Goal: Task Accomplishment & Management: Use online tool/utility

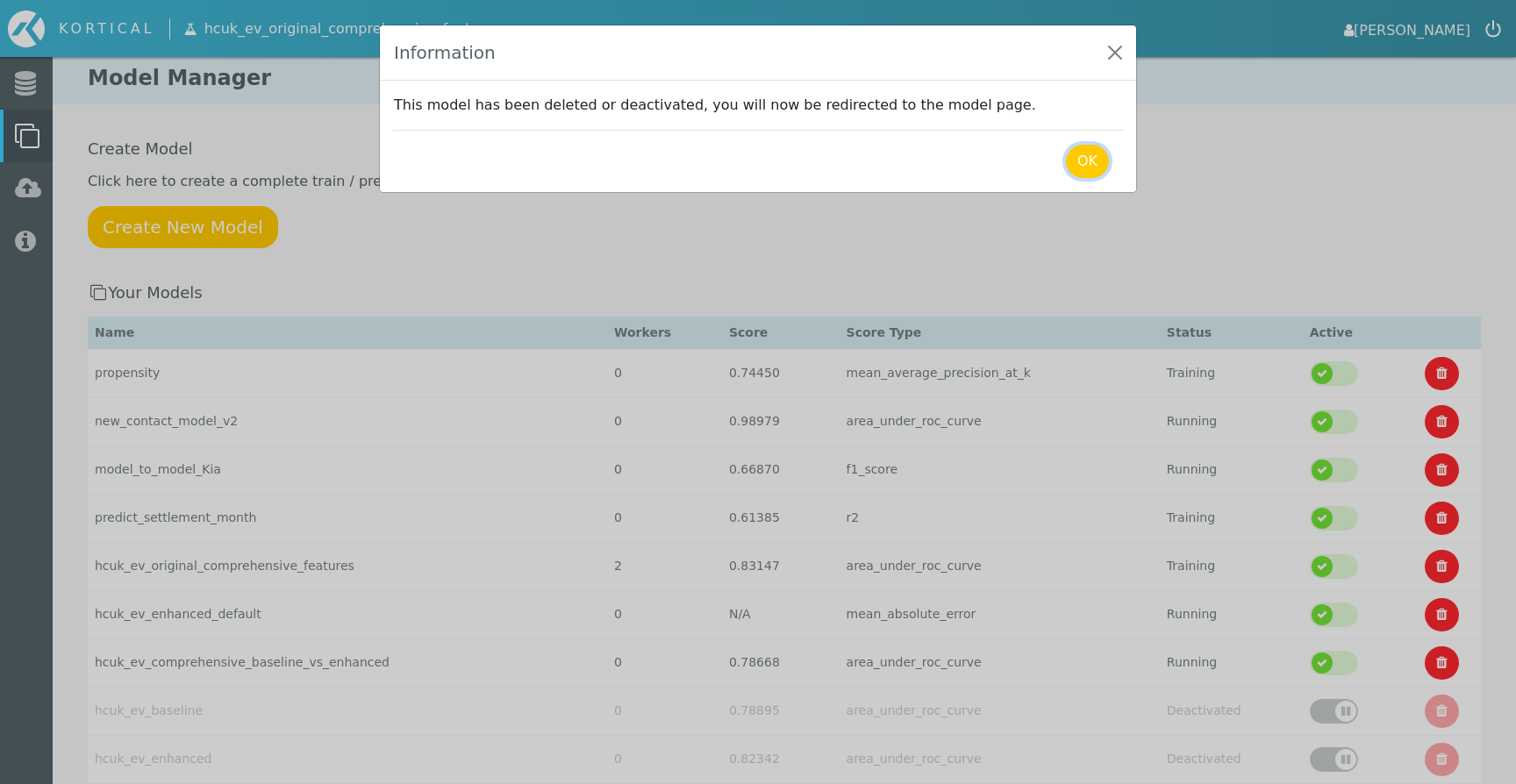
click at [1086, 154] on button "OK" at bounding box center [1087, 161] width 43 height 34
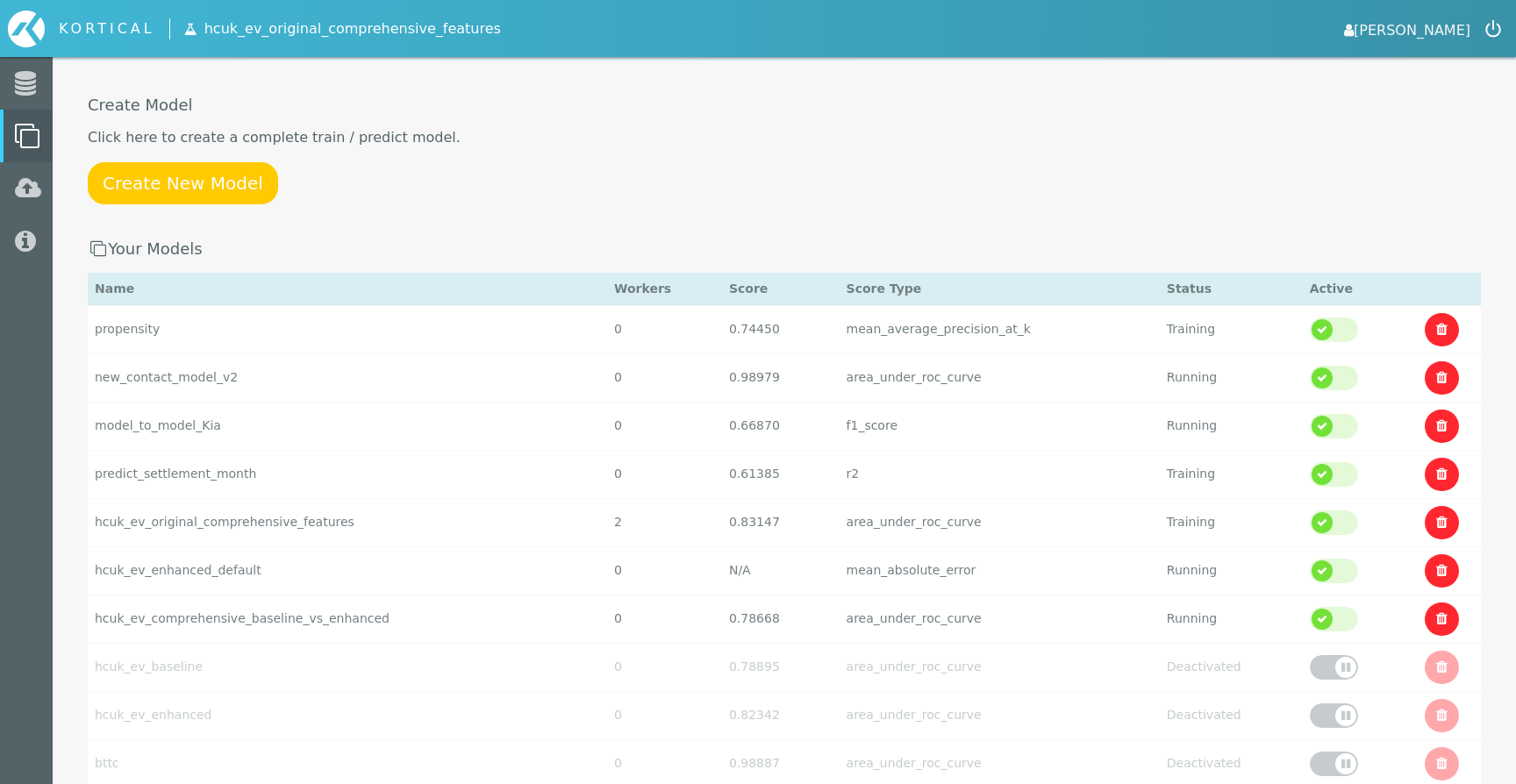
scroll to position [52, 0]
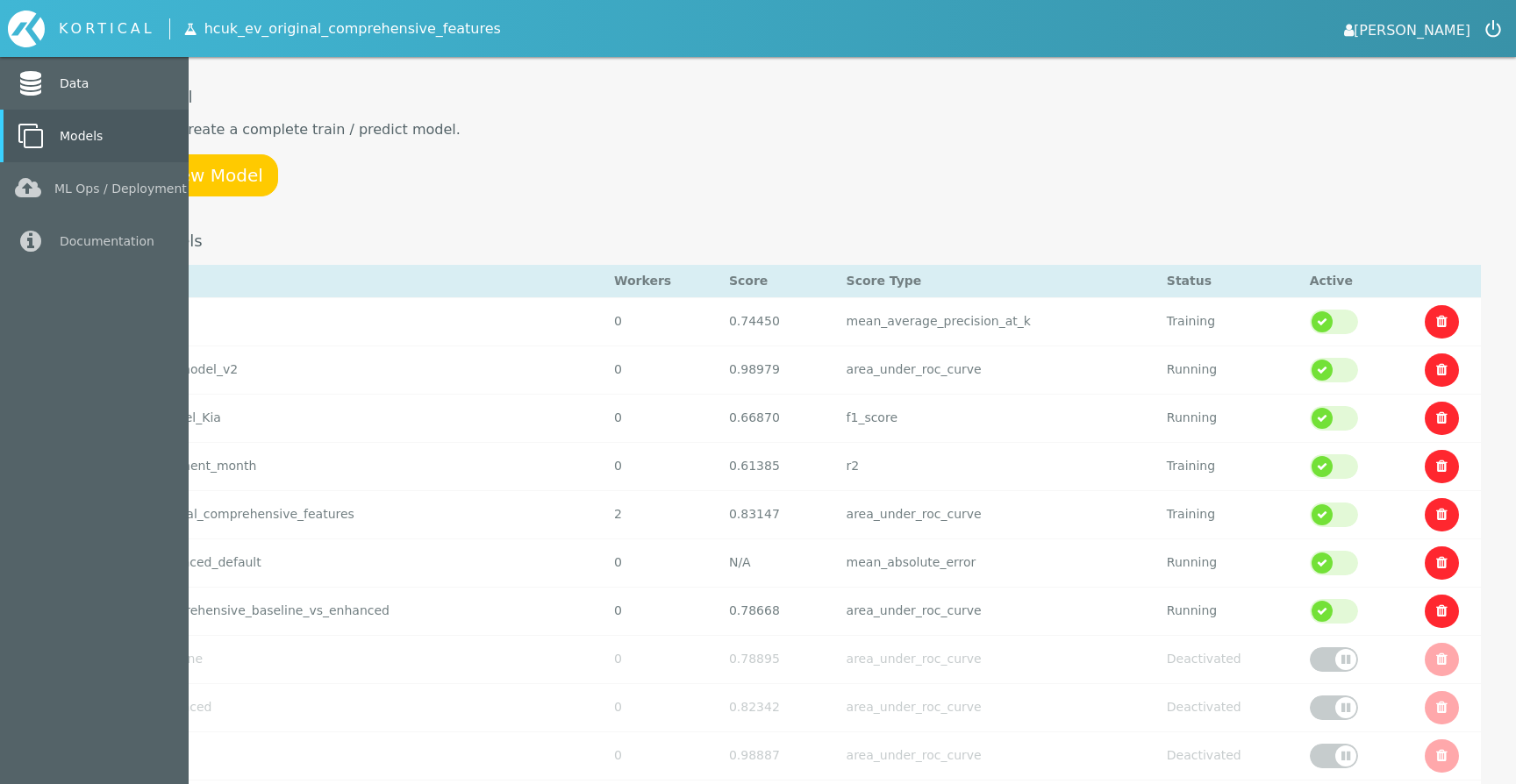
click at [62, 91] on link "Data" at bounding box center [94, 83] width 189 height 53
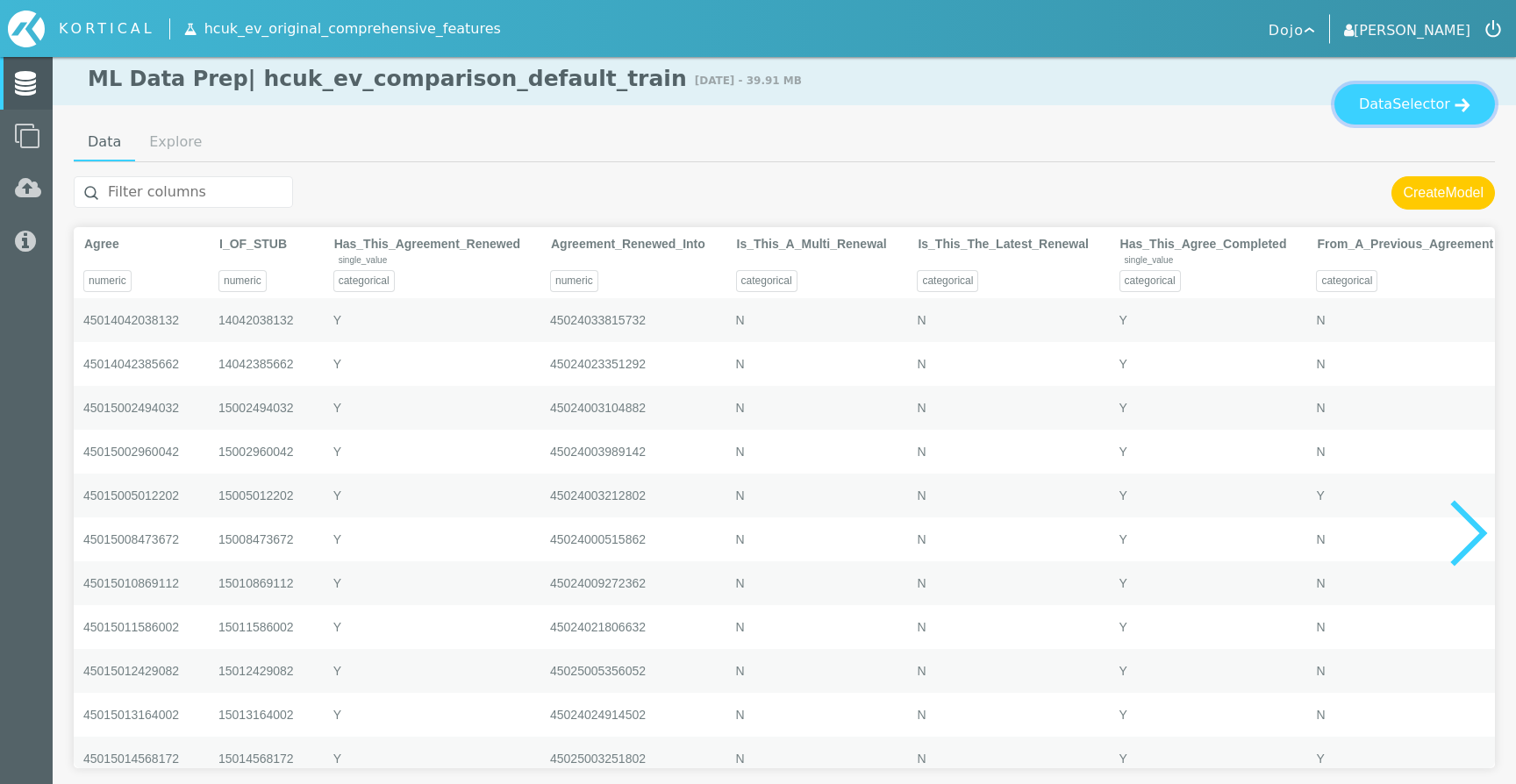
click at [1413, 104] on span "Selector" at bounding box center [1422, 105] width 58 height 21
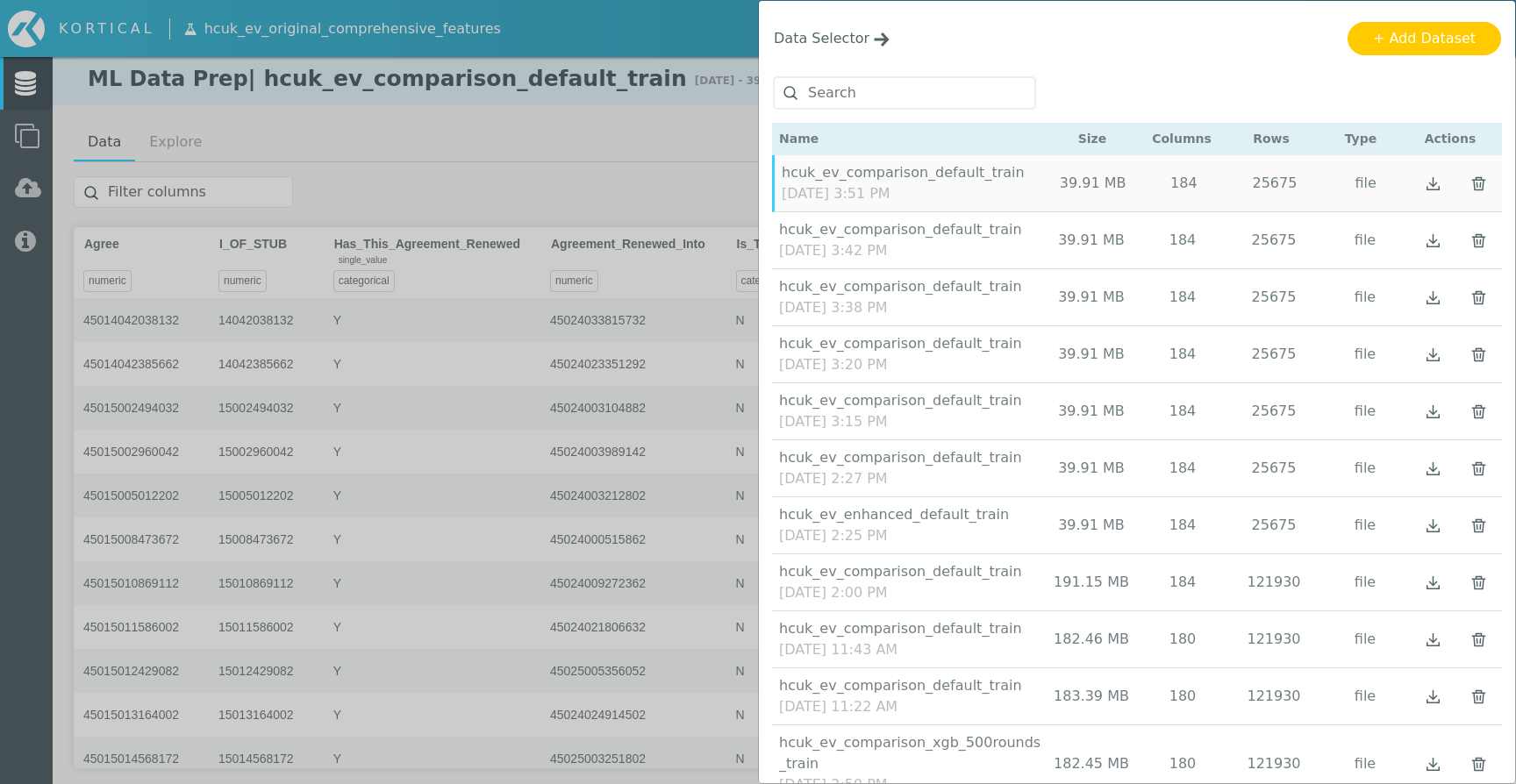
click at [1012, 198] on div "hcuk_ev_comparison_default_train October 7th, 2025 3:51 PM 39.91 MB 184 25675 f…" at bounding box center [1137, 183] width 730 height 57
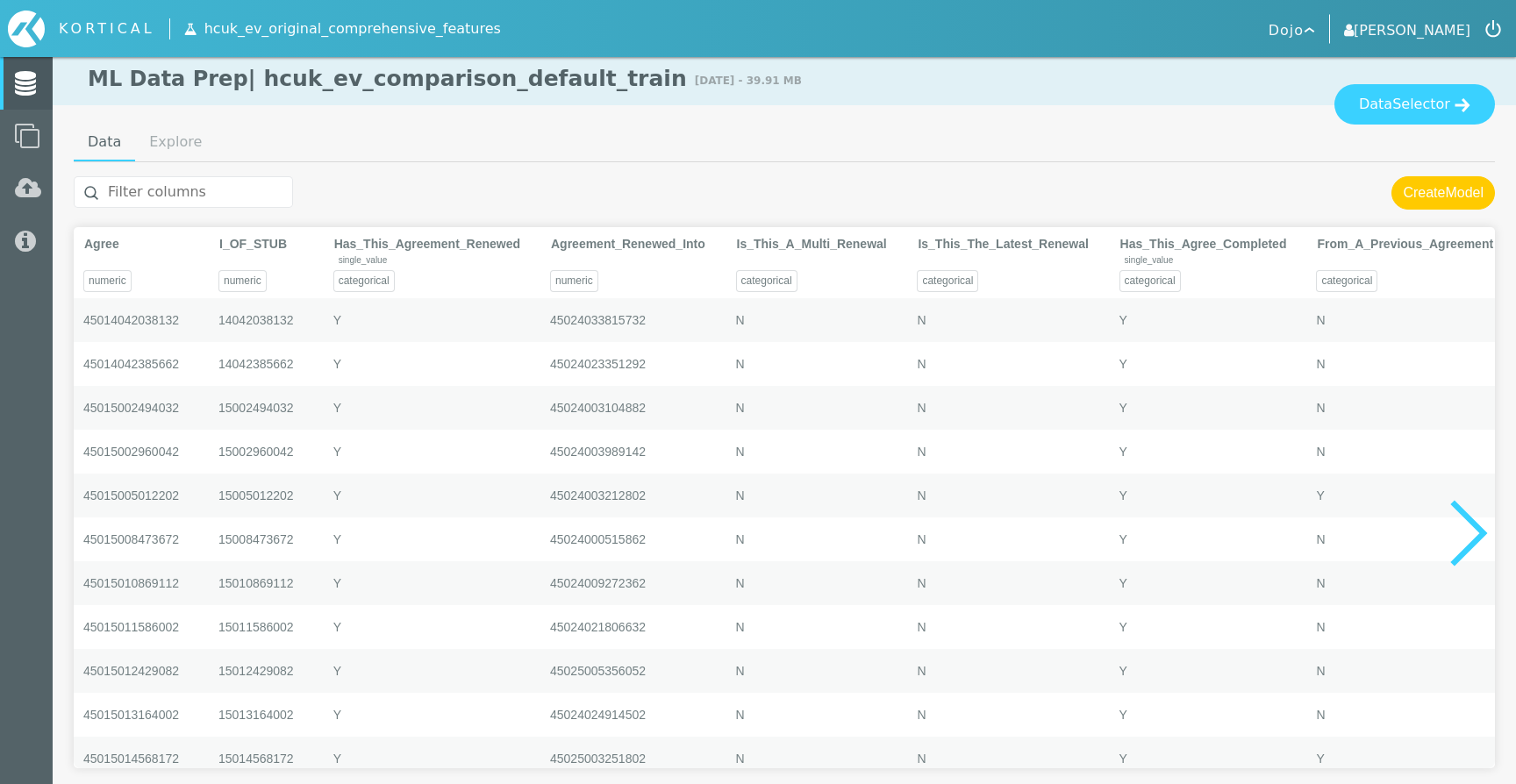
click at [206, 185] on input "text" at bounding box center [184, 191] width 219 height 32
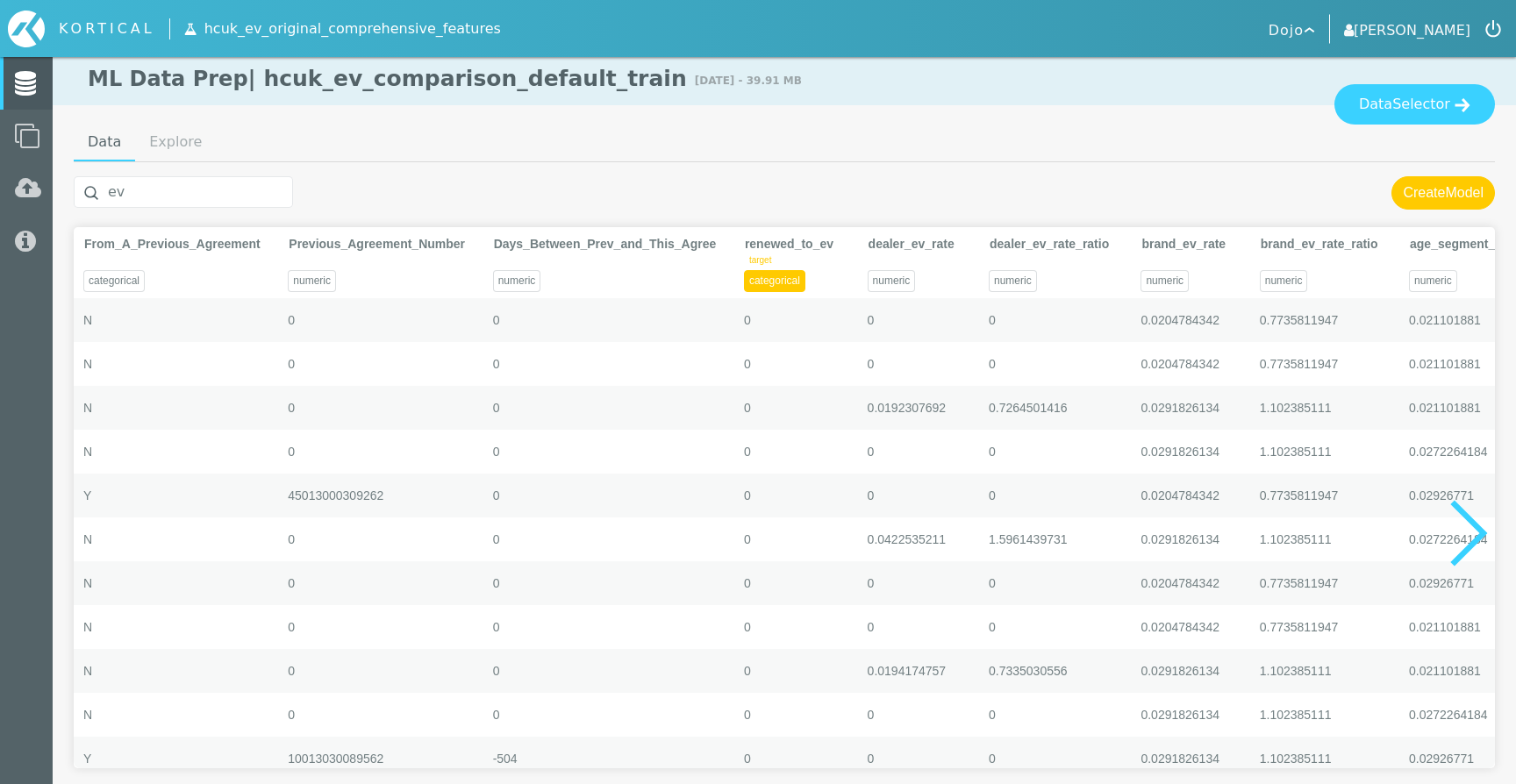
type input "e"
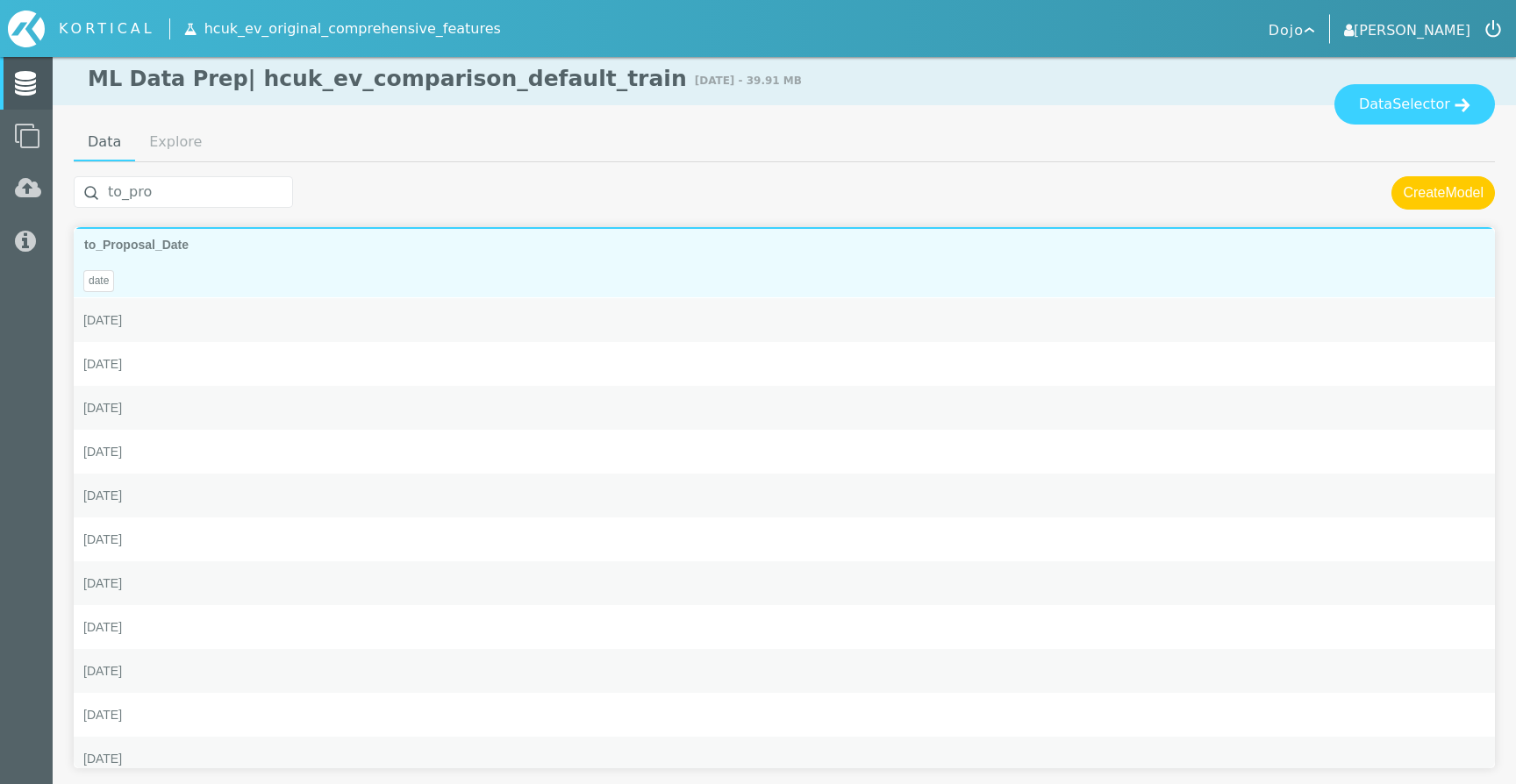
type input "to_pro"
click at [321, 408] on div "2024-01-26" at bounding box center [784, 408] width 1422 height 44
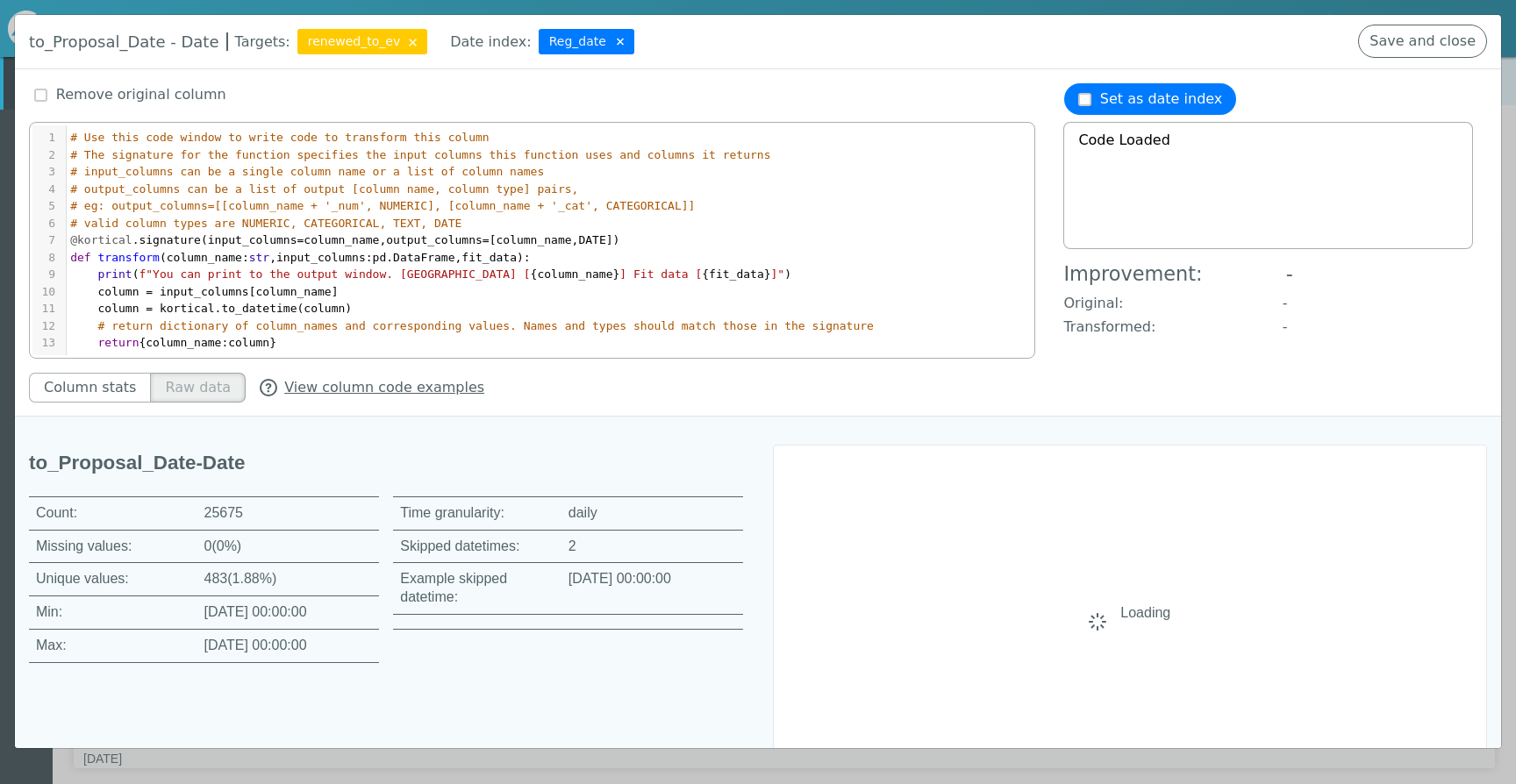
click at [617, 35] on img at bounding box center [620, 41] width 7 height 18
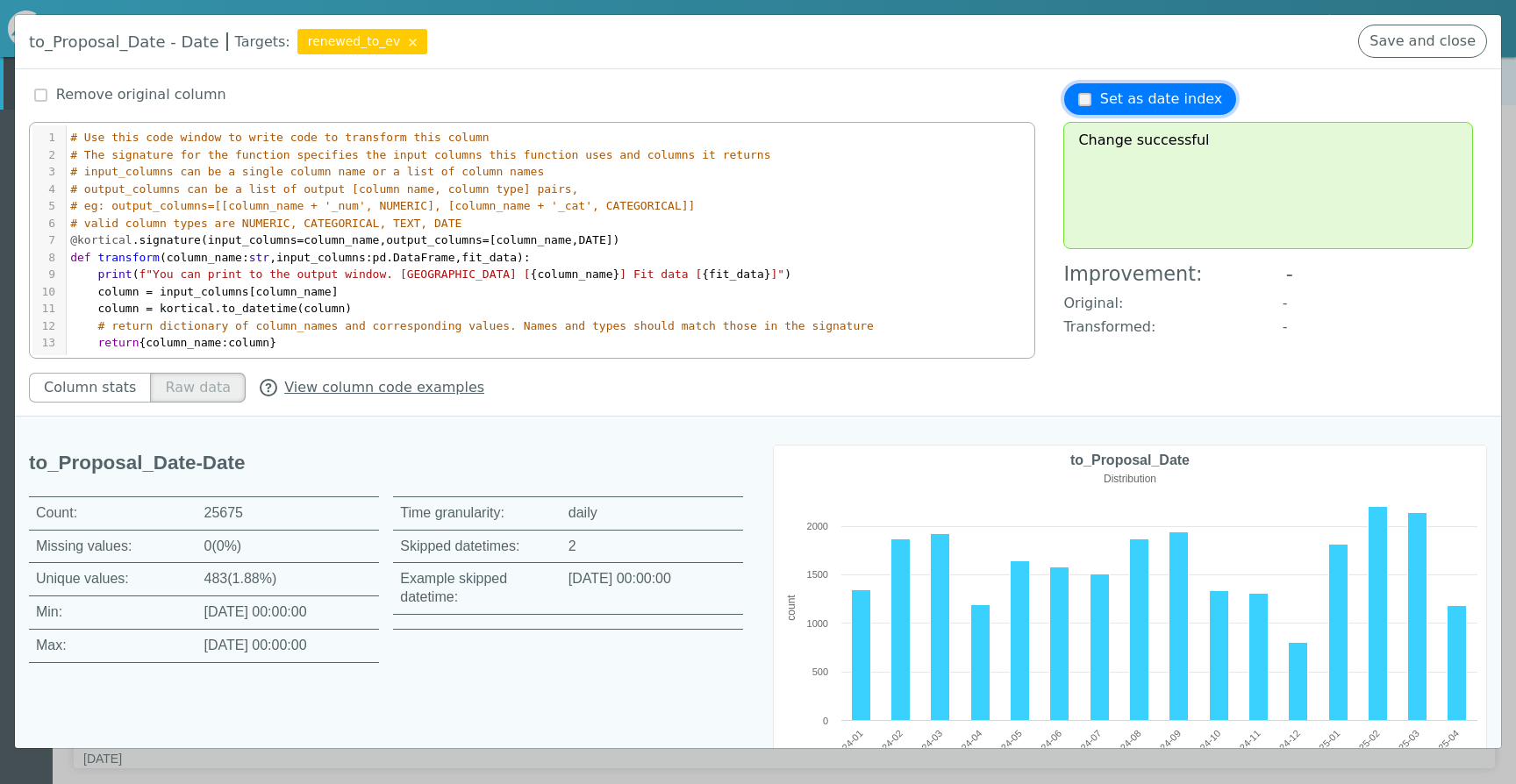
click at [1081, 96] on span at bounding box center [1085, 100] width 13 height 13
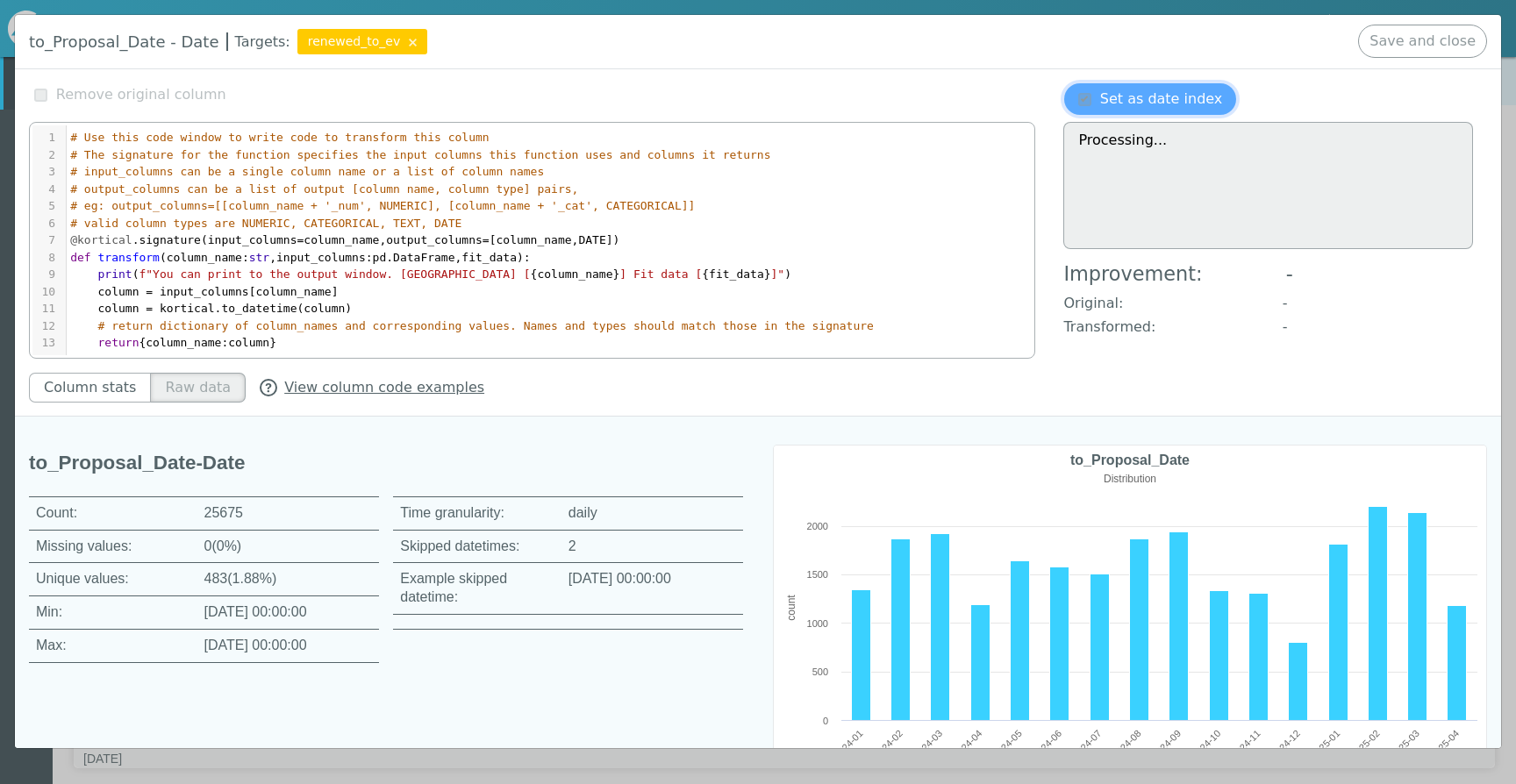
type textarea "Change successful"
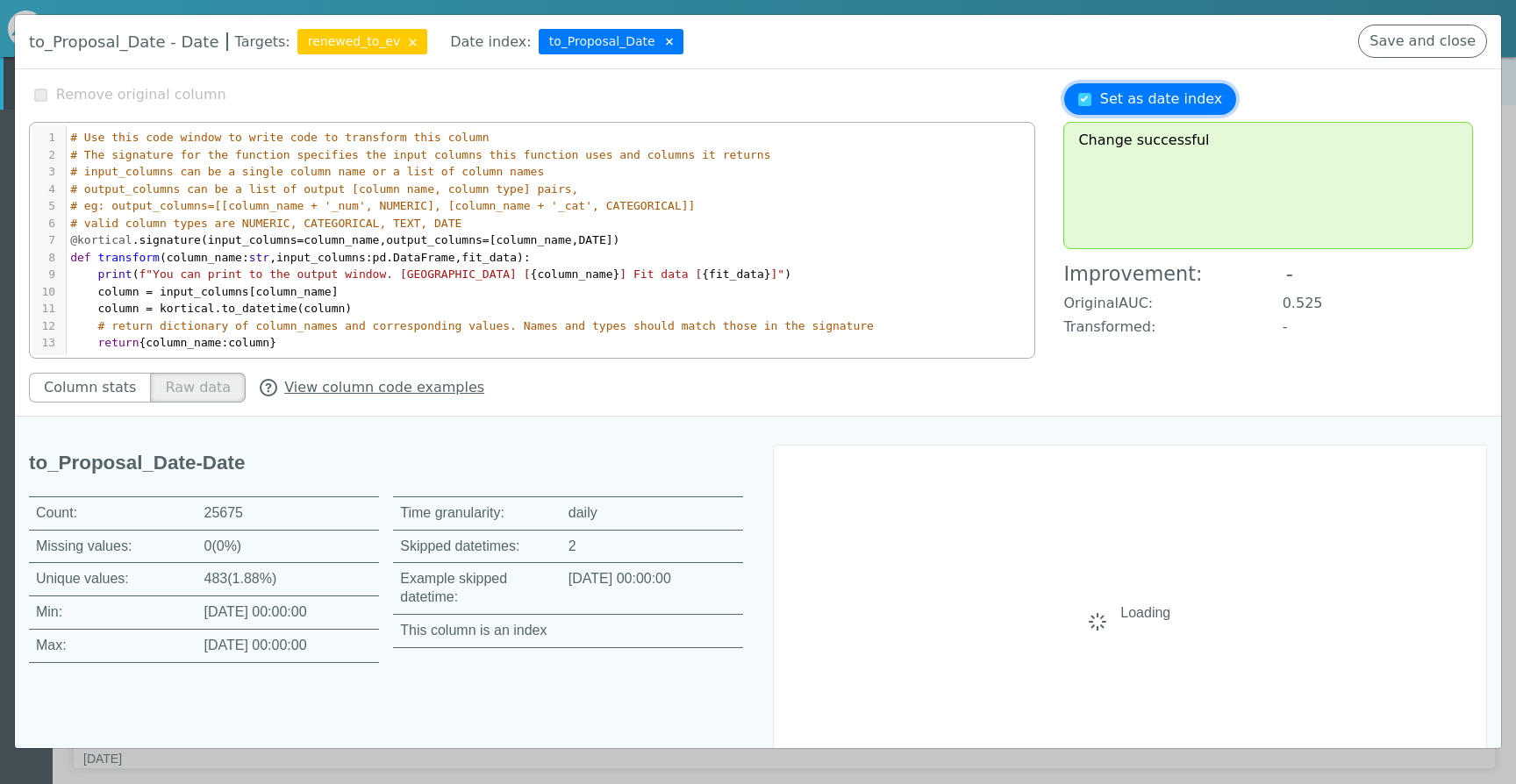
scroll to position [124, 0]
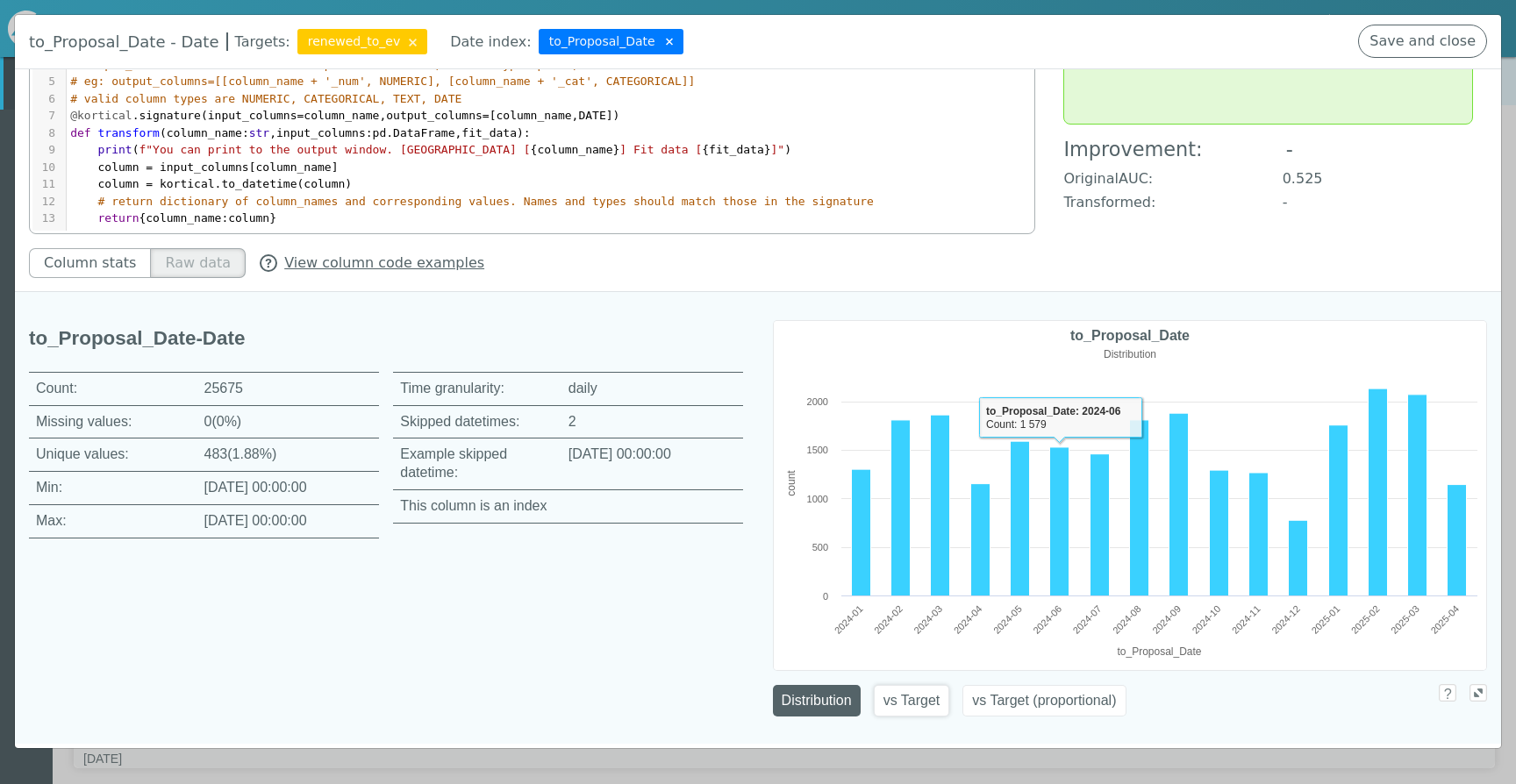
click at [927, 706] on button "vs Target" at bounding box center [912, 700] width 76 height 32
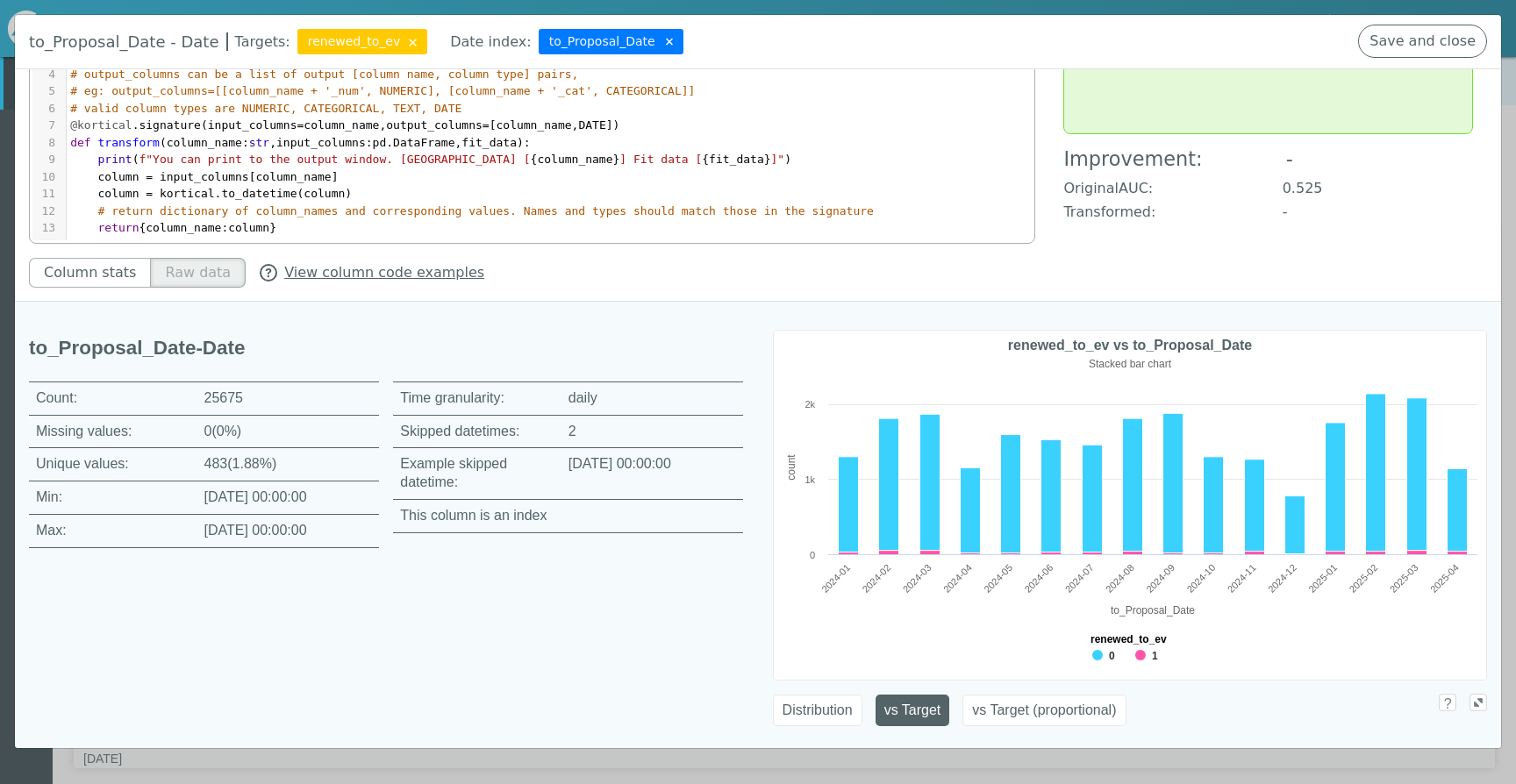
scroll to position [122, 0]
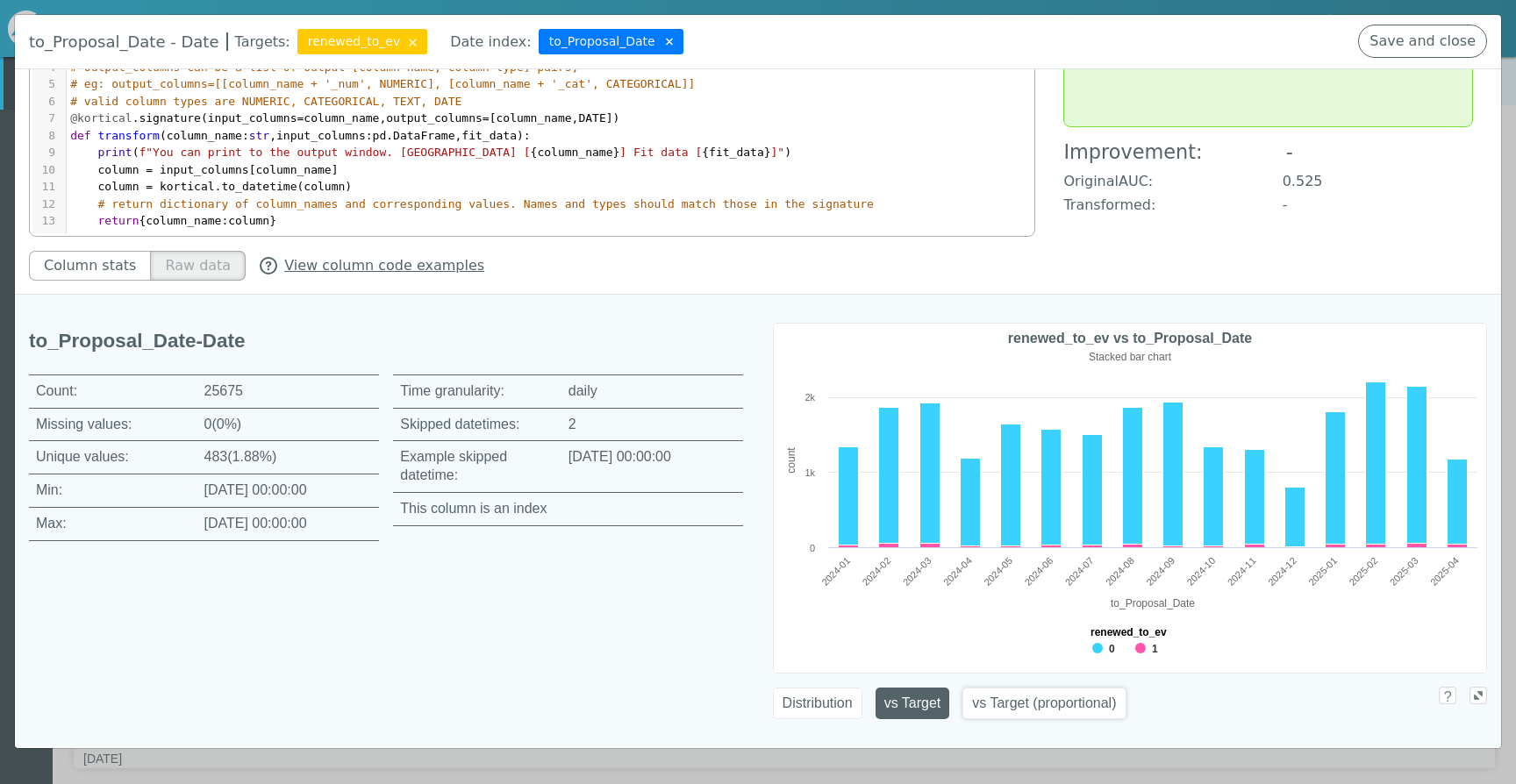
click at [1034, 707] on button "vs Target (proportional)" at bounding box center [1044, 703] width 164 height 32
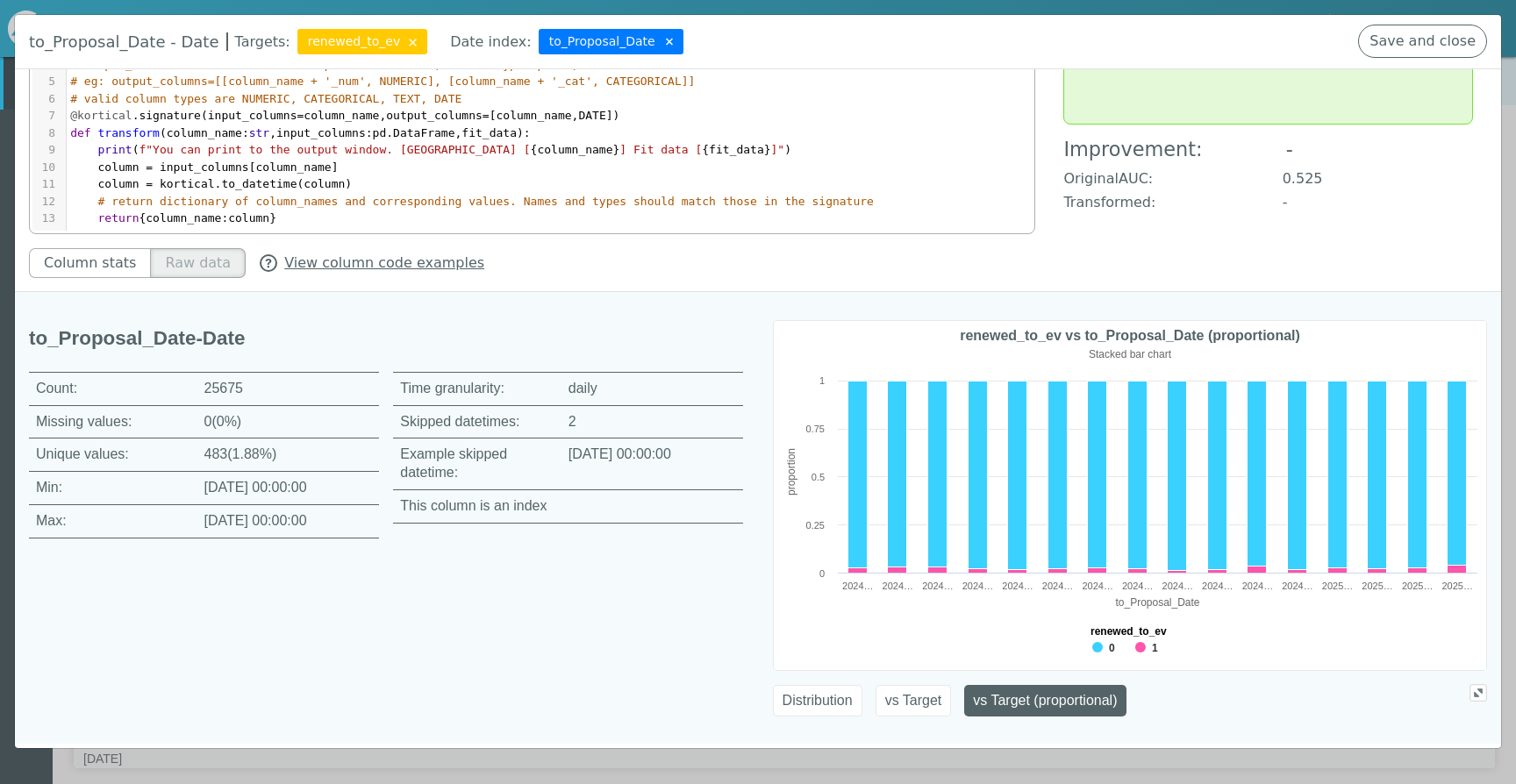
scroll to position [0, 0]
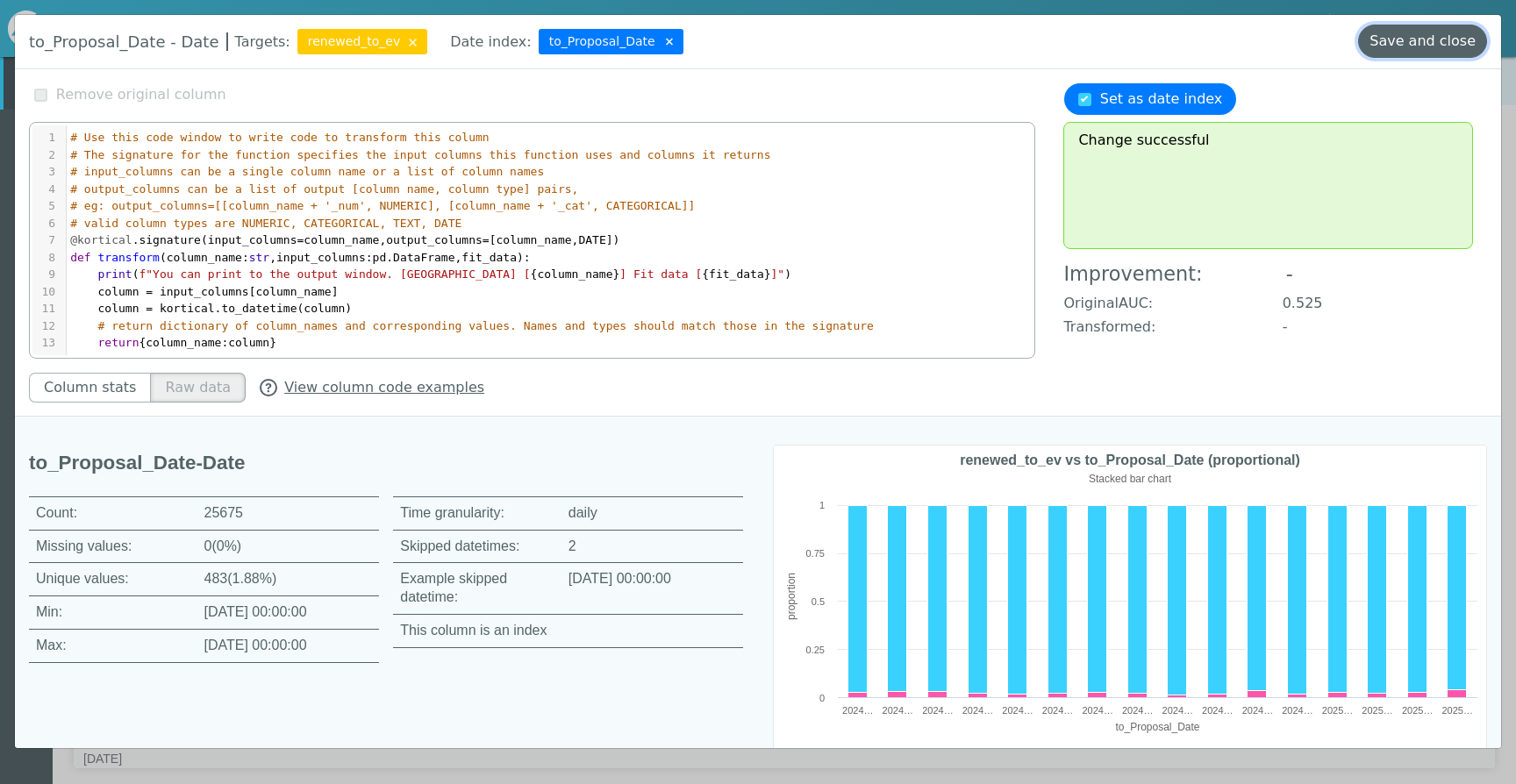
click at [1390, 48] on button "Save and close" at bounding box center [1423, 41] width 129 height 34
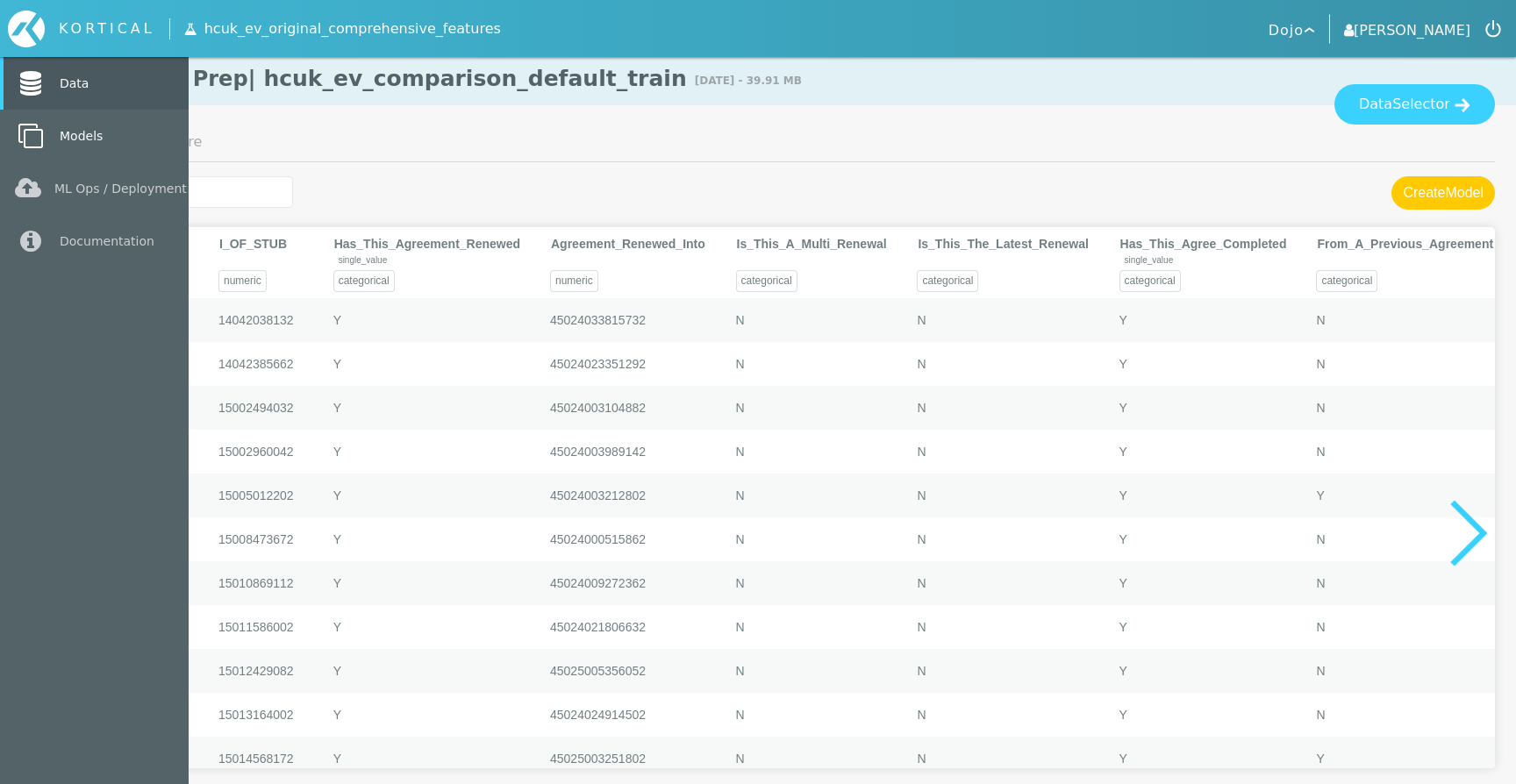
click at [37, 140] on icon at bounding box center [30, 137] width 32 height 25
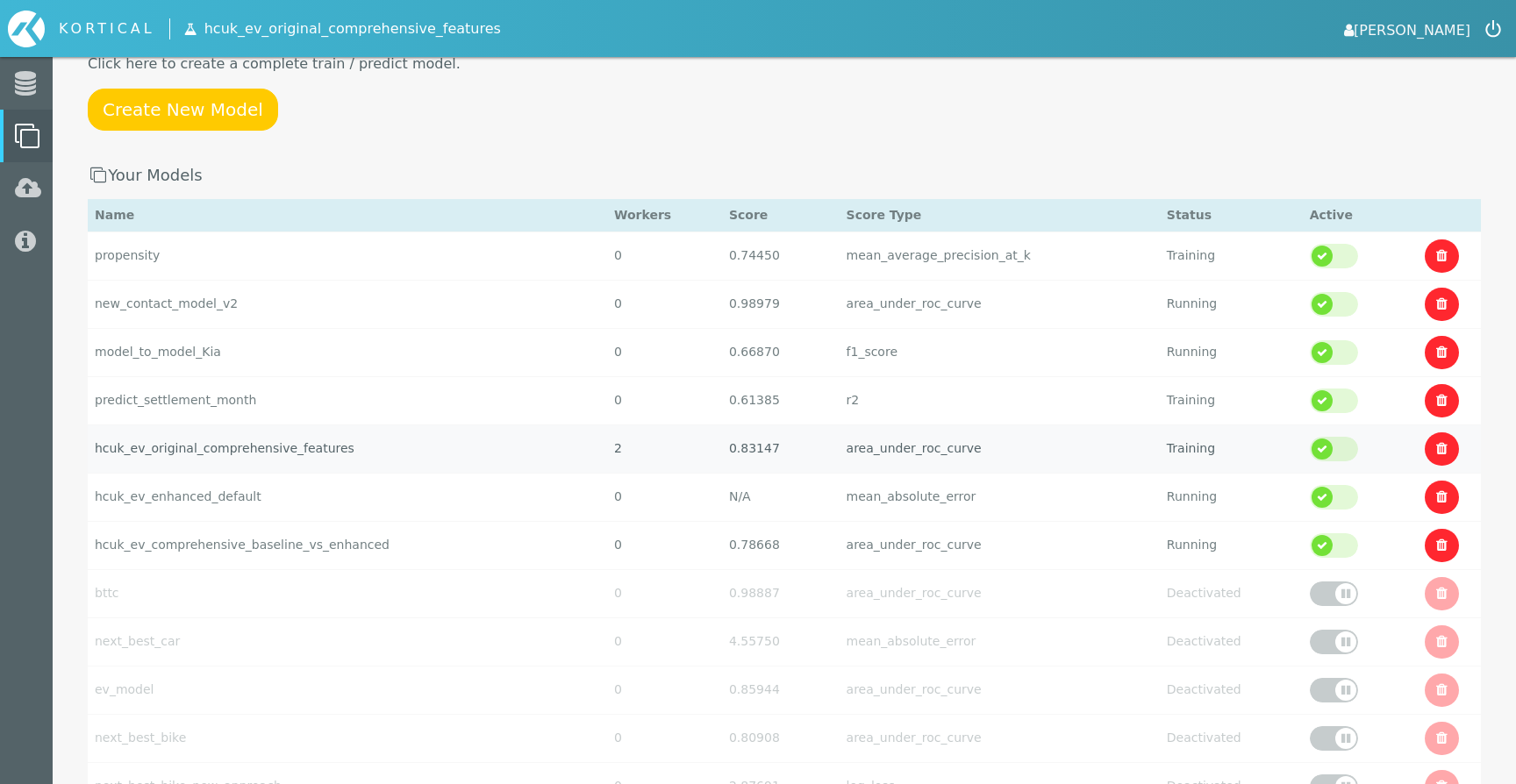
scroll to position [122, 0]
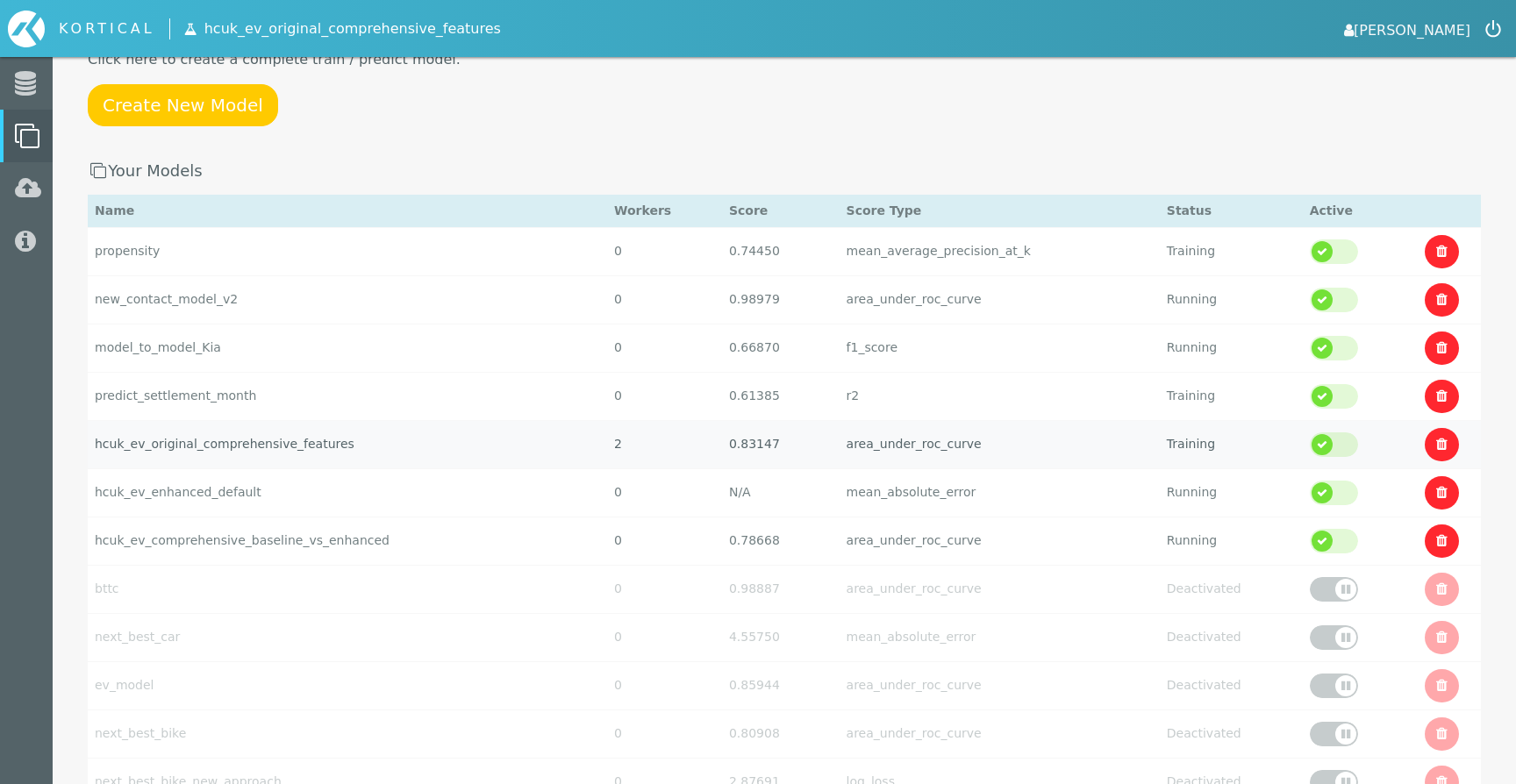
click at [343, 443] on td "hcuk_ev_original_comprehensive_features" at bounding box center [347, 444] width 520 height 48
select select "area_under_roc_curve"
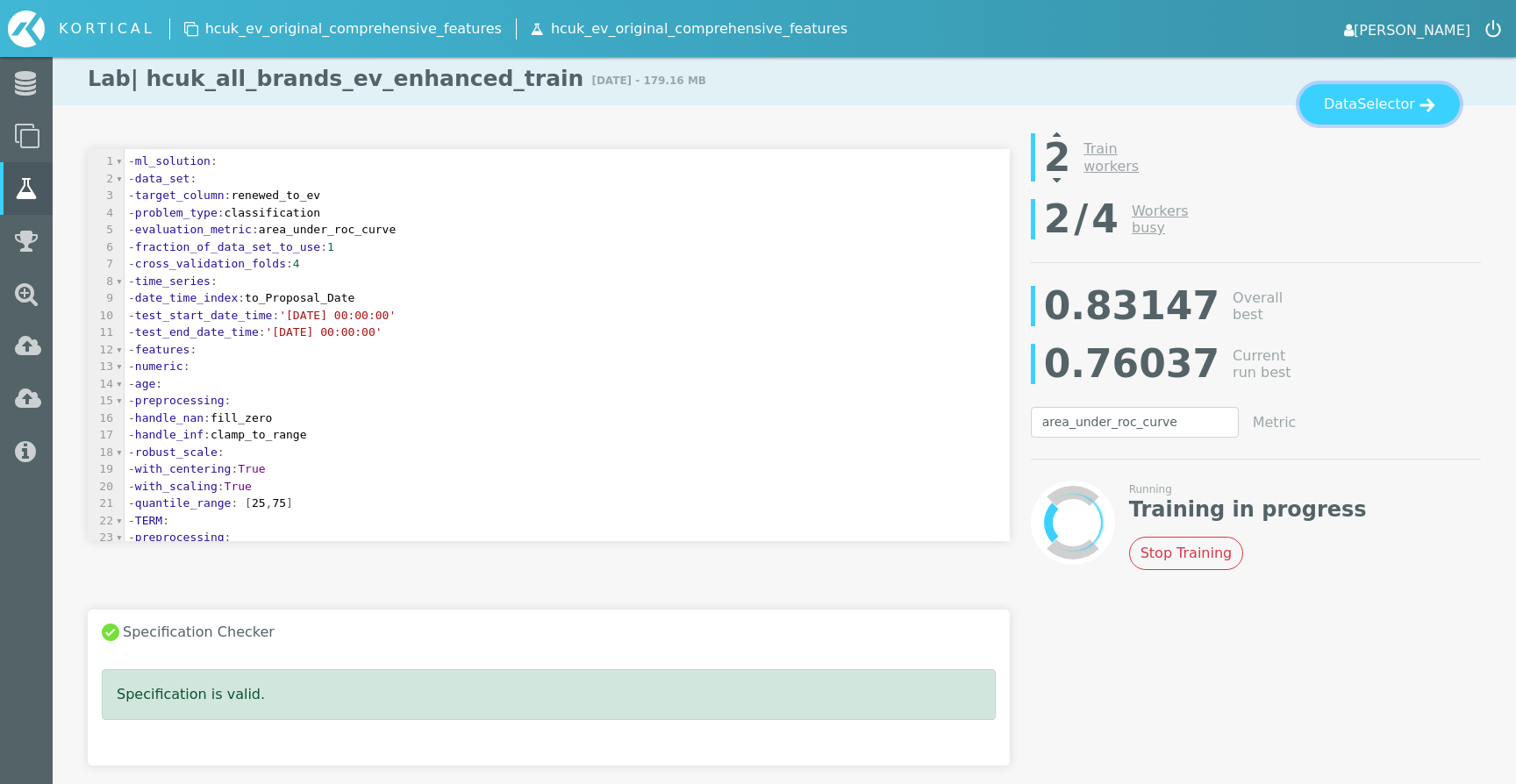
click at [1360, 107] on button "Data Selector" at bounding box center [1379, 105] width 161 height 40
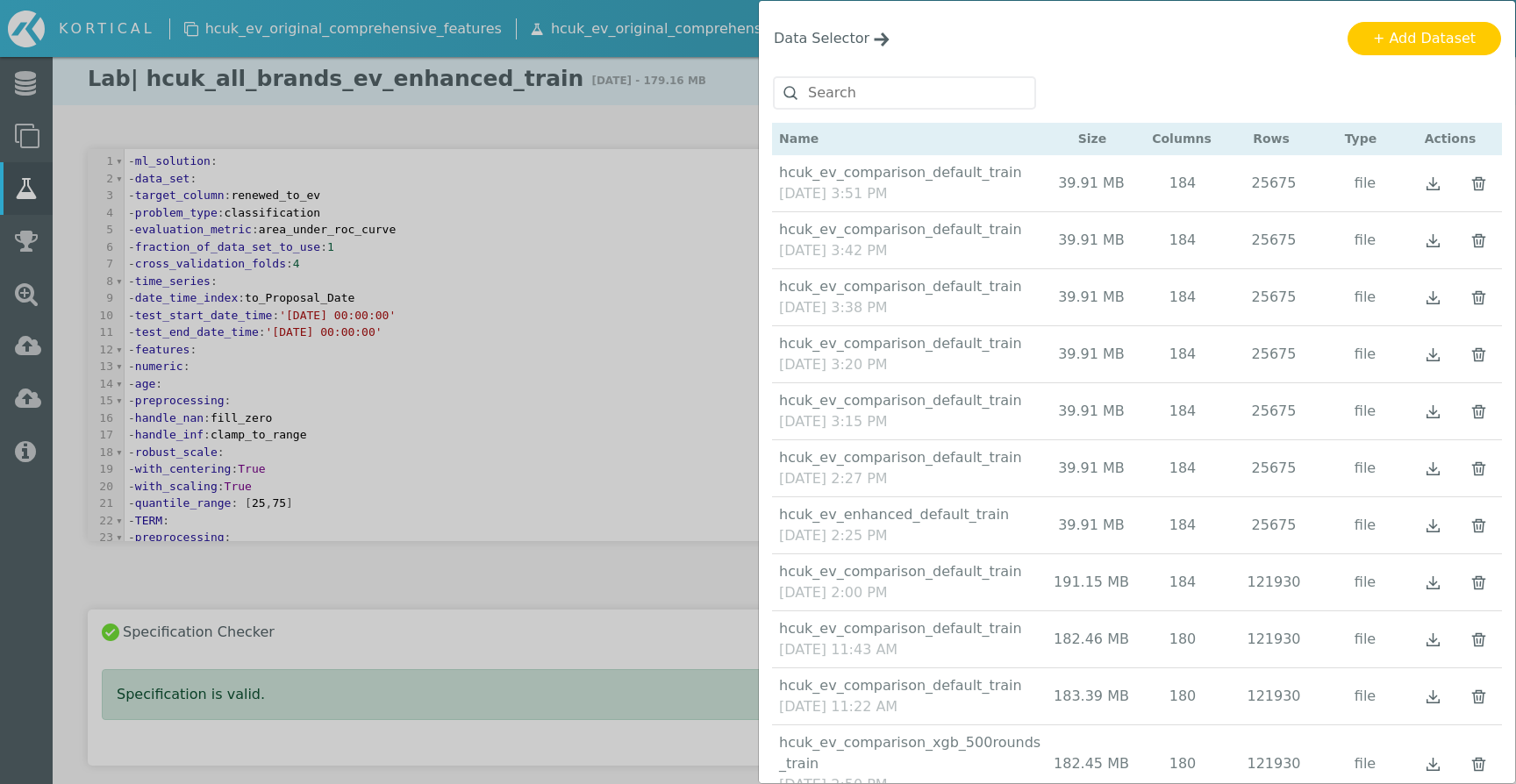
click at [995, 180] on div "hcuk_ev_comparison_default_train" at bounding box center [902, 173] width 247 height 21
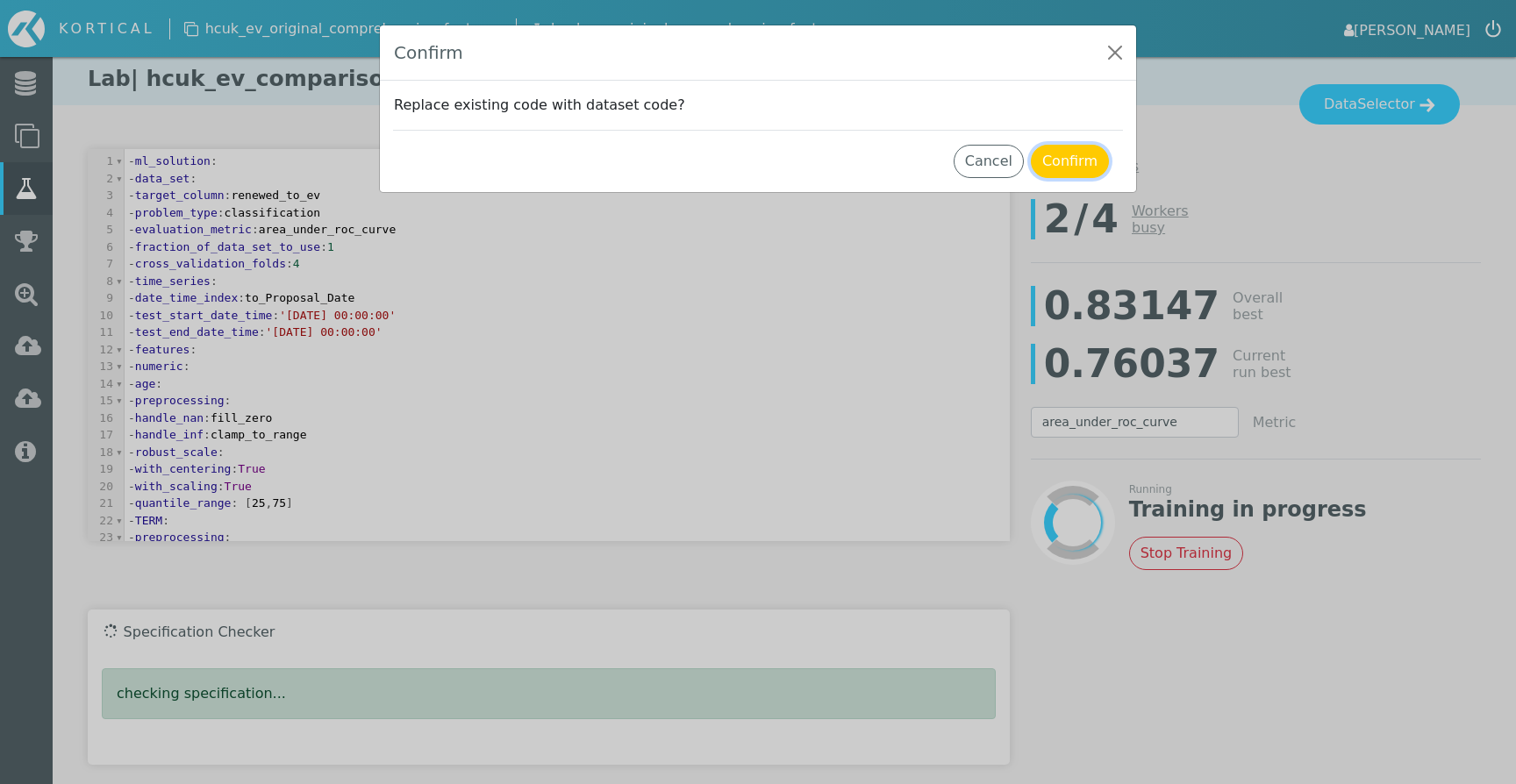
click at [1061, 164] on button "Confirm" at bounding box center [1069, 161] width 78 height 34
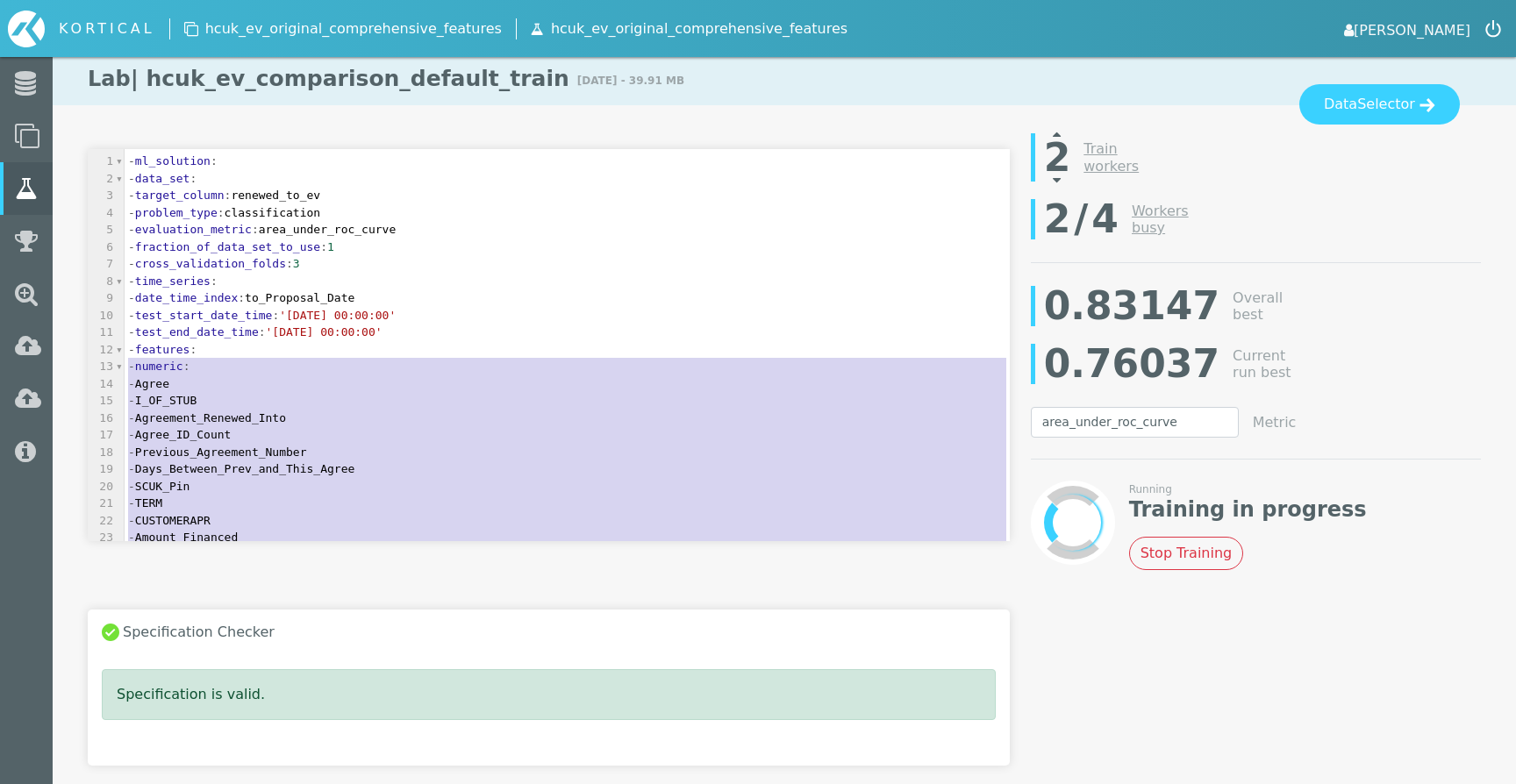
type textarea "- features: - numeric: - Agree - I_OF_STUB - Agreement_Renewed_Into - Agree_ID_…"
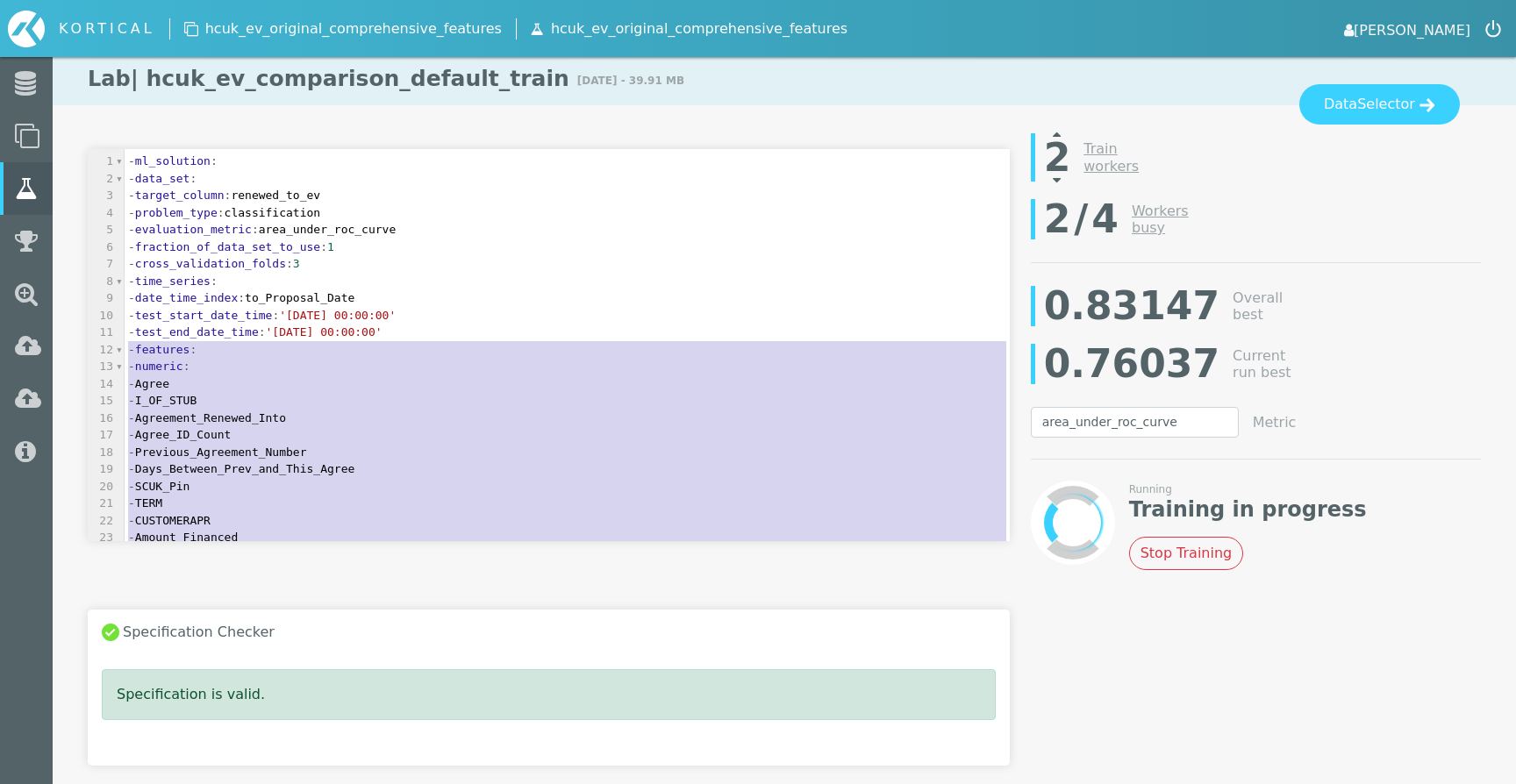
drag, startPoint x: 317, startPoint y: 379, endPoint x: 57, endPoint y: 347, distance: 262.0
paste textarea
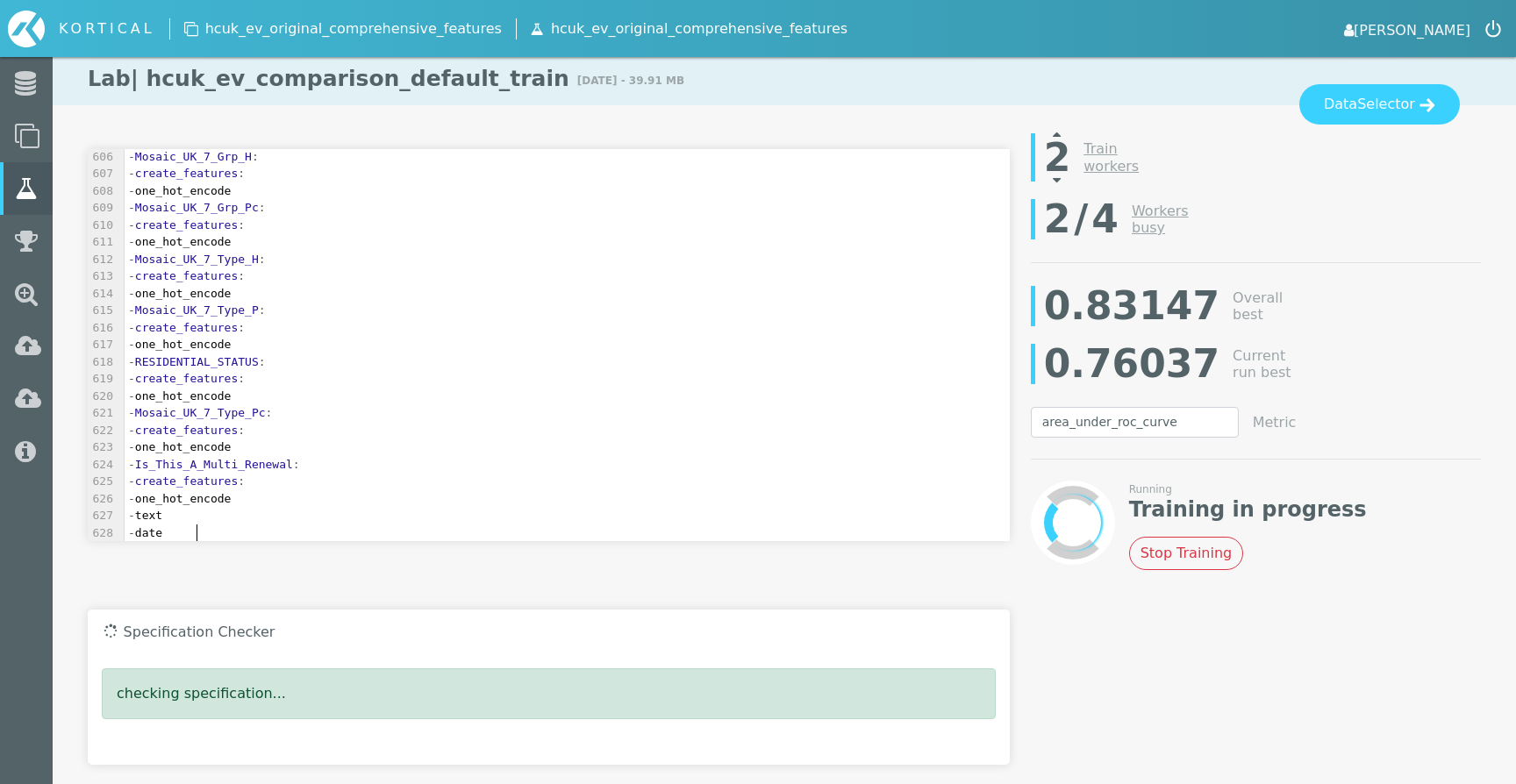
scroll to position [10508, 0]
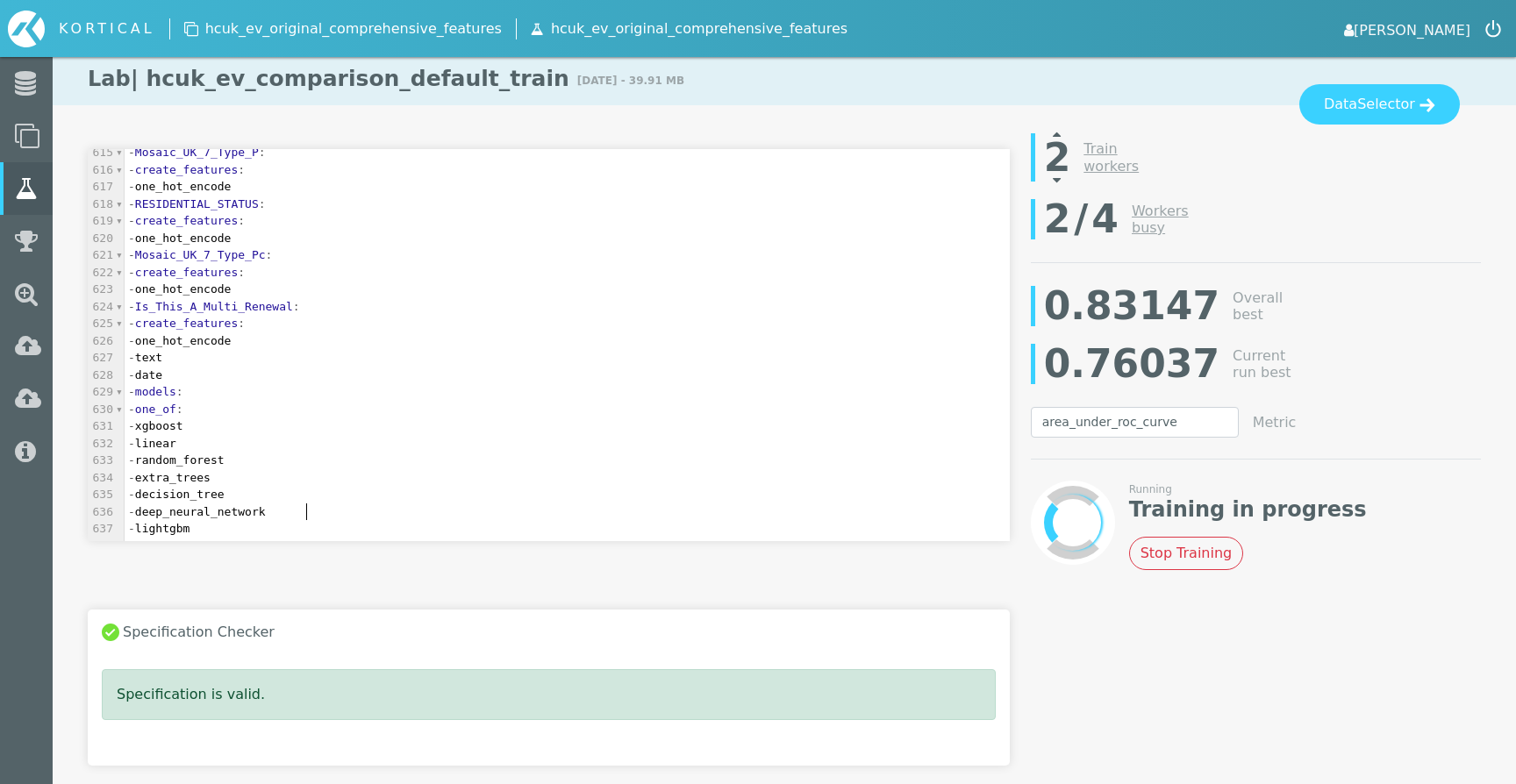
click at [266, 512] on span "- deep_neural_network" at bounding box center [196, 512] width 138 height 13
type textarea "- deep_neural_network"
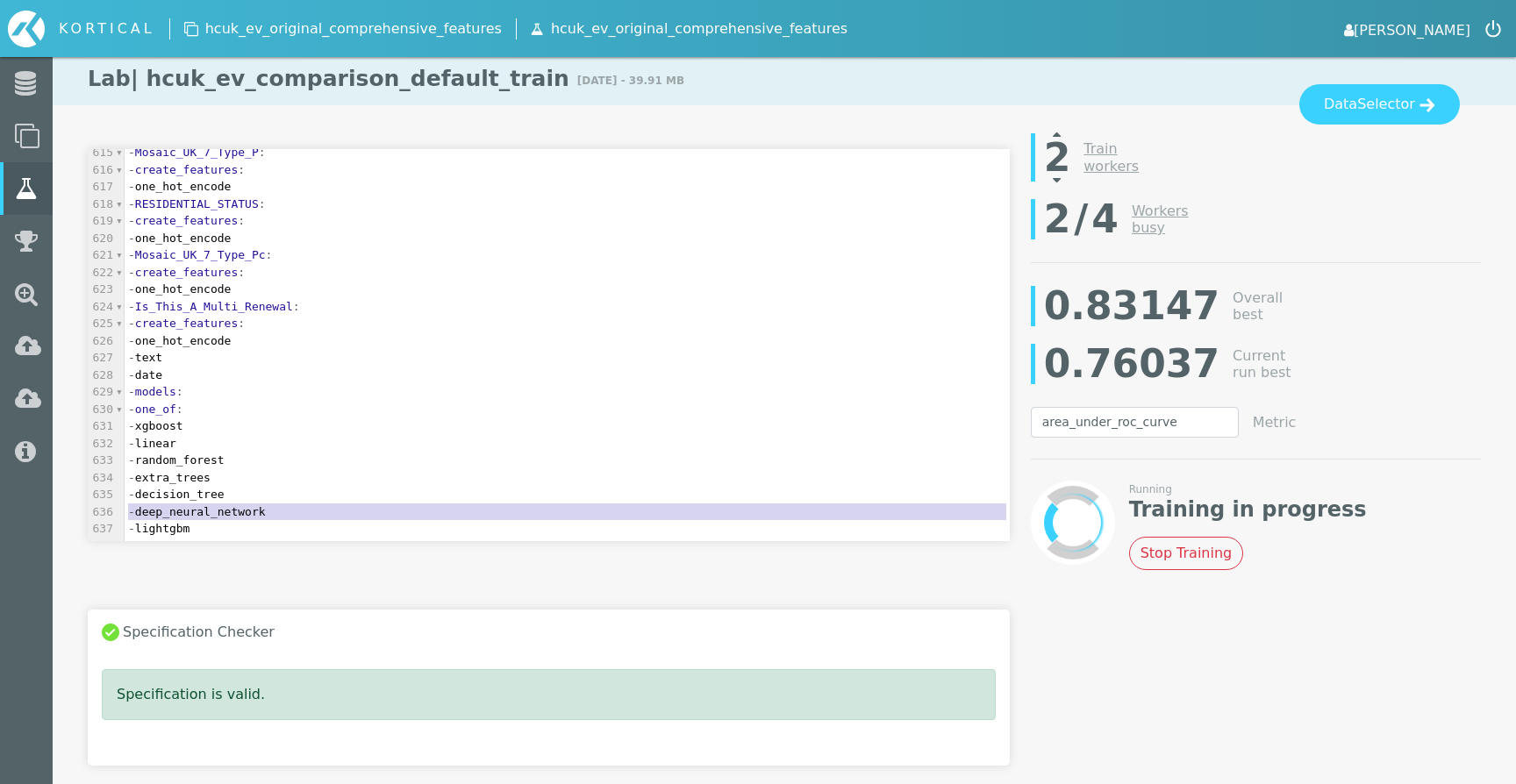
click at [266, 512] on span "- deep_neural_network" at bounding box center [196, 512] width 138 height 13
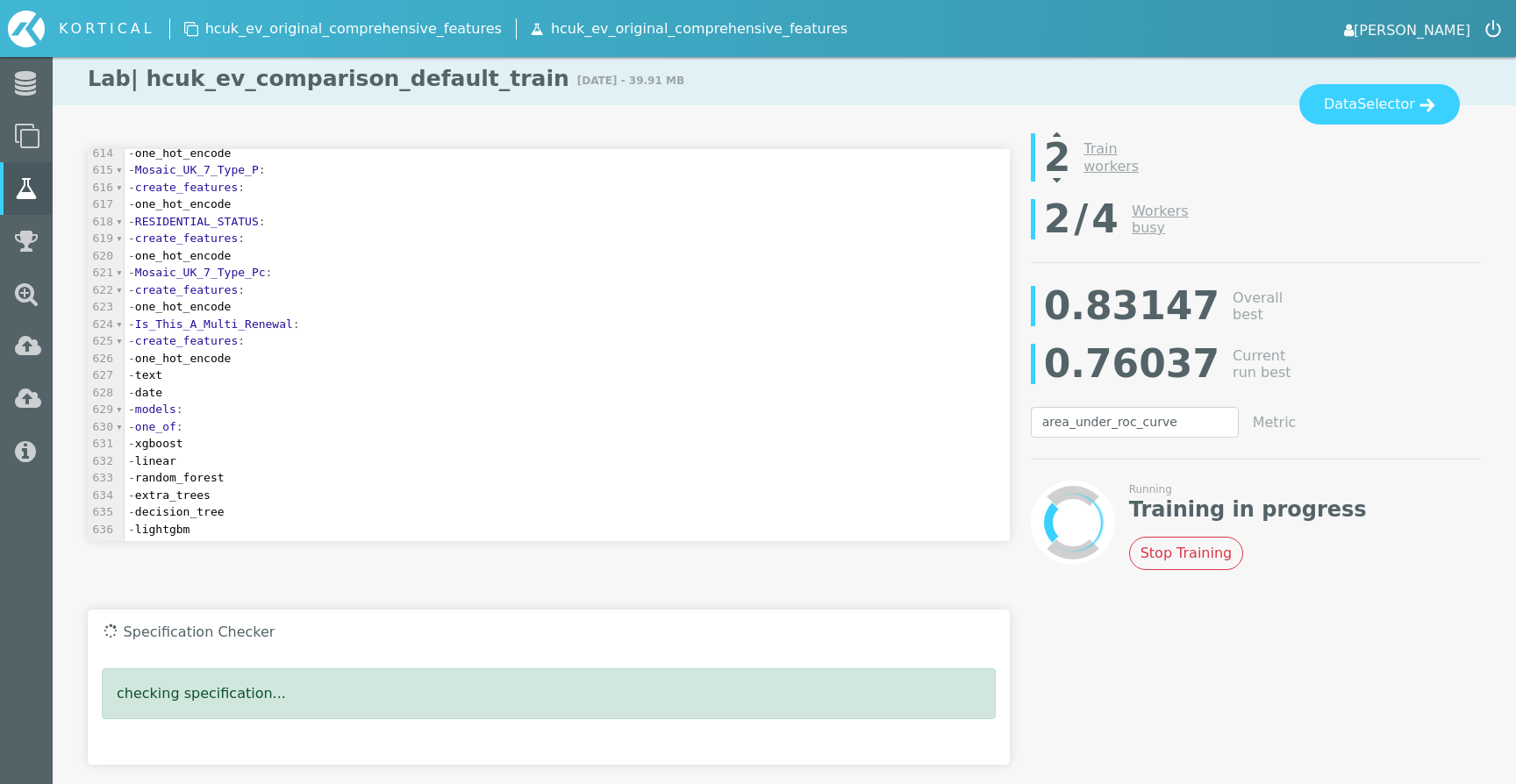
click at [307, 512] on pre "- decision_tree" at bounding box center [567, 512] width 886 height 17
type textarea "- decision_tree"
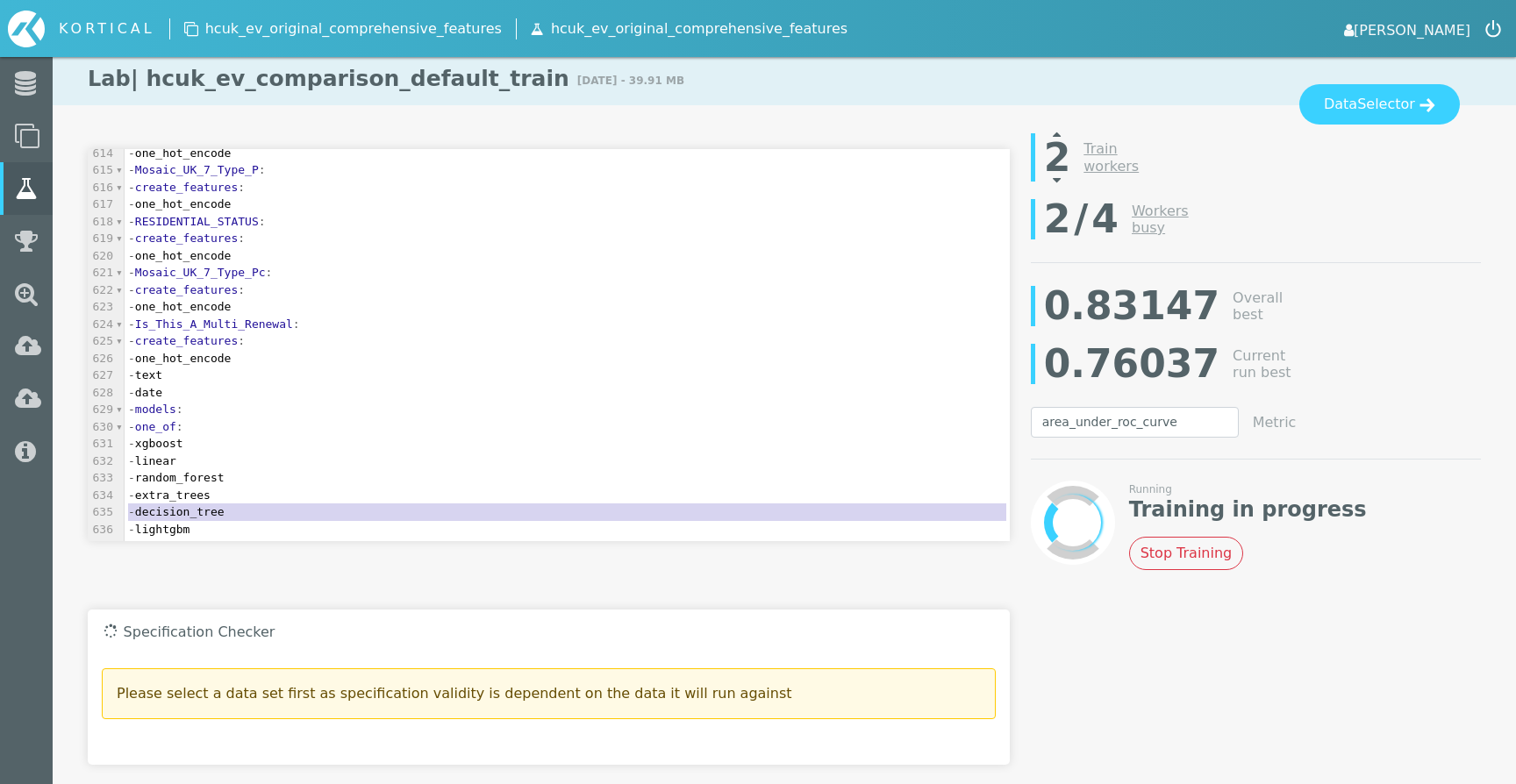
click at [307, 512] on pre "- decision_tree" at bounding box center [567, 512] width 886 height 17
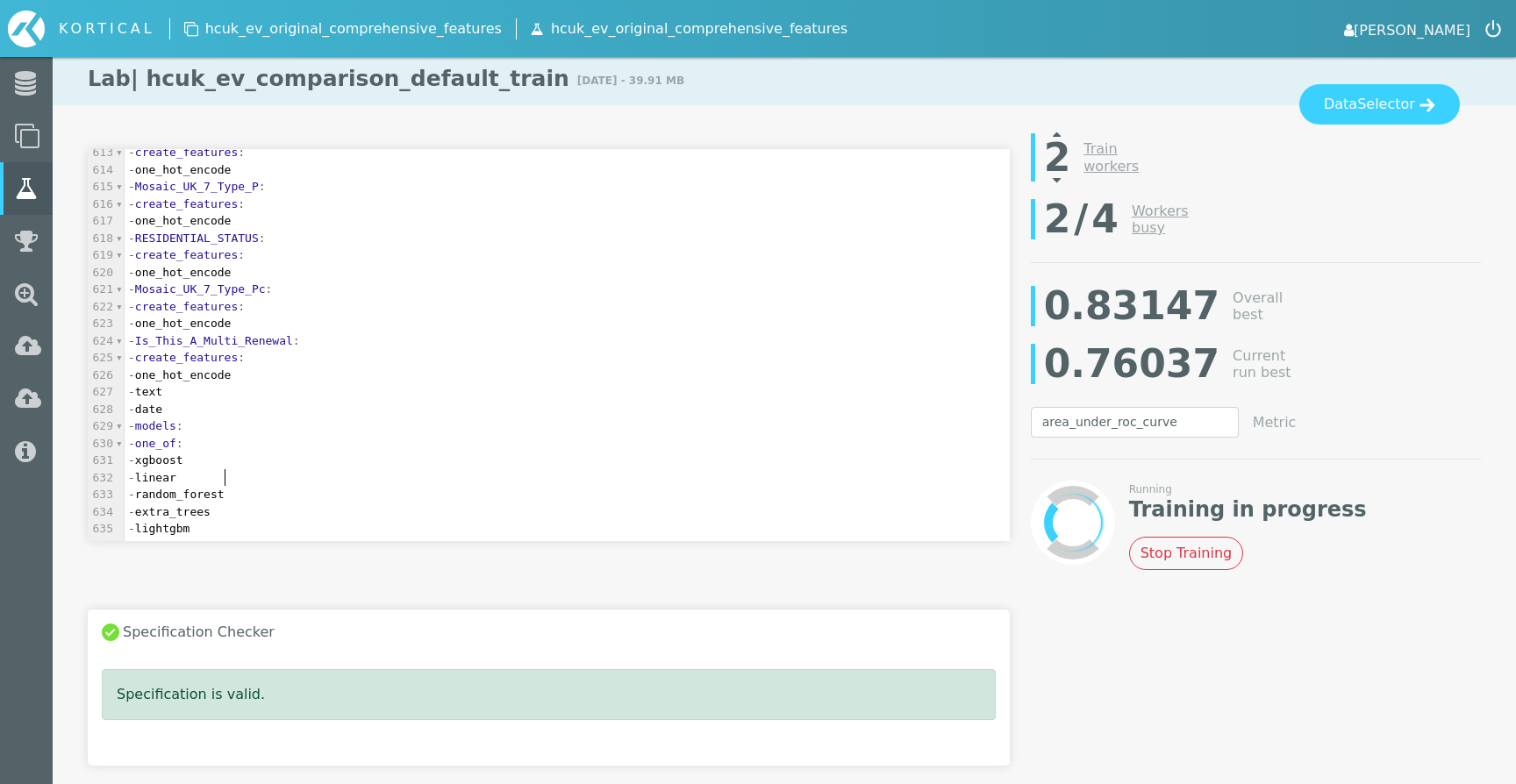
click at [278, 471] on pre "- linear" at bounding box center [567, 478] width 886 height 17
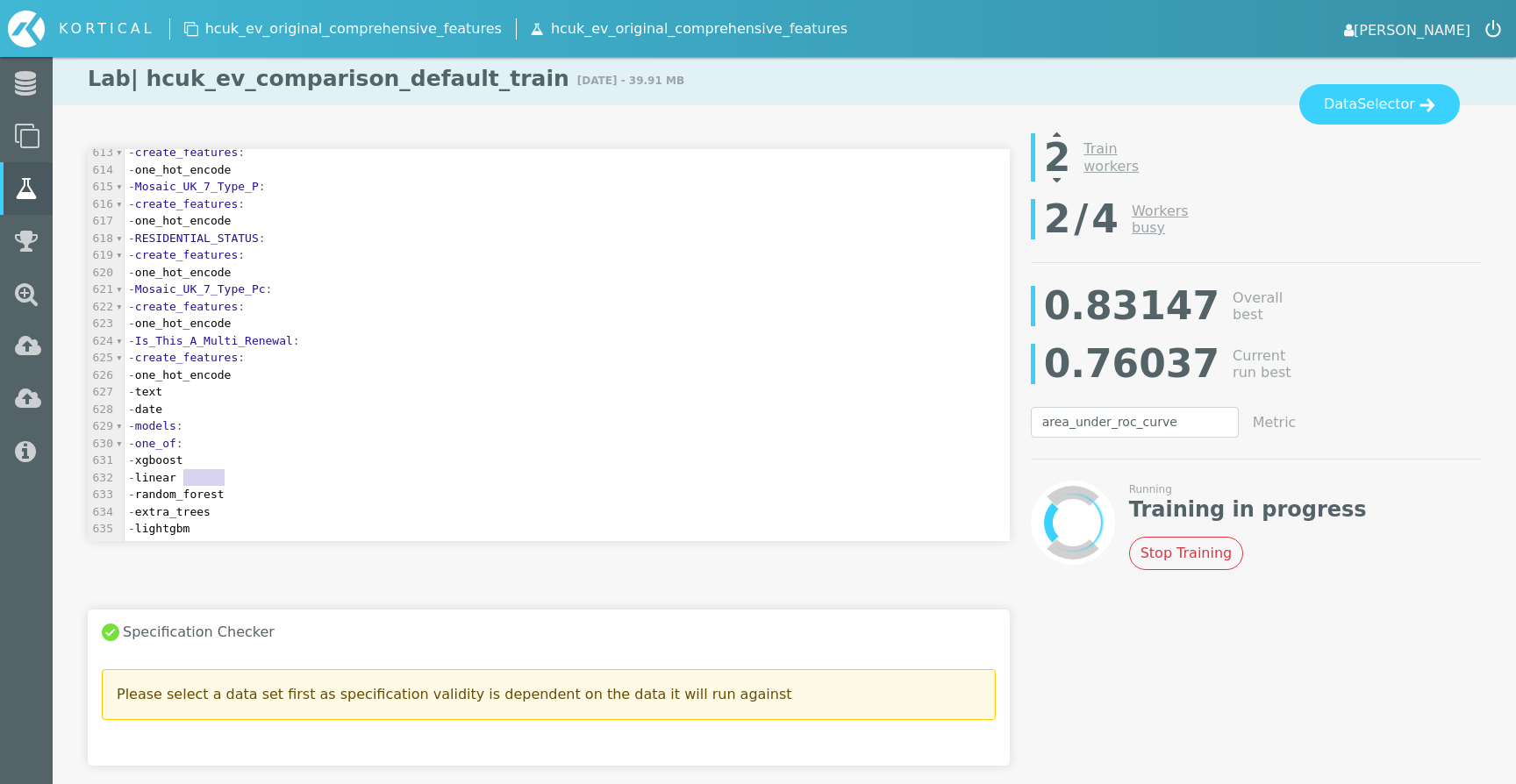
type textarea "- linear"
click at [278, 471] on pre "- linear" at bounding box center [567, 478] width 886 height 17
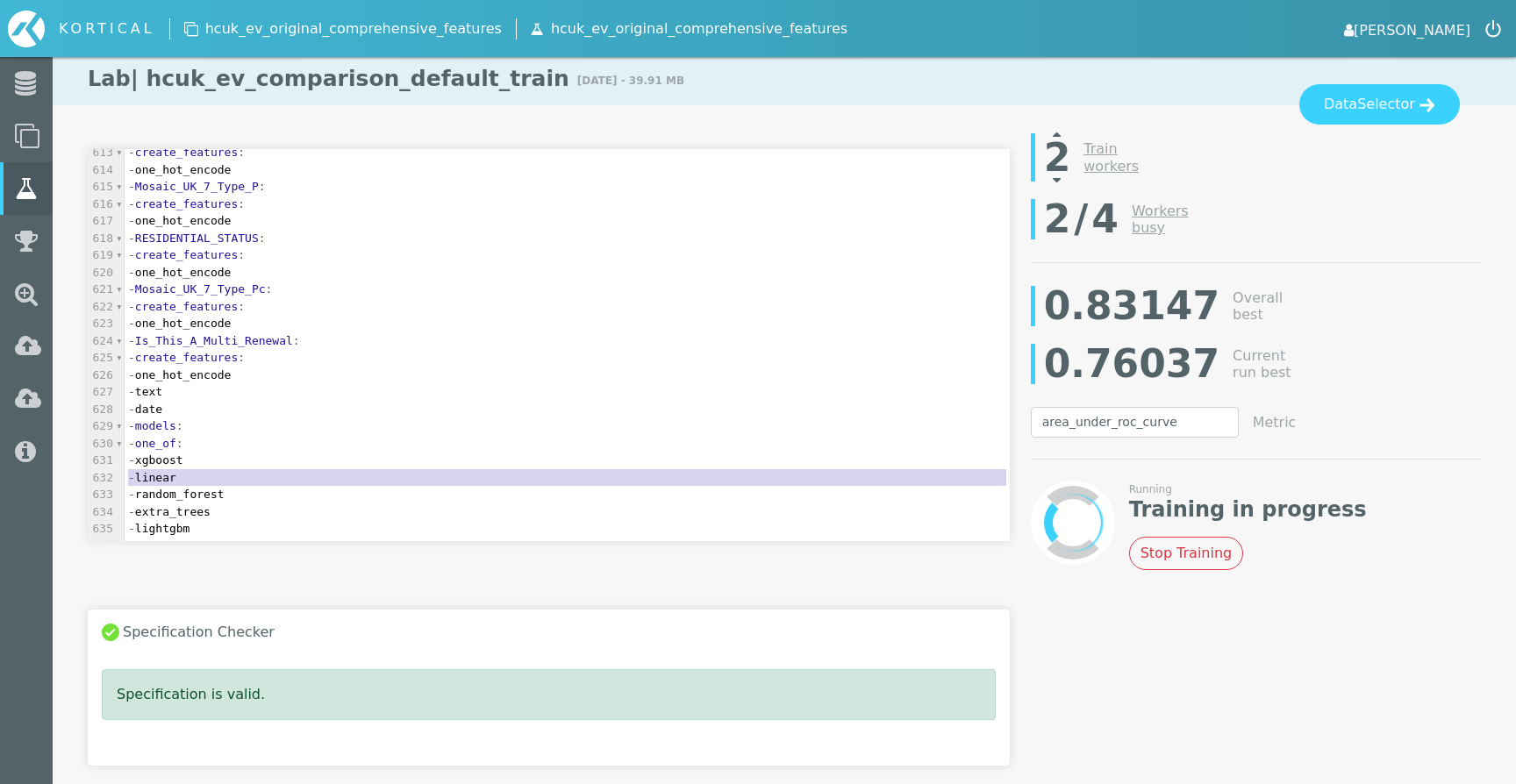
scroll to position [10456, 0]
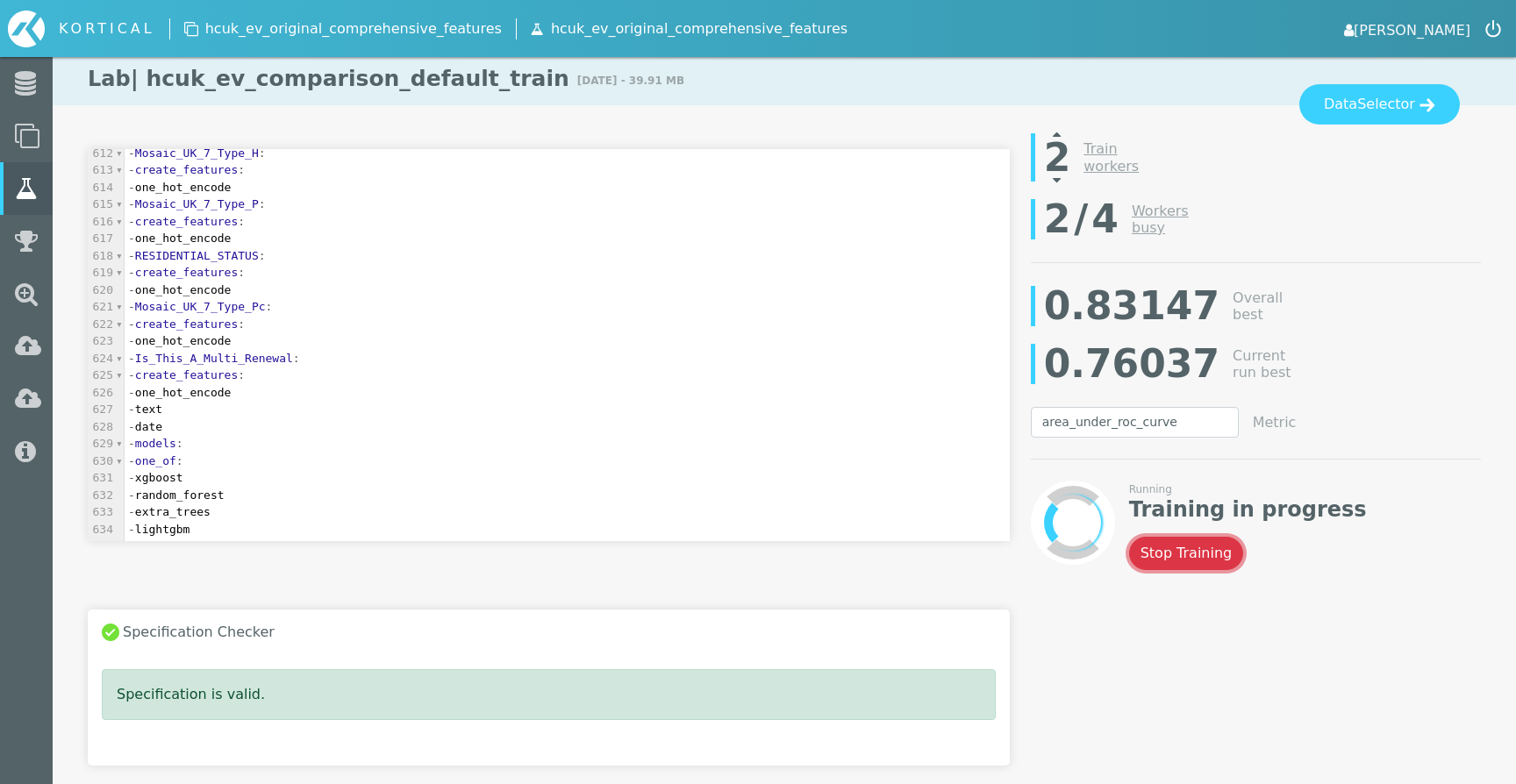
click at [1194, 552] on button "Stop Training" at bounding box center [1186, 553] width 115 height 34
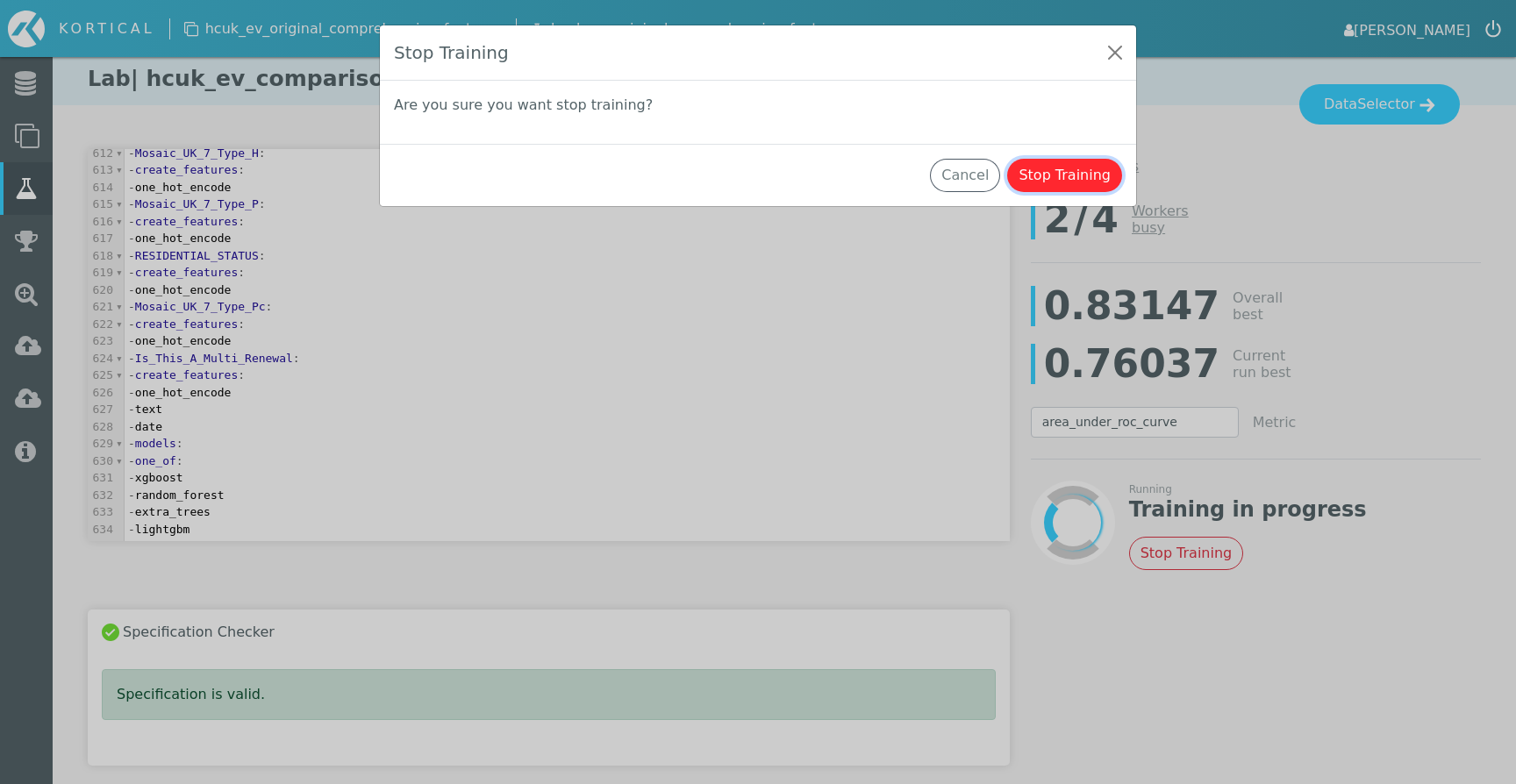
click at [1072, 173] on button "Stop Training" at bounding box center [1064, 175] width 115 height 34
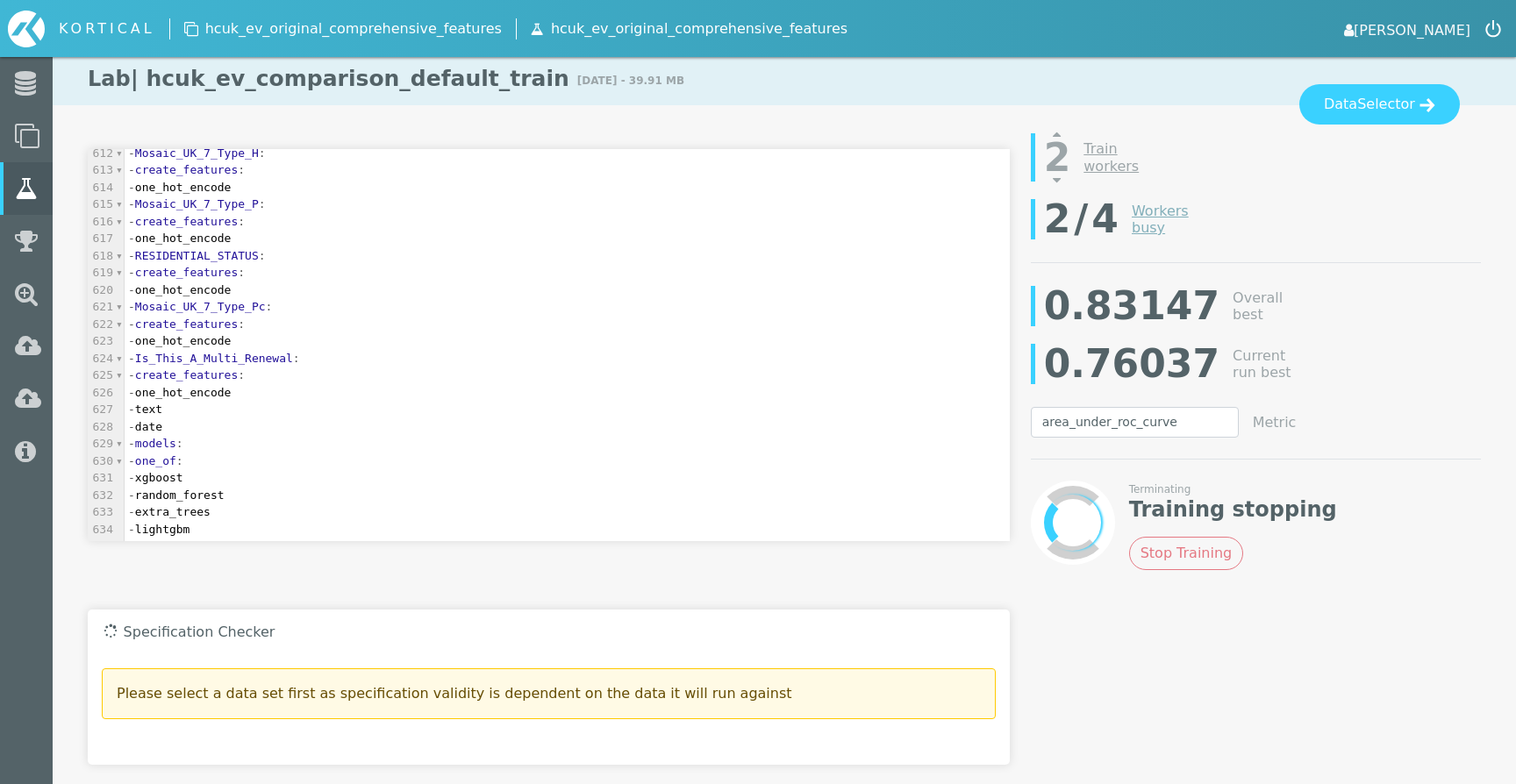
click at [1145, 213] on link "Workers busy" at bounding box center [1160, 219] width 57 height 34
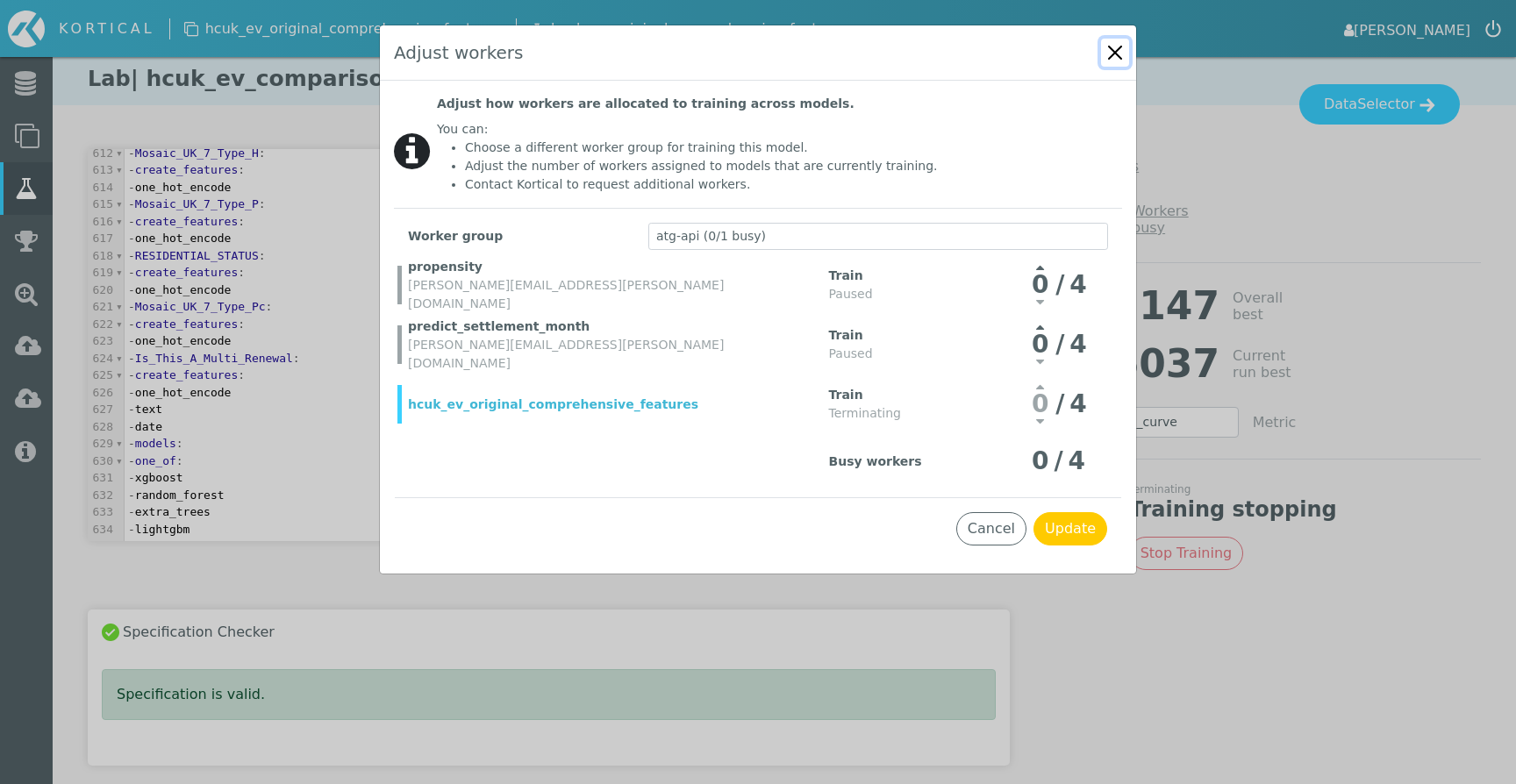
click at [1112, 45] on button "Close" at bounding box center [1115, 52] width 28 height 28
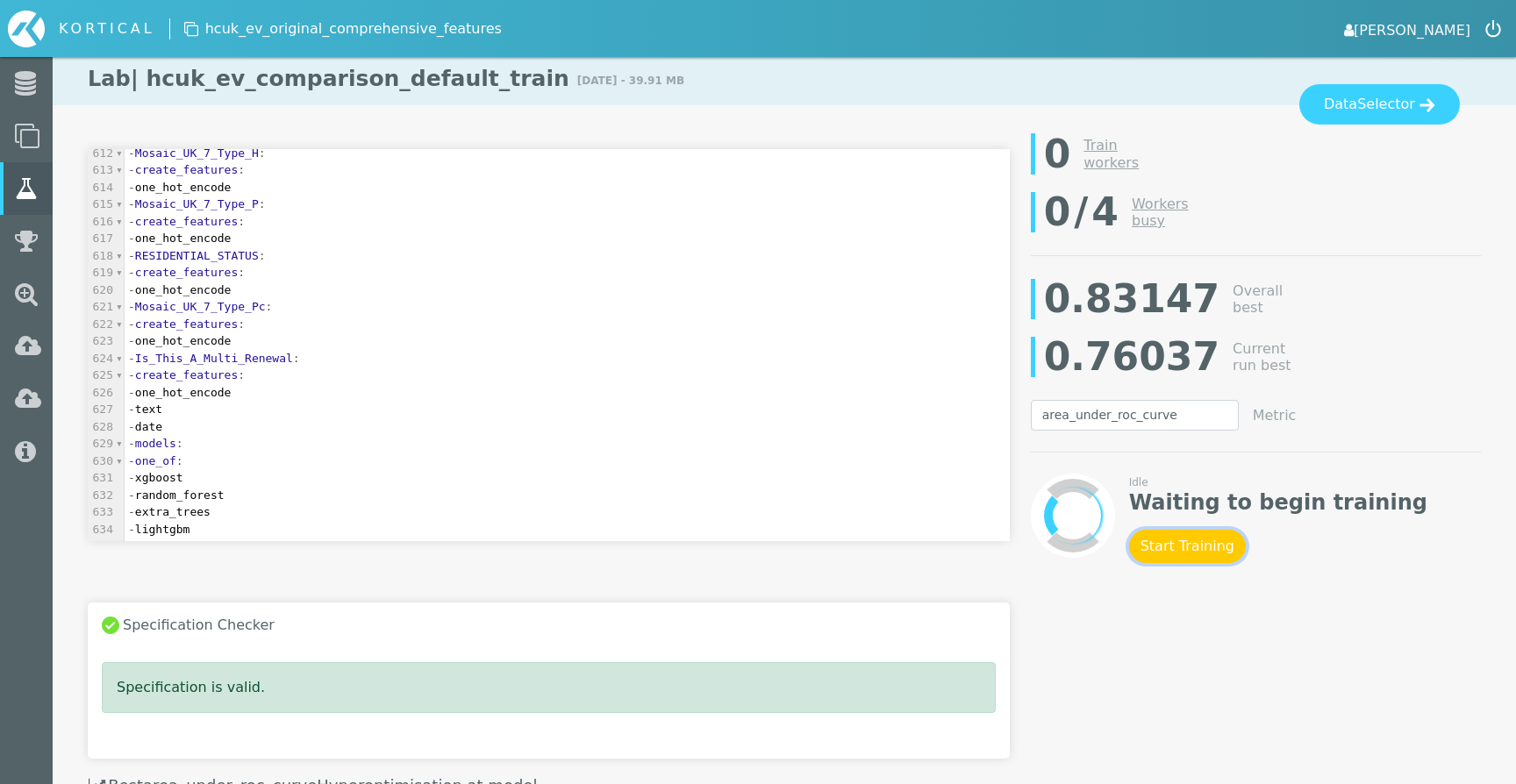
click at [1174, 536] on button "Start Training" at bounding box center [1187, 546] width 116 height 34
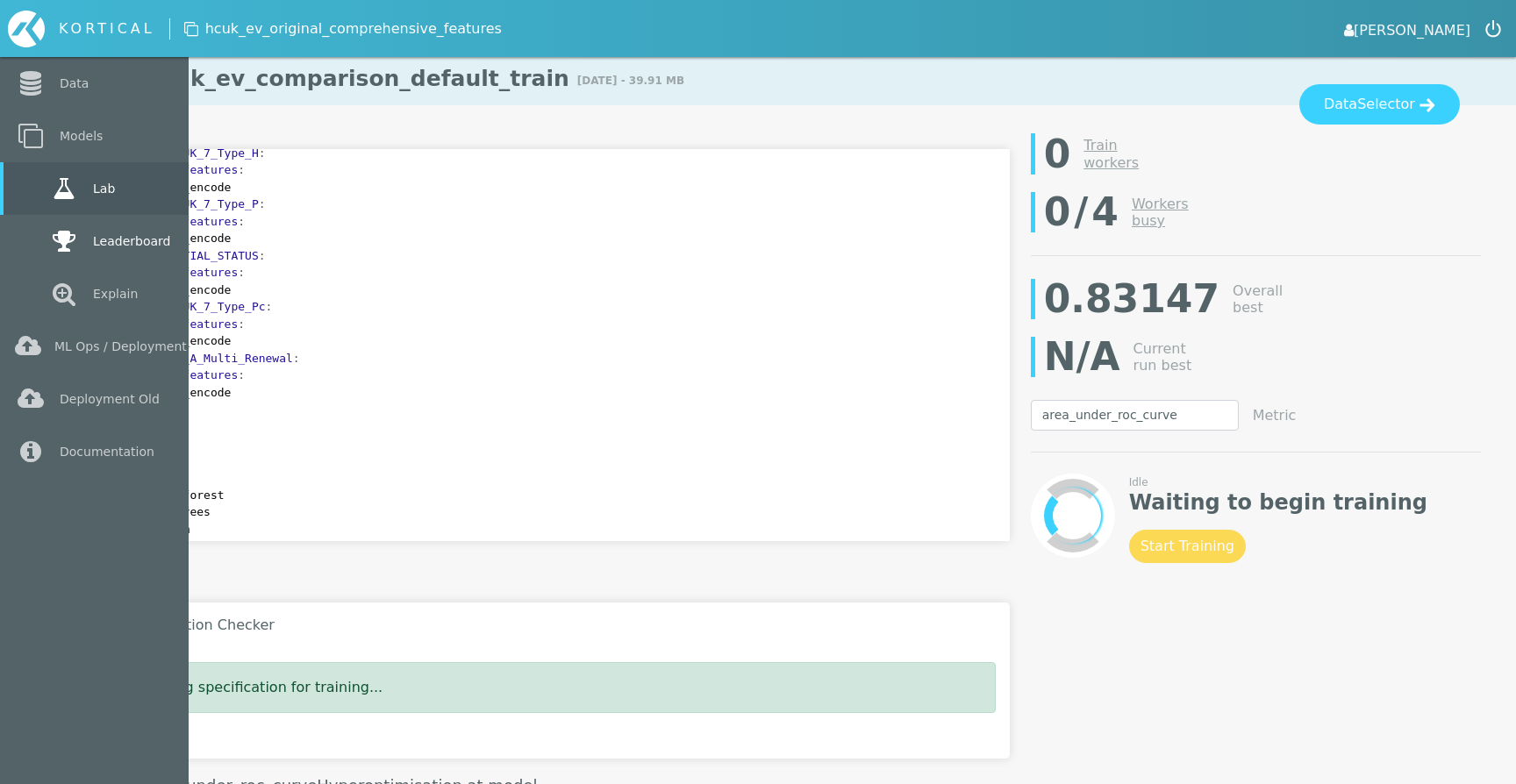
click at [48, 234] on icon at bounding box center [64, 241] width 32 height 25
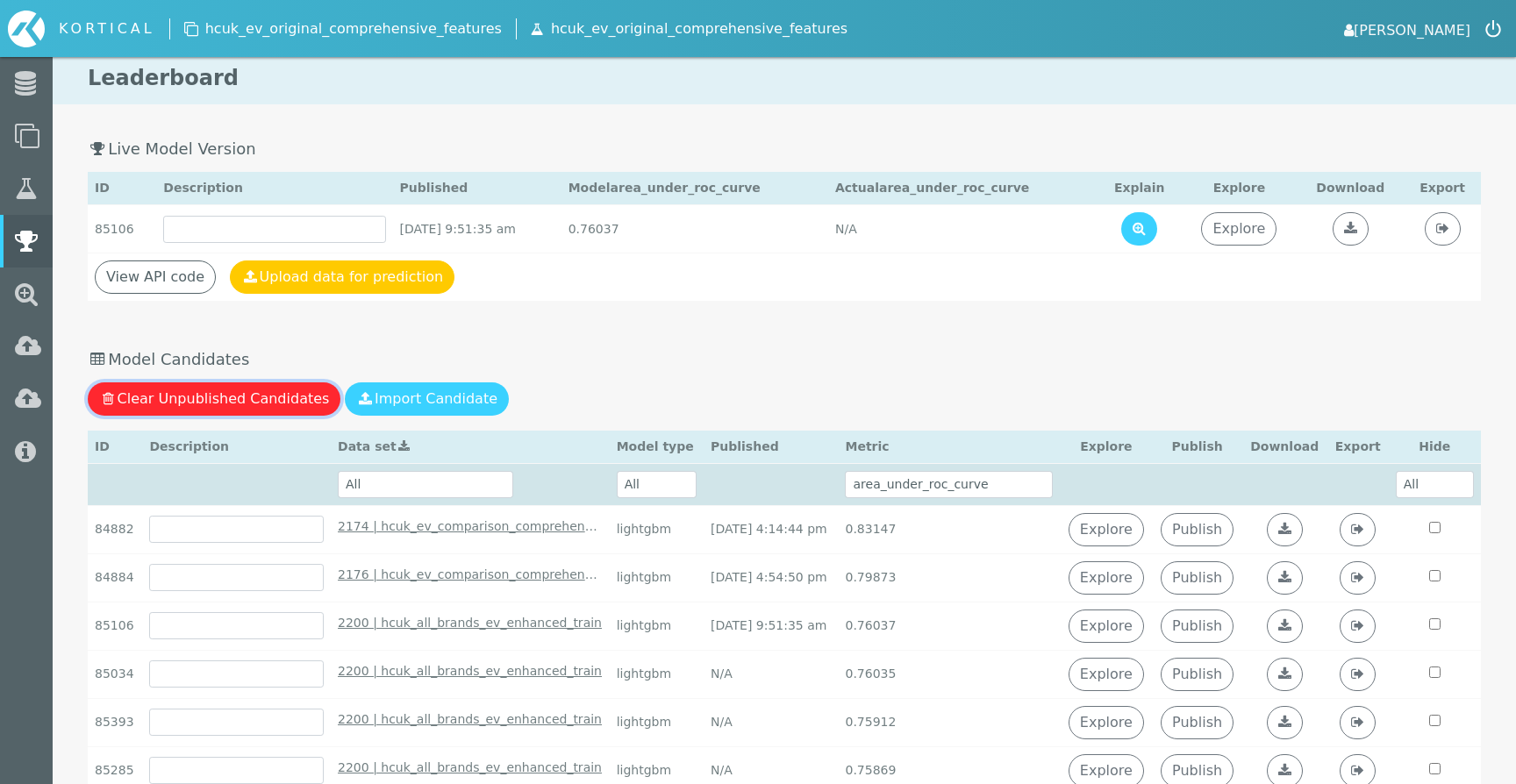
click at [206, 394] on button "Clear Unpublished Candidates" at bounding box center [214, 398] width 253 height 34
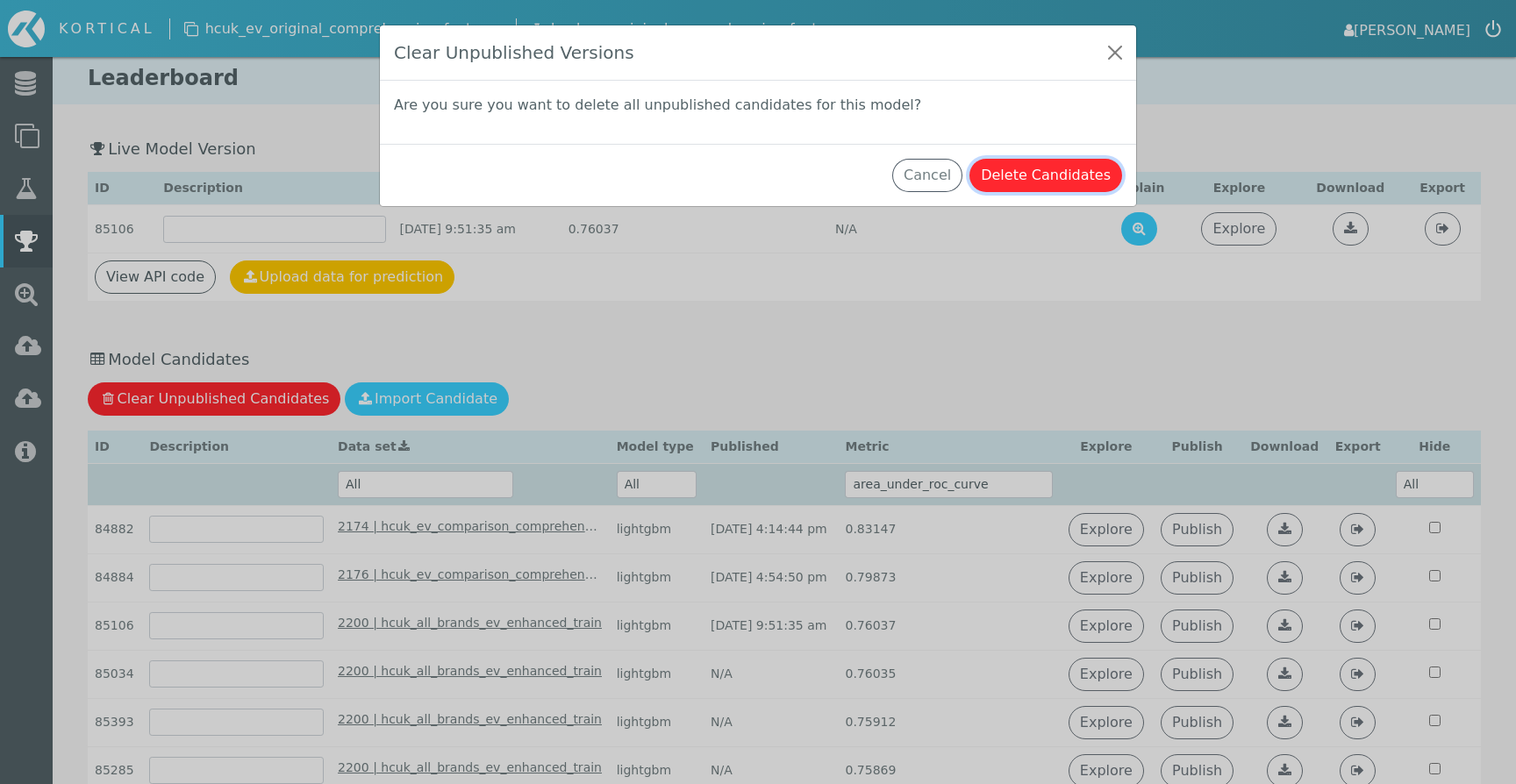
click at [1069, 178] on button "Delete Candidates" at bounding box center [1045, 175] width 153 height 34
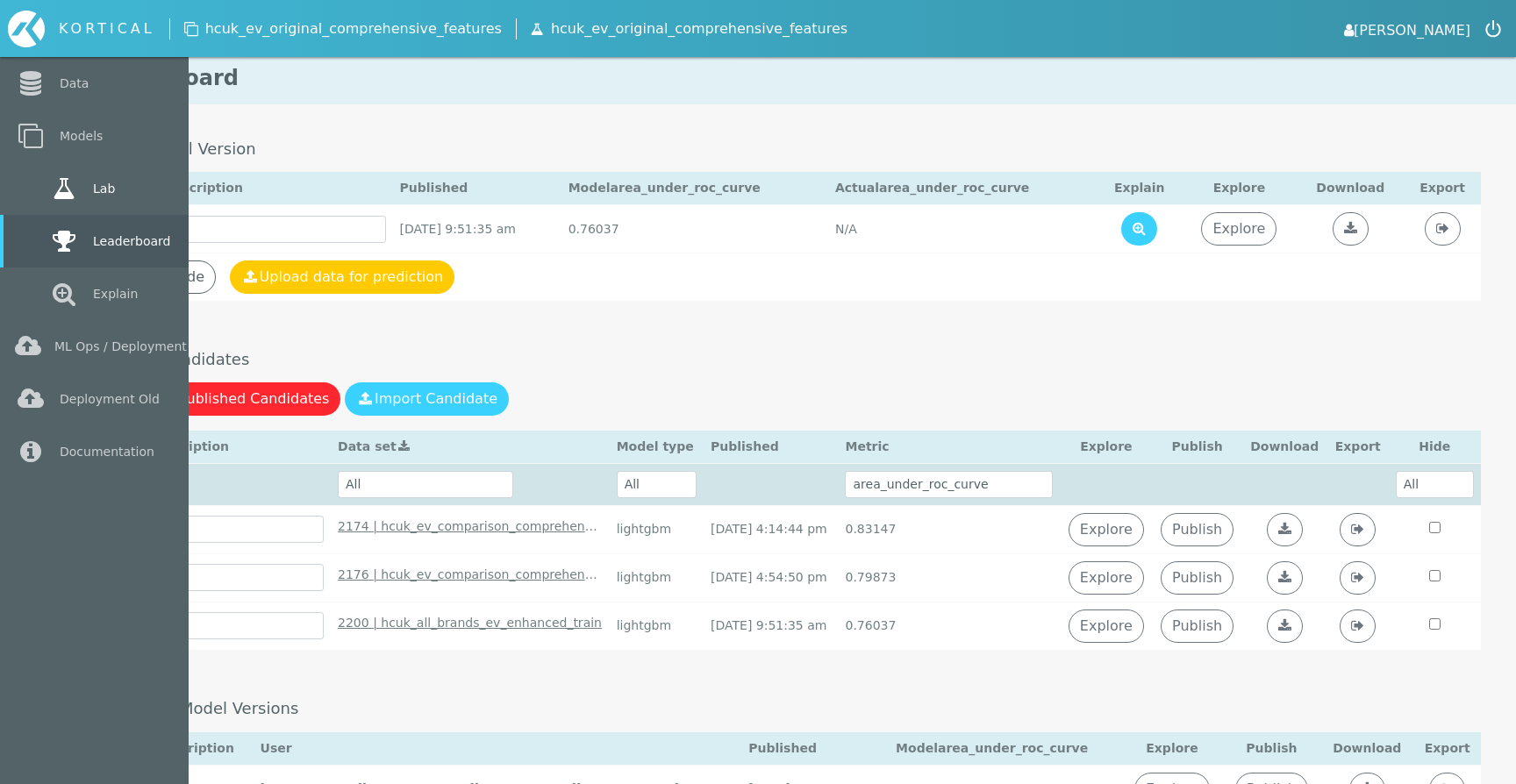
click at [48, 188] on icon at bounding box center [64, 189] width 32 height 25
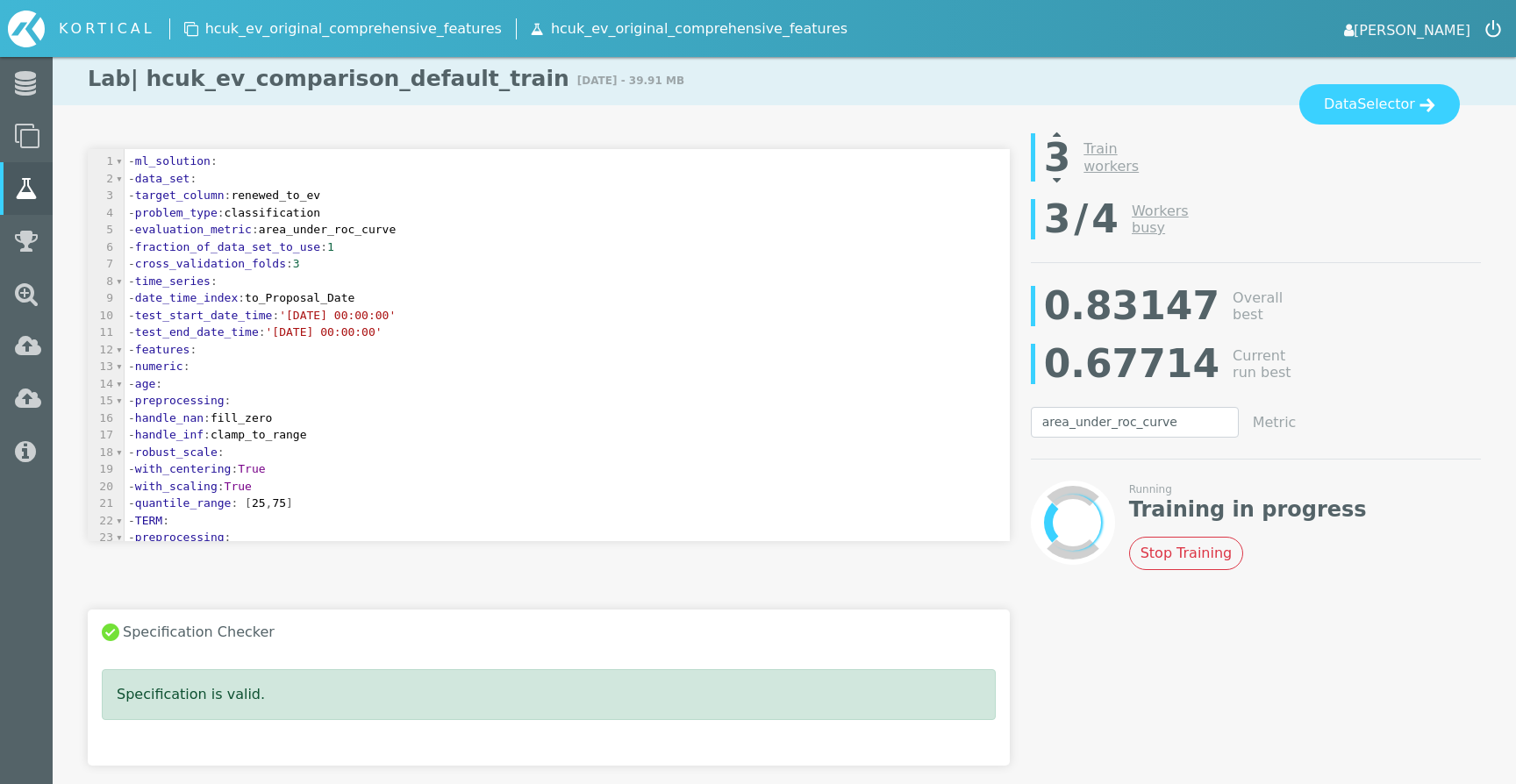
click at [1059, 134] on icon at bounding box center [1057, 133] width 8 height 14
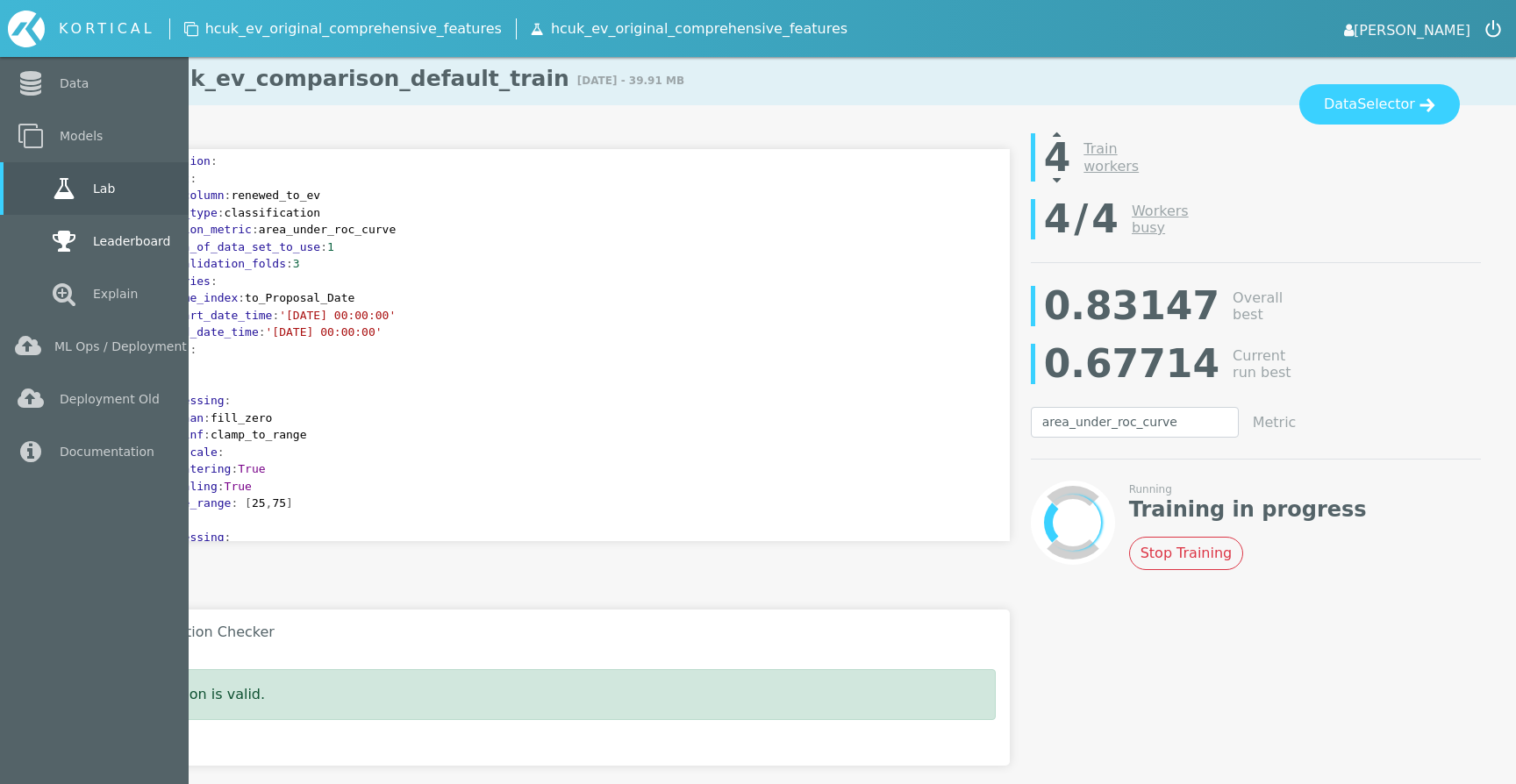
click at [48, 241] on icon at bounding box center [64, 241] width 32 height 25
click at [33, 241] on link "Leaderboard" at bounding box center [94, 240] width 189 height 53
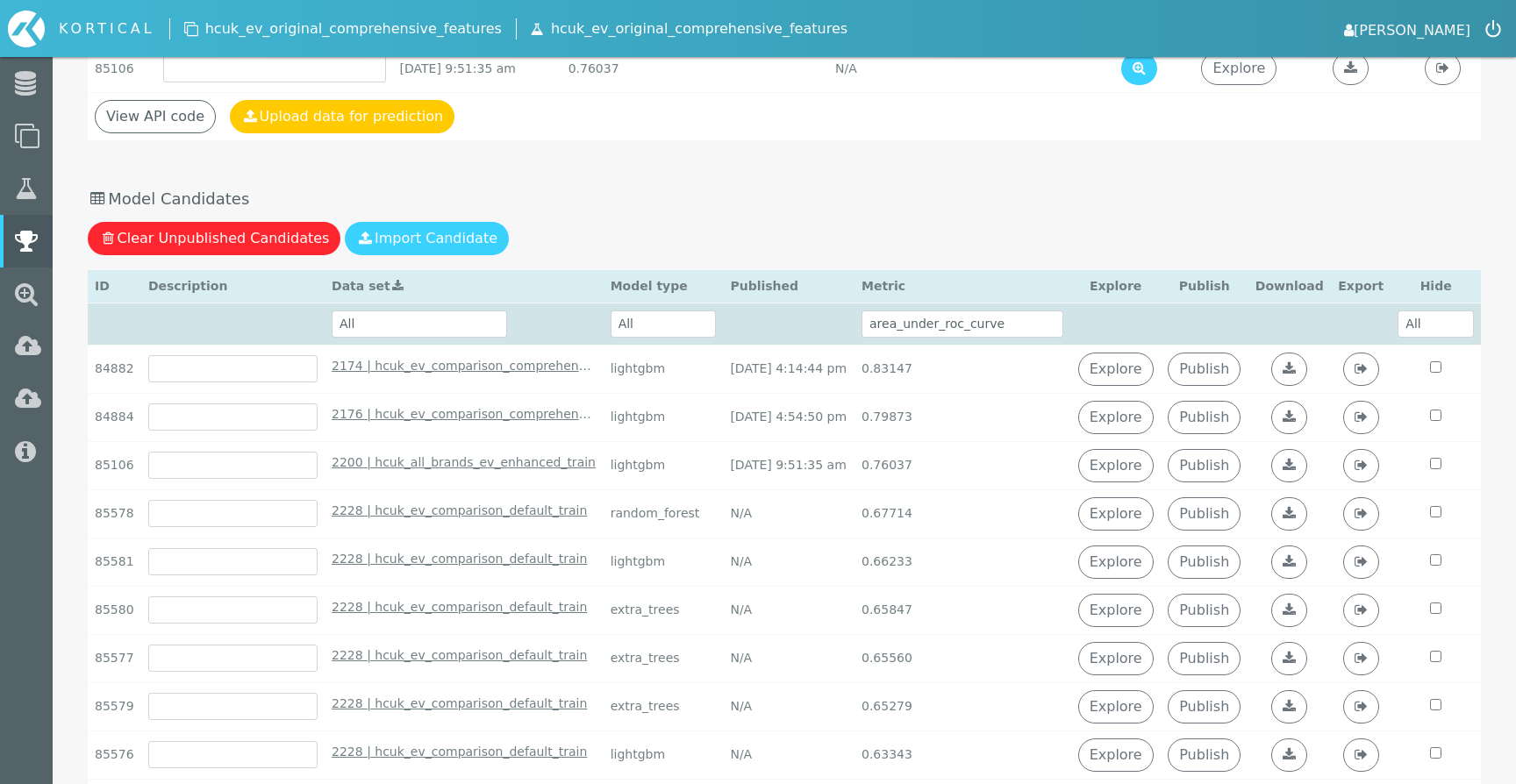
scroll to position [203, 0]
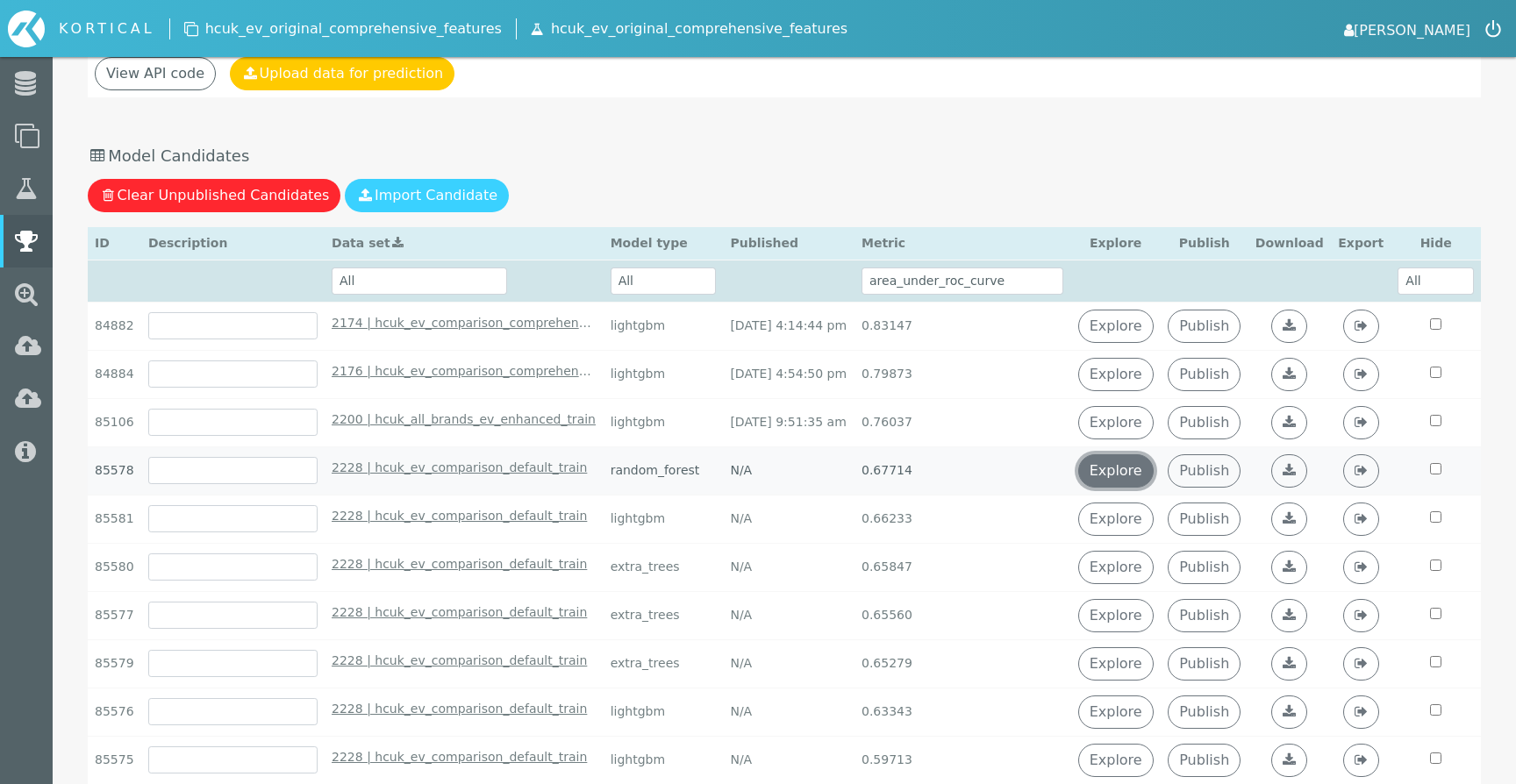
click at [1137, 472] on link "Explore" at bounding box center [1116, 470] width 75 height 34
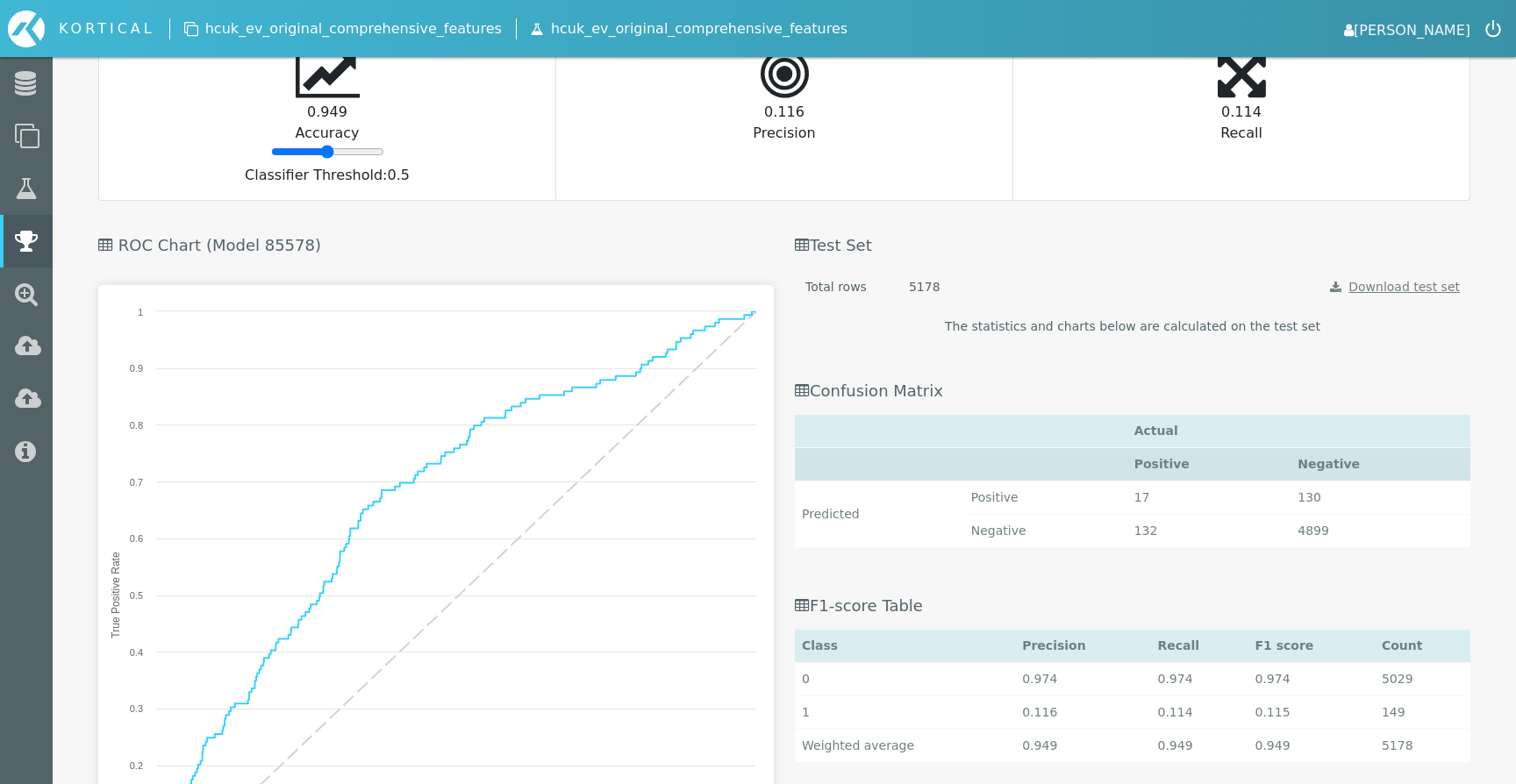
scroll to position [1510, 0]
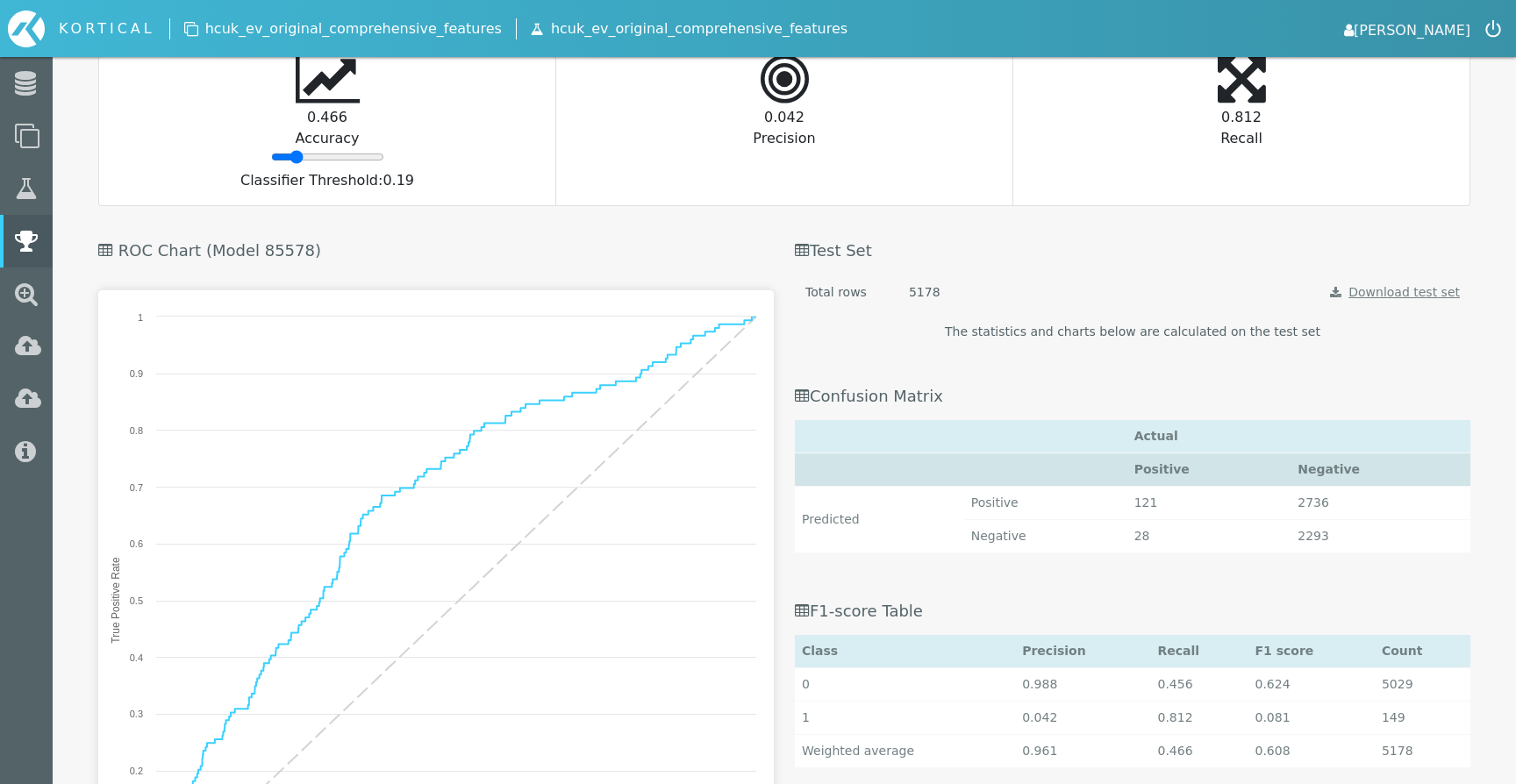
drag, startPoint x: 330, startPoint y: 161, endPoint x: 295, endPoint y: 159, distance: 35.1
type input "18"
click at [295, 159] on input "range" at bounding box center [328, 157] width 114 height 14
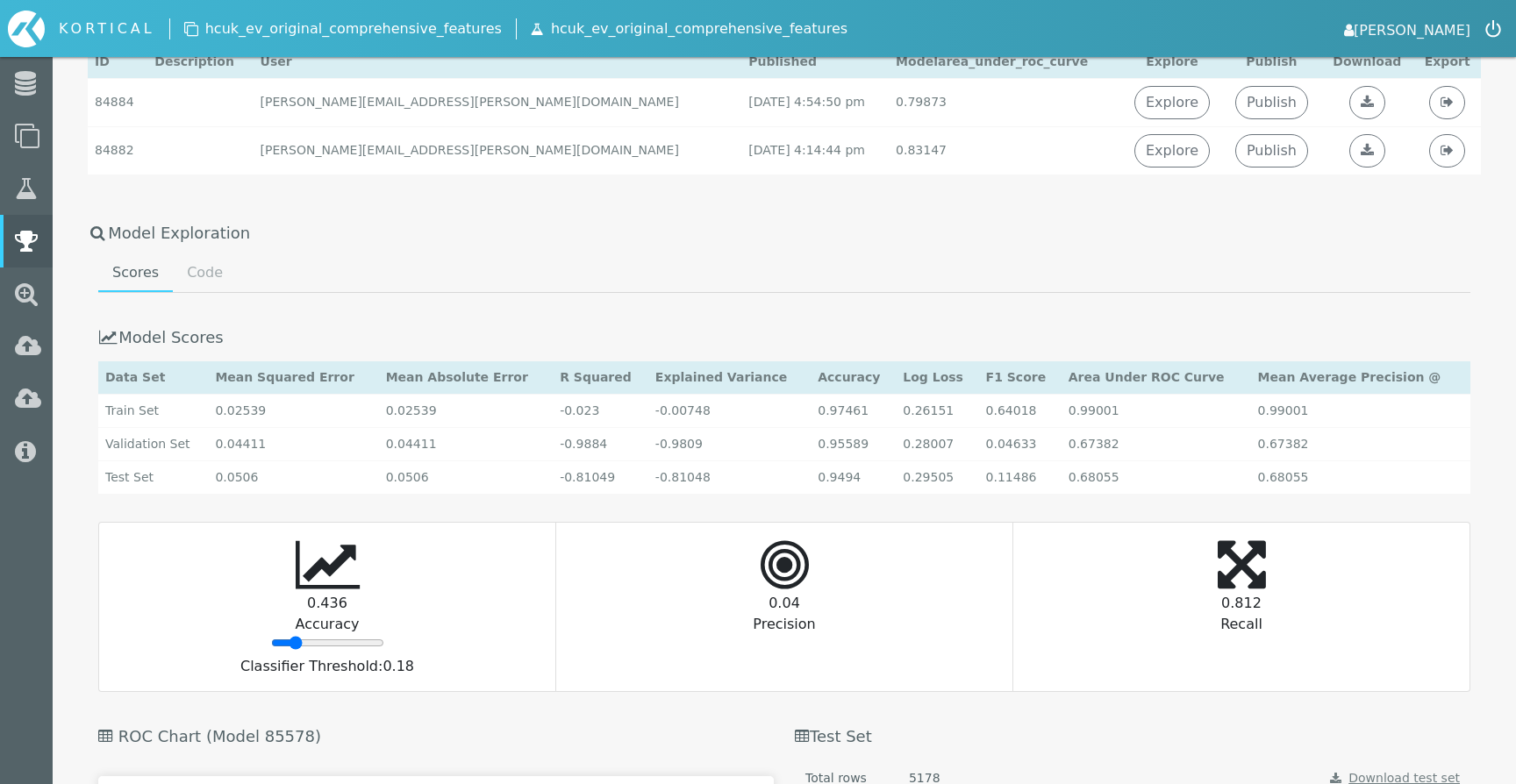
scroll to position [1005, 0]
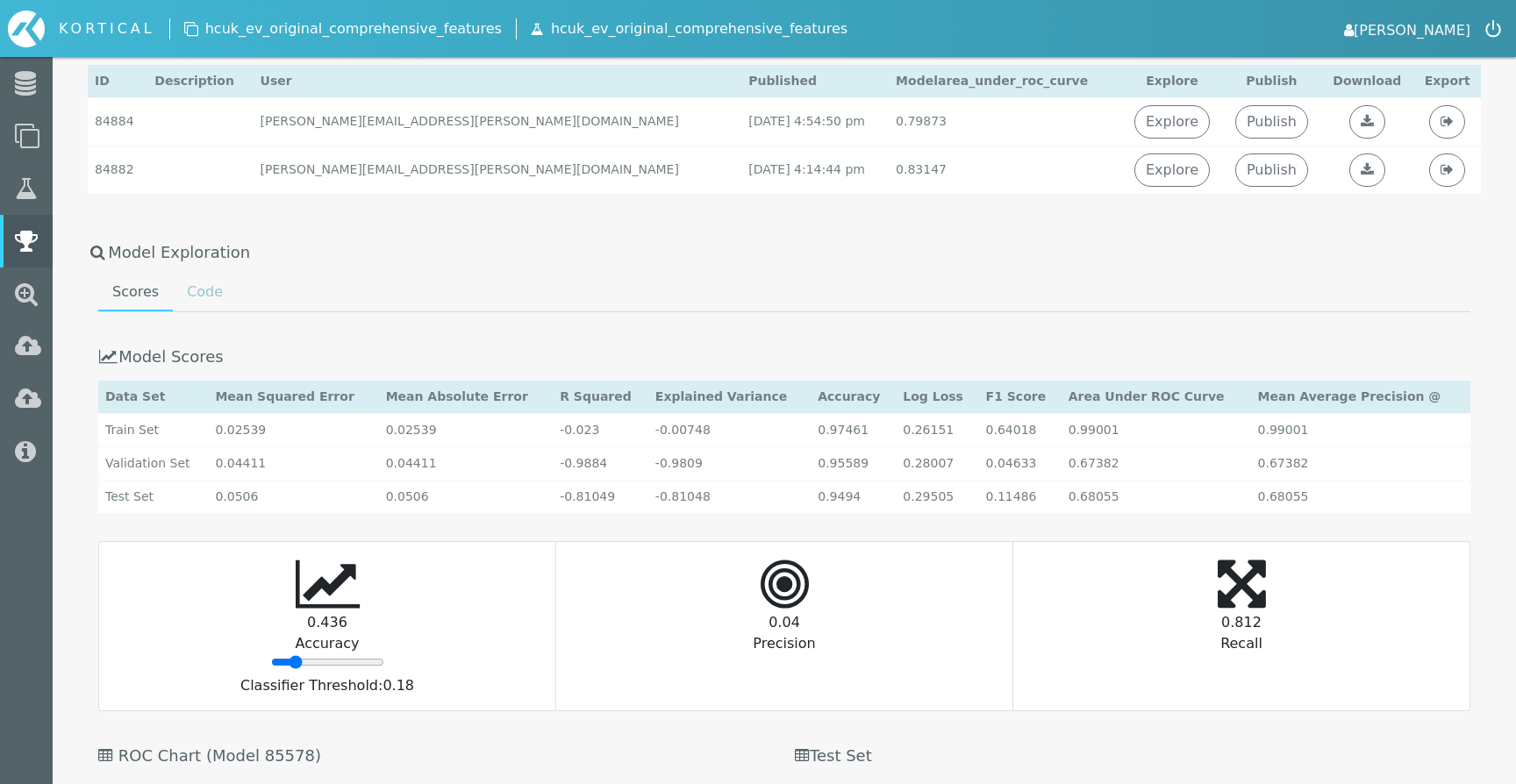
click at [198, 285] on link "Code" at bounding box center [205, 291] width 64 height 35
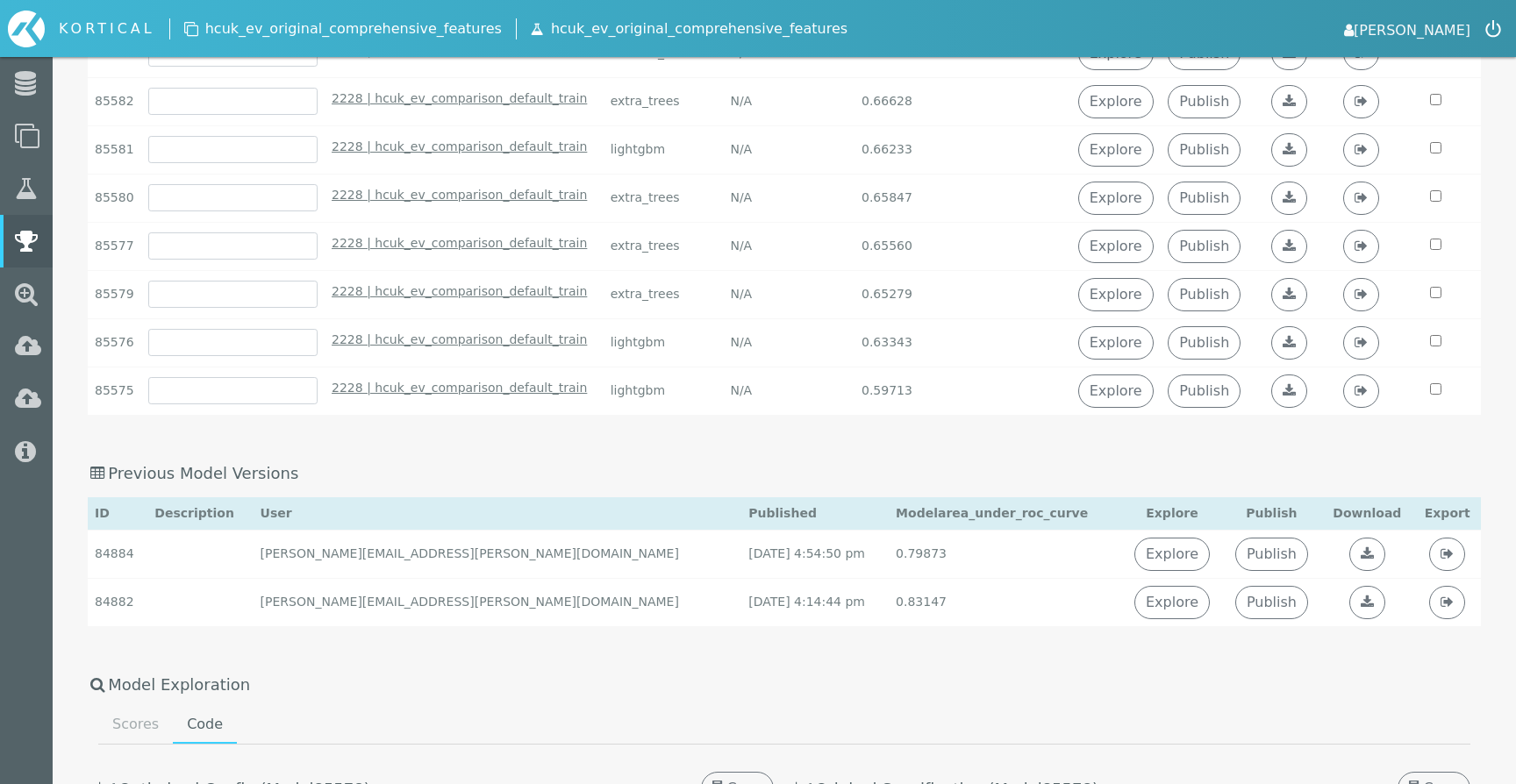
scroll to position [0, 0]
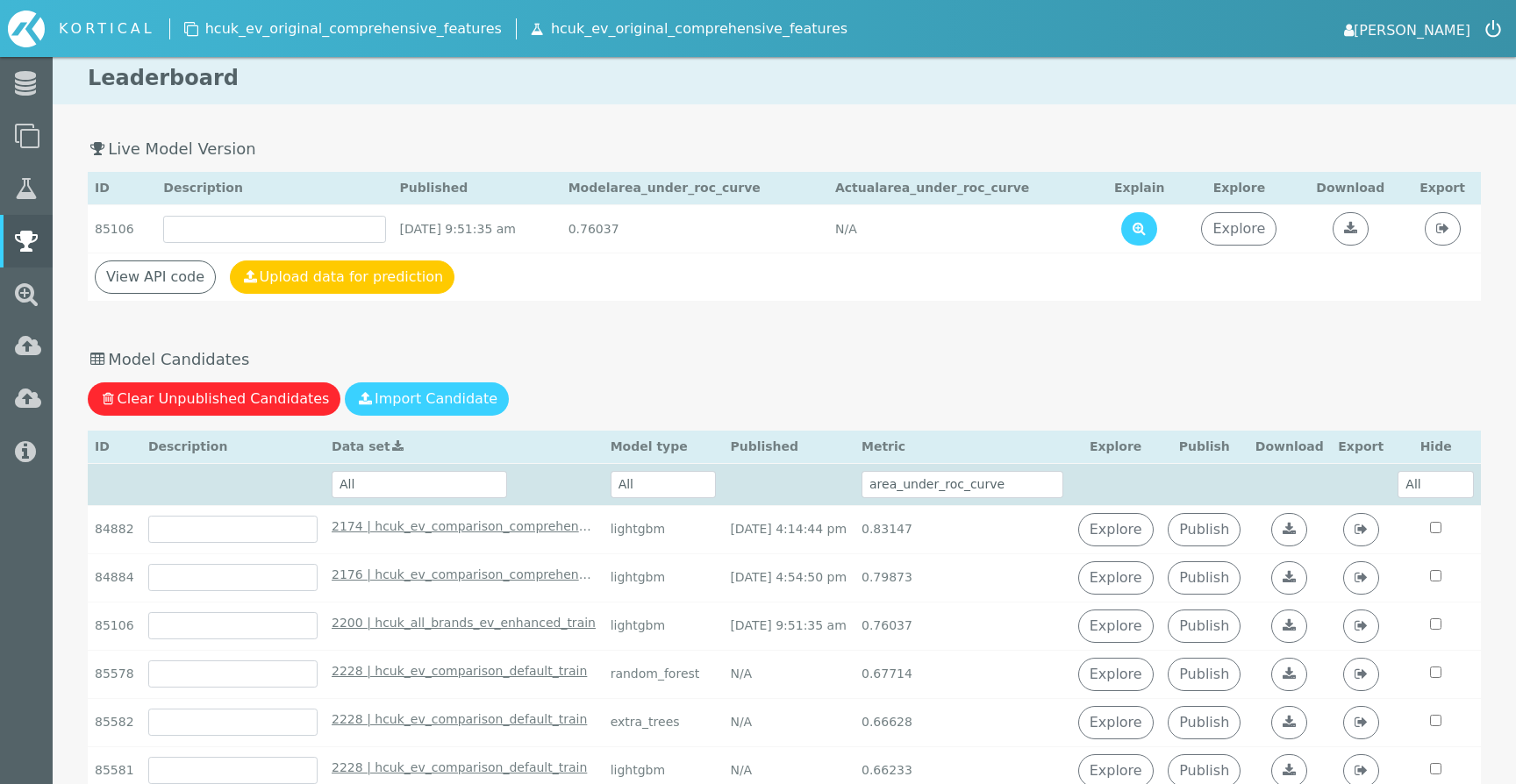
click at [1441, 32] on link "[PERSON_NAME]" at bounding box center [1406, 29] width 126 height 25
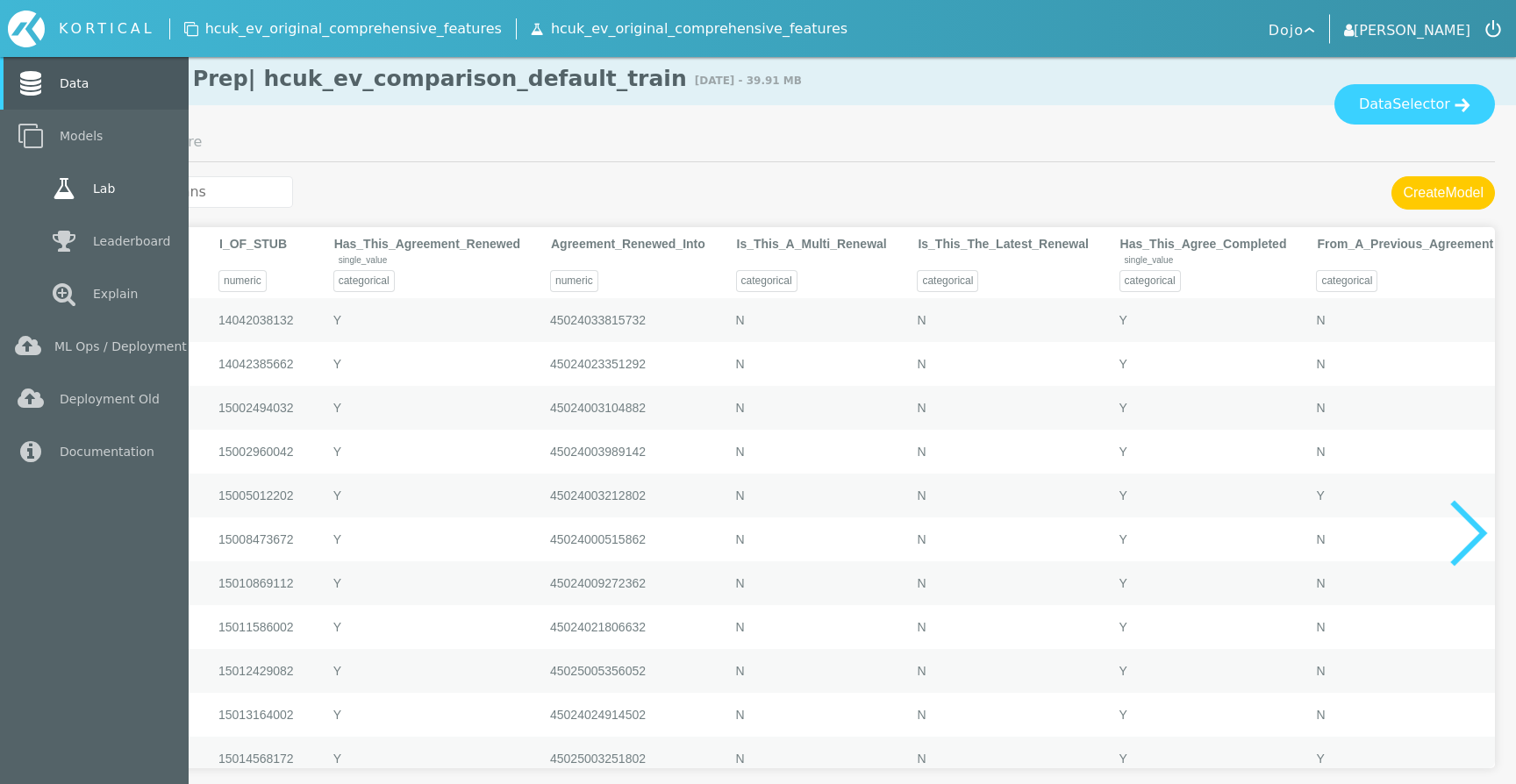
click at [39, 190] on link "Lab" at bounding box center [94, 189] width 189 height 53
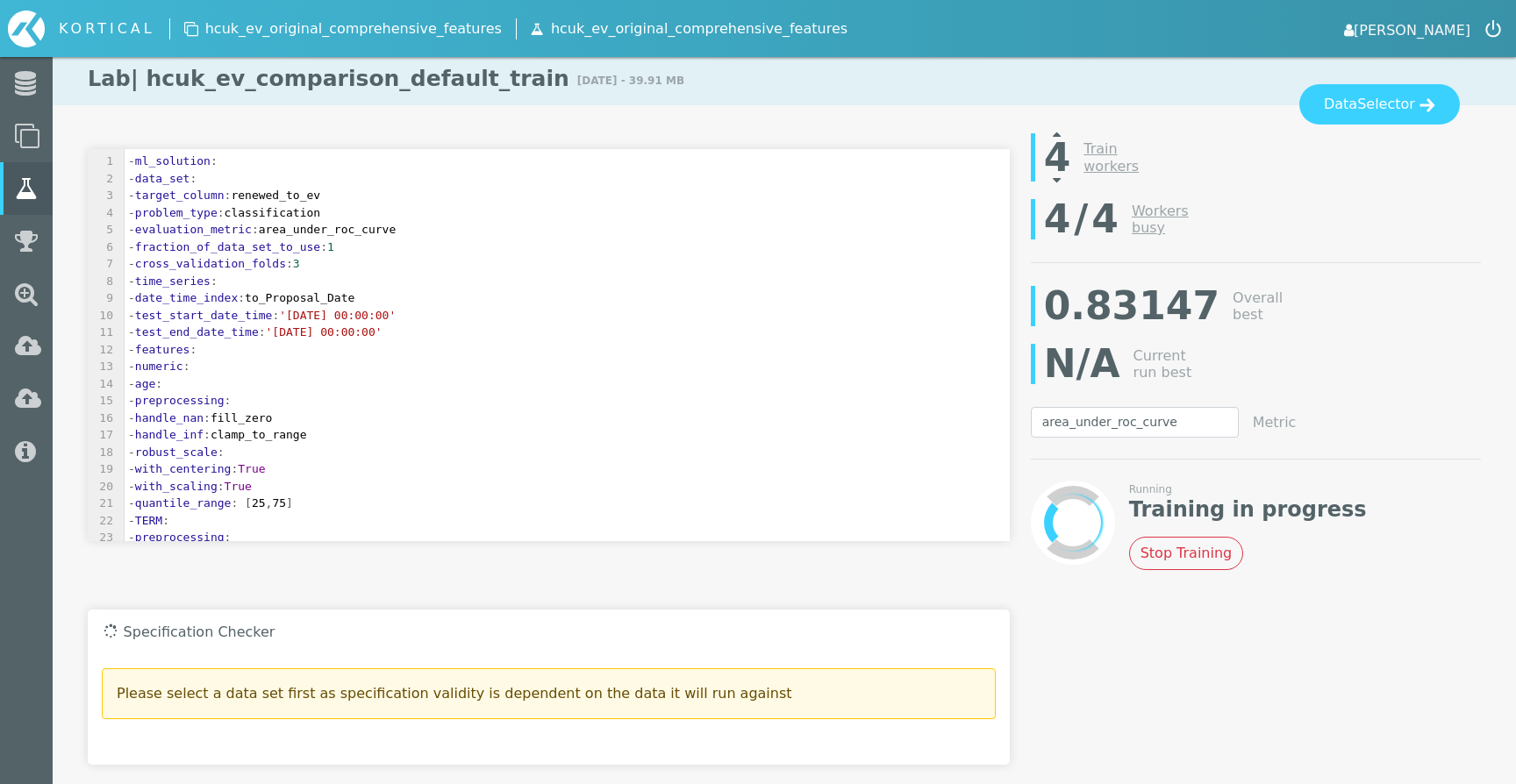
select select "area_under_roc_curve"
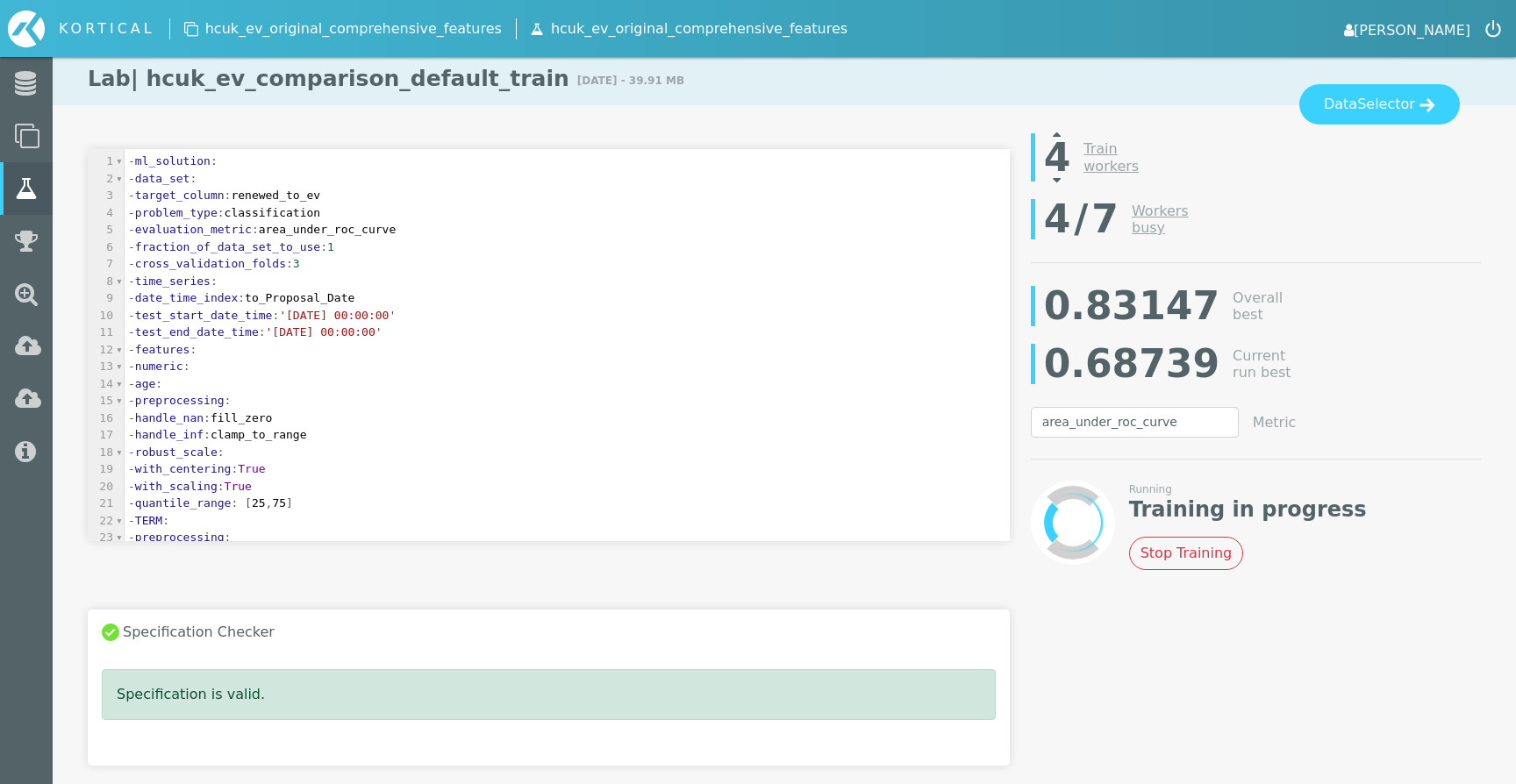
click at [1057, 132] on icon at bounding box center [1057, 133] width 8 height 14
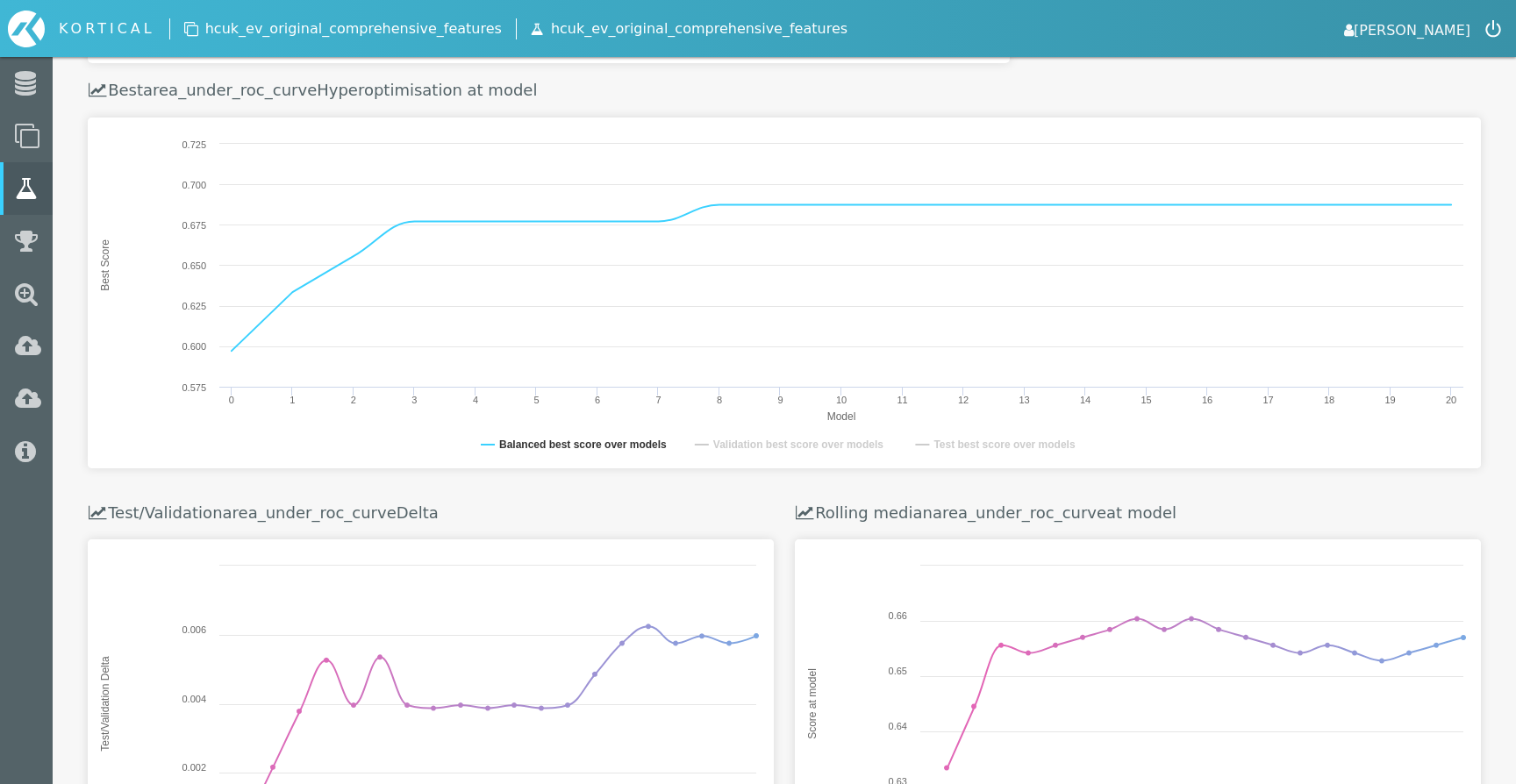
scroll to position [678, 0]
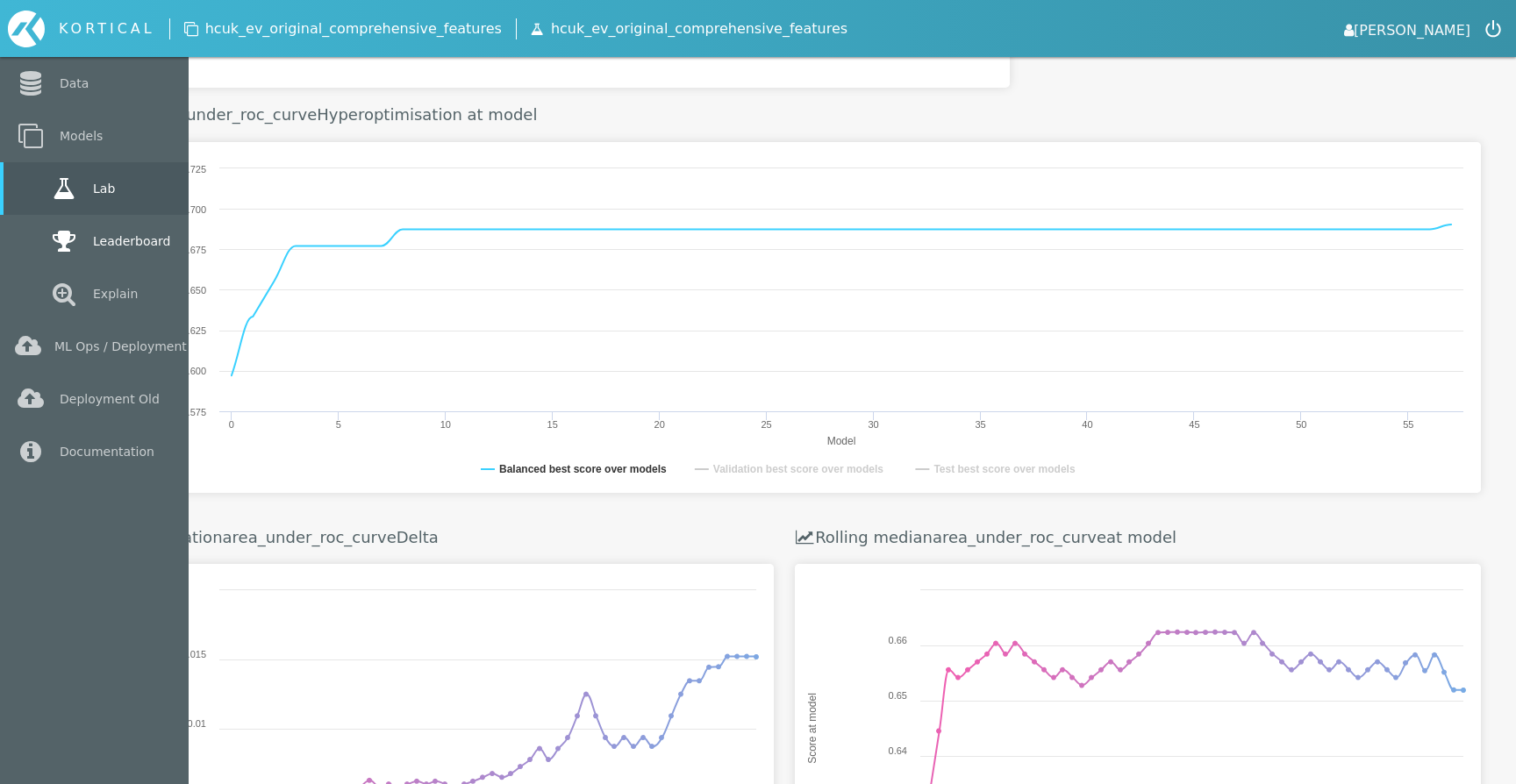
click at [35, 240] on link "Leaderboard" at bounding box center [94, 240] width 189 height 53
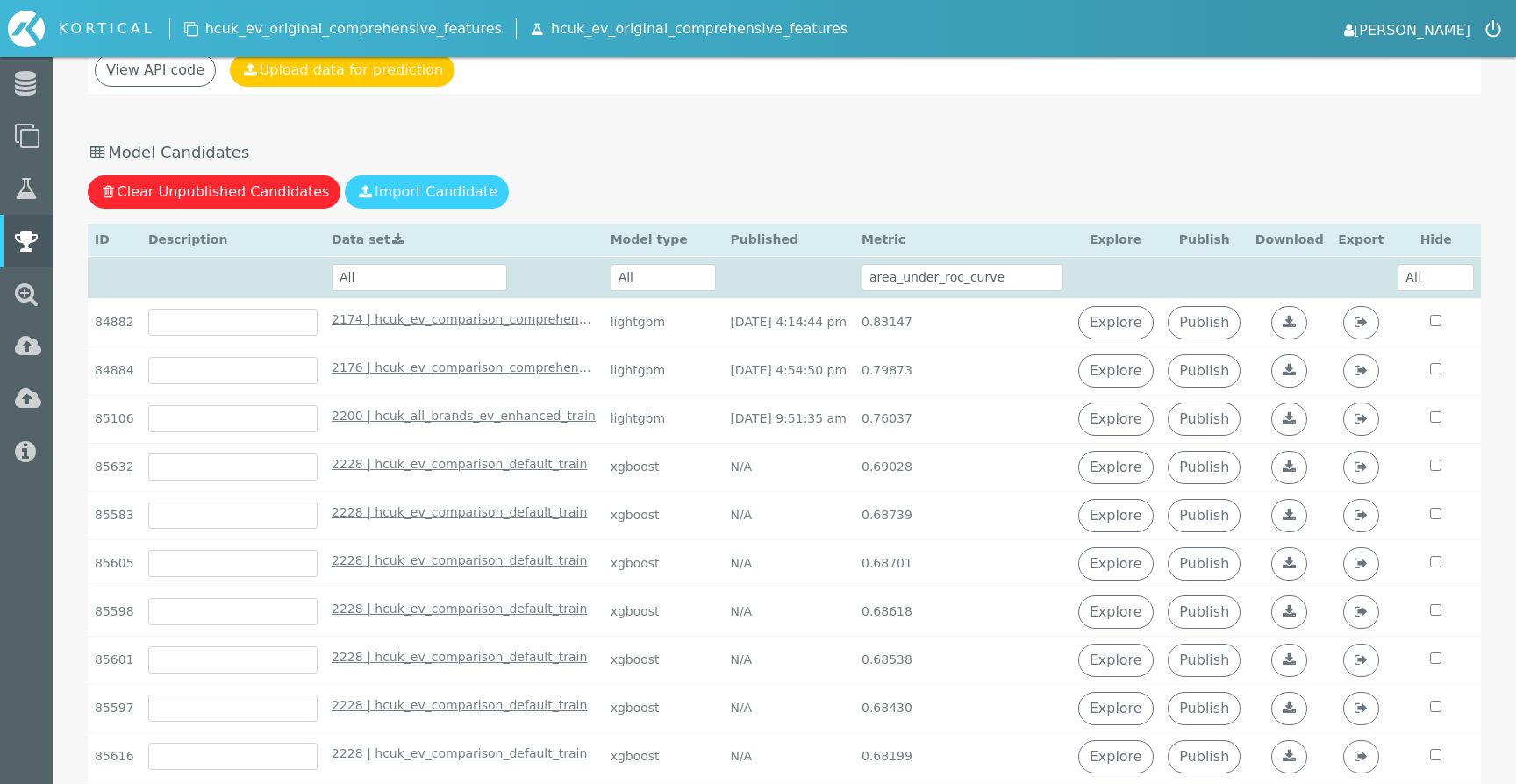
scroll to position [224, 0]
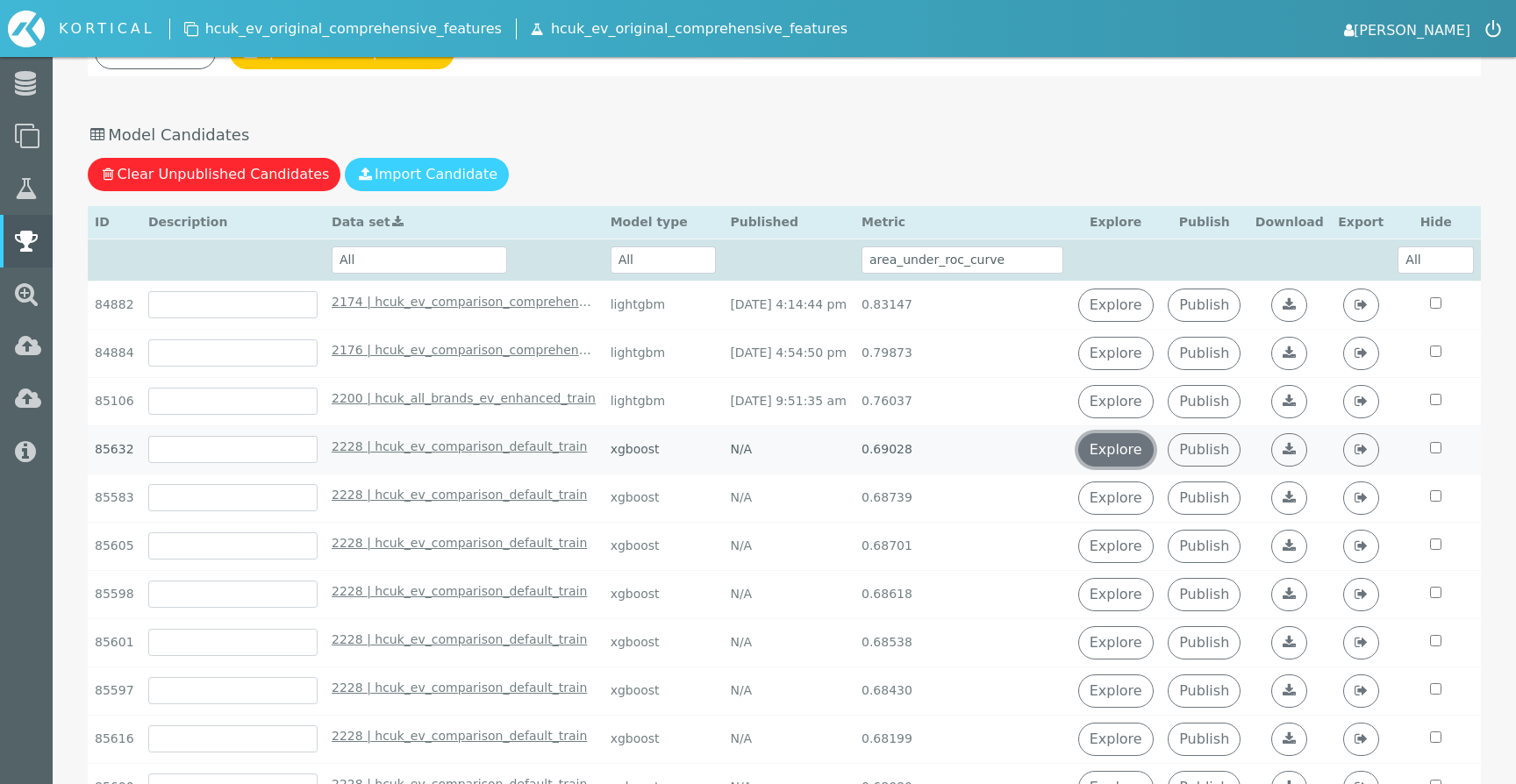
click at [1152, 443] on link "Explore" at bounding box center [1116, 449] width 75 height 34
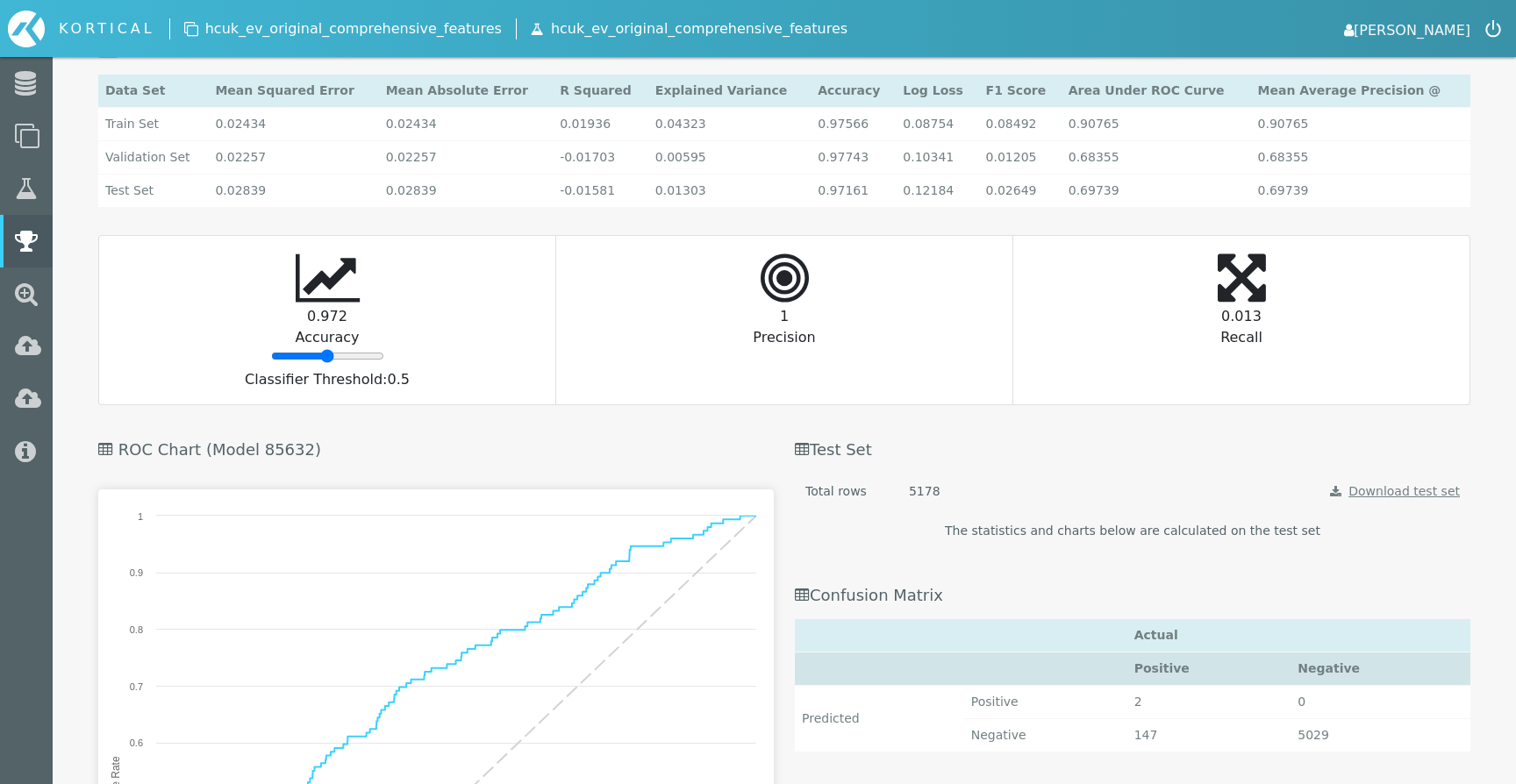
scroll to position [1995, 0]
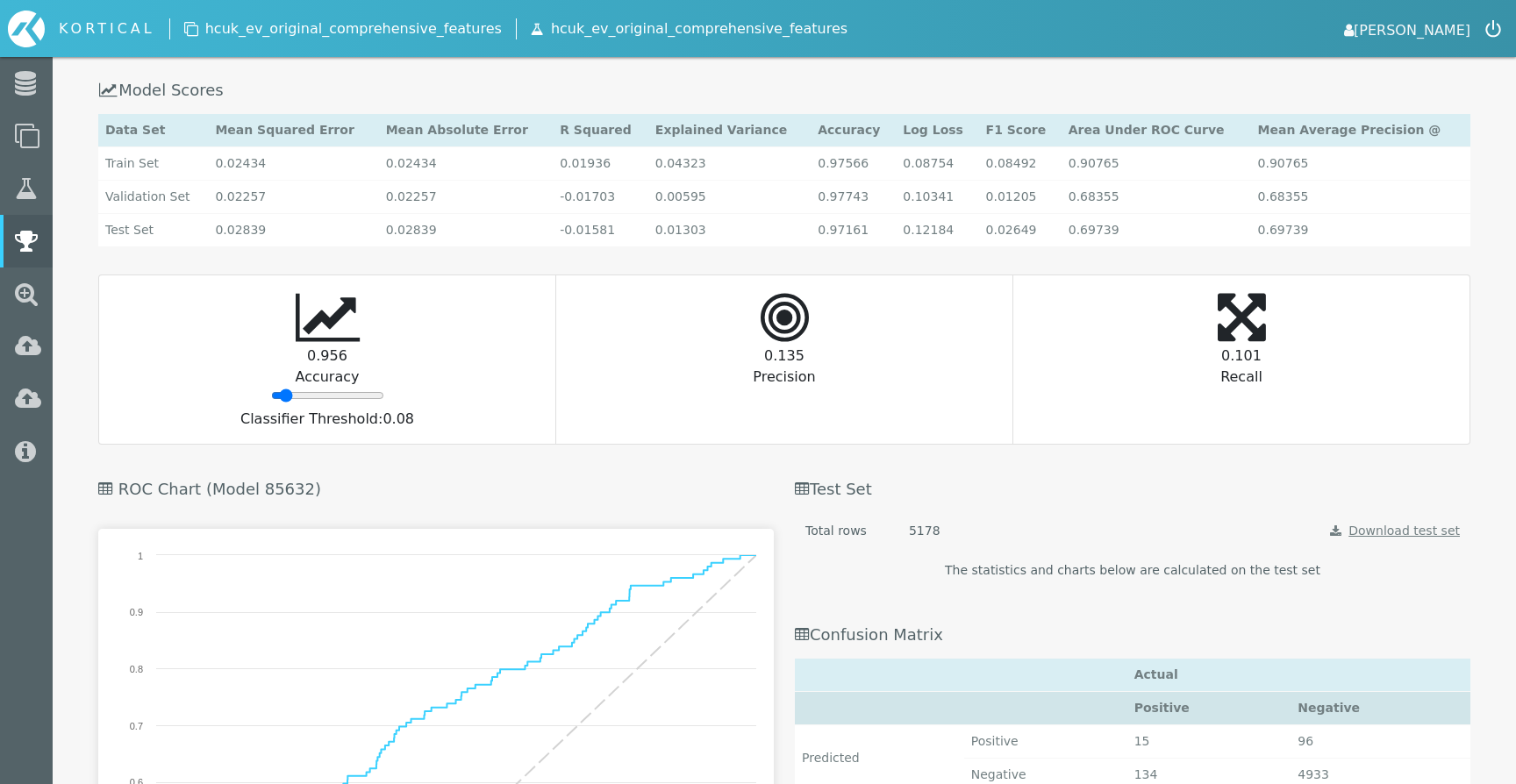
drag, startPoint x: 324, startPoint y: 397, endPoint x: 284, endPoint y: 392, distance: 40.3
type input "8"
click at [284, 392] on input "range" at bounding box center [328, 395] width 114 height 14
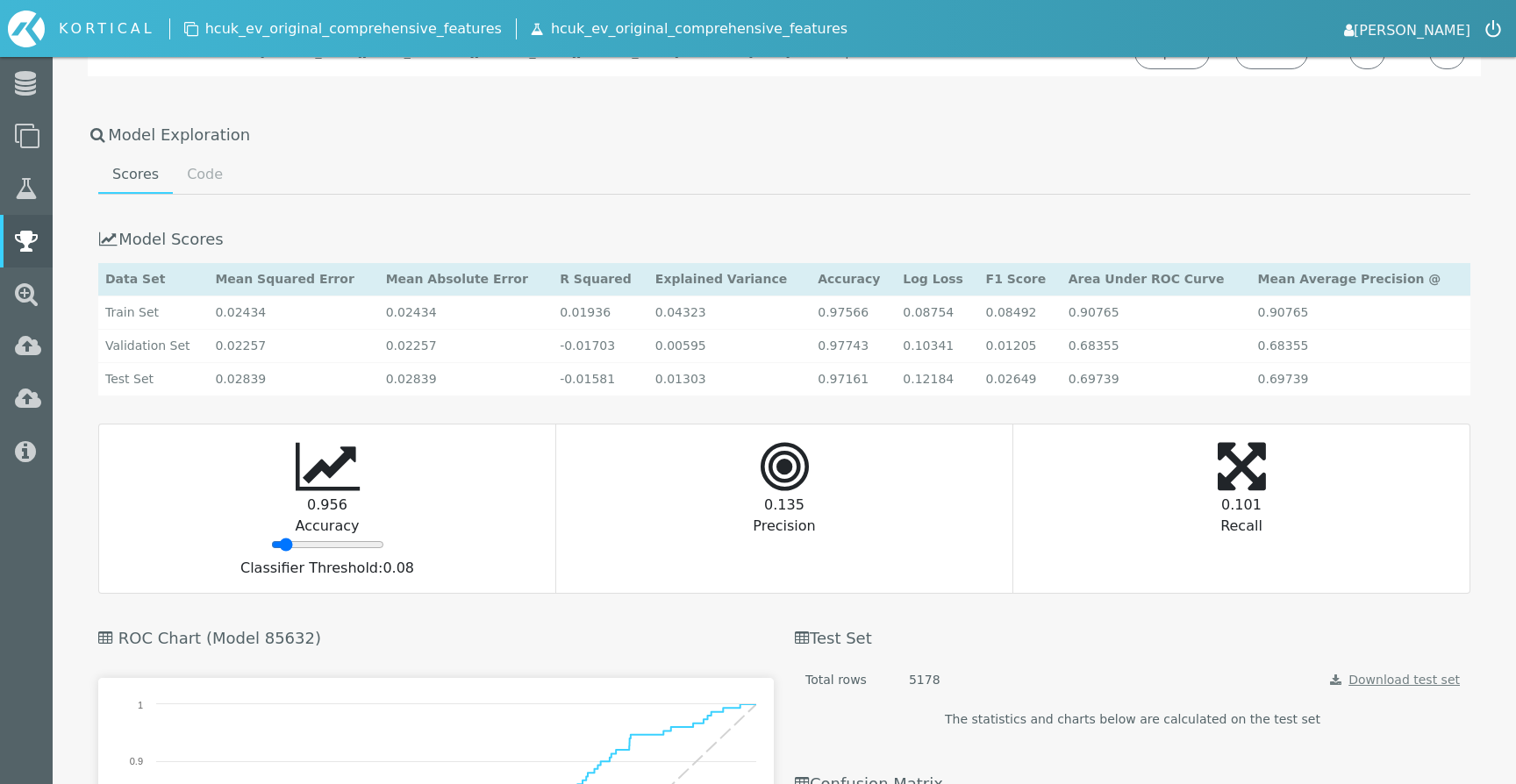
scroll to position [1843, 0]
click at [212, 180] on link "Code" at bounding box center [205, 177] width 64 height 35
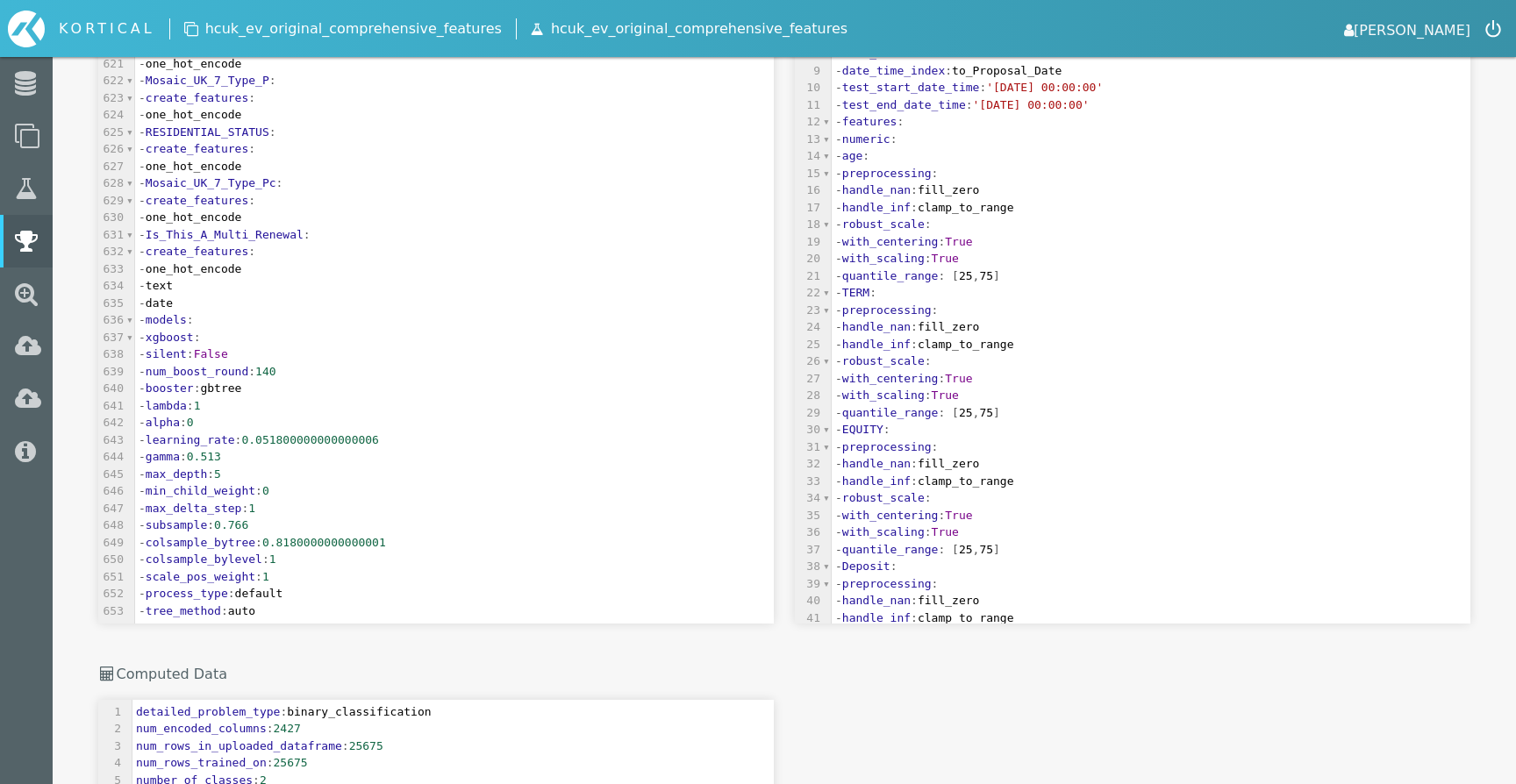
scroll to position [8832, 0]
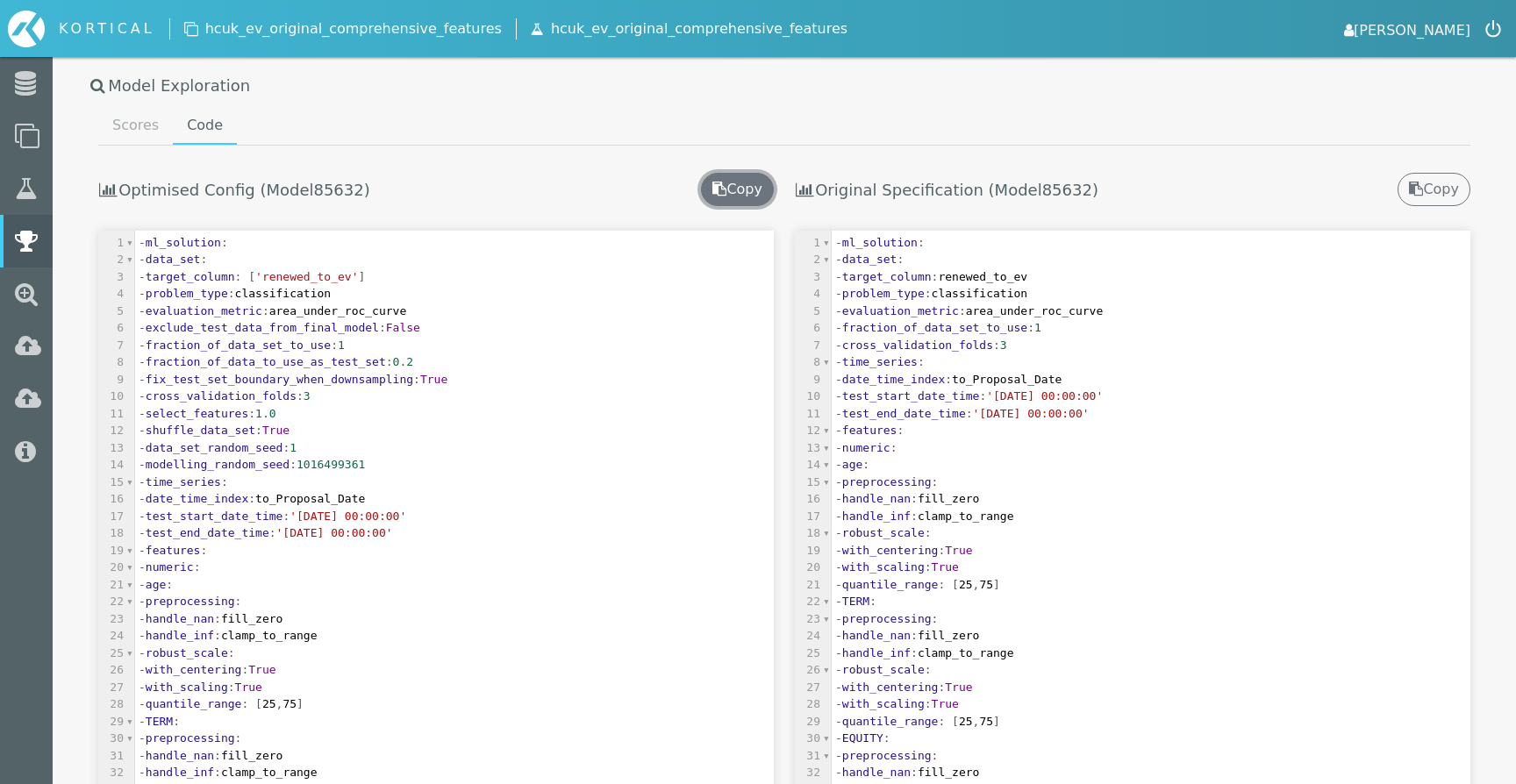
click at [763, 198] on button "Copy" at bounding box center [737, 190] width 73 height 34
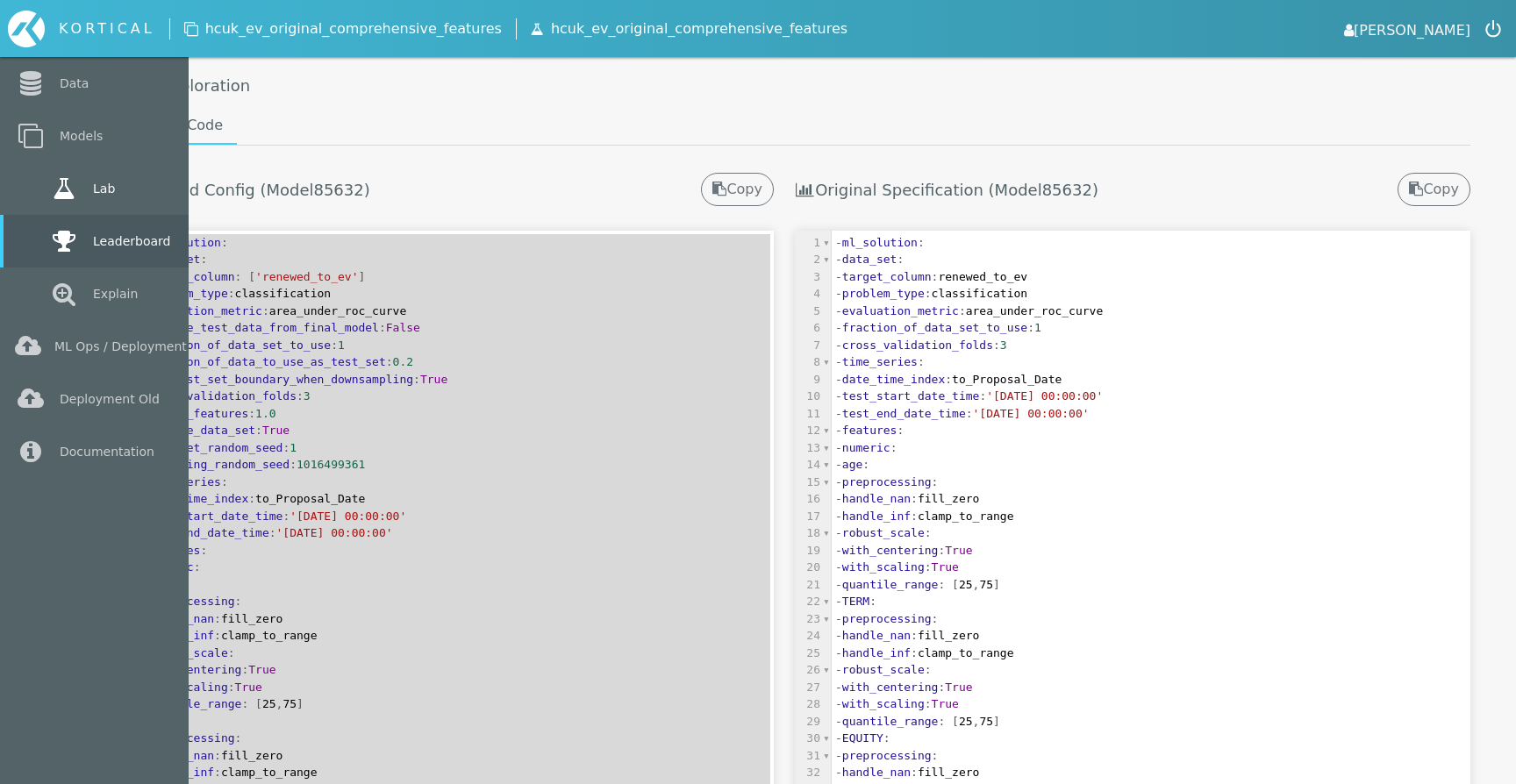
click at [31, 179] on link "Lab" at bounding box center [94, 189] width 189 height 53
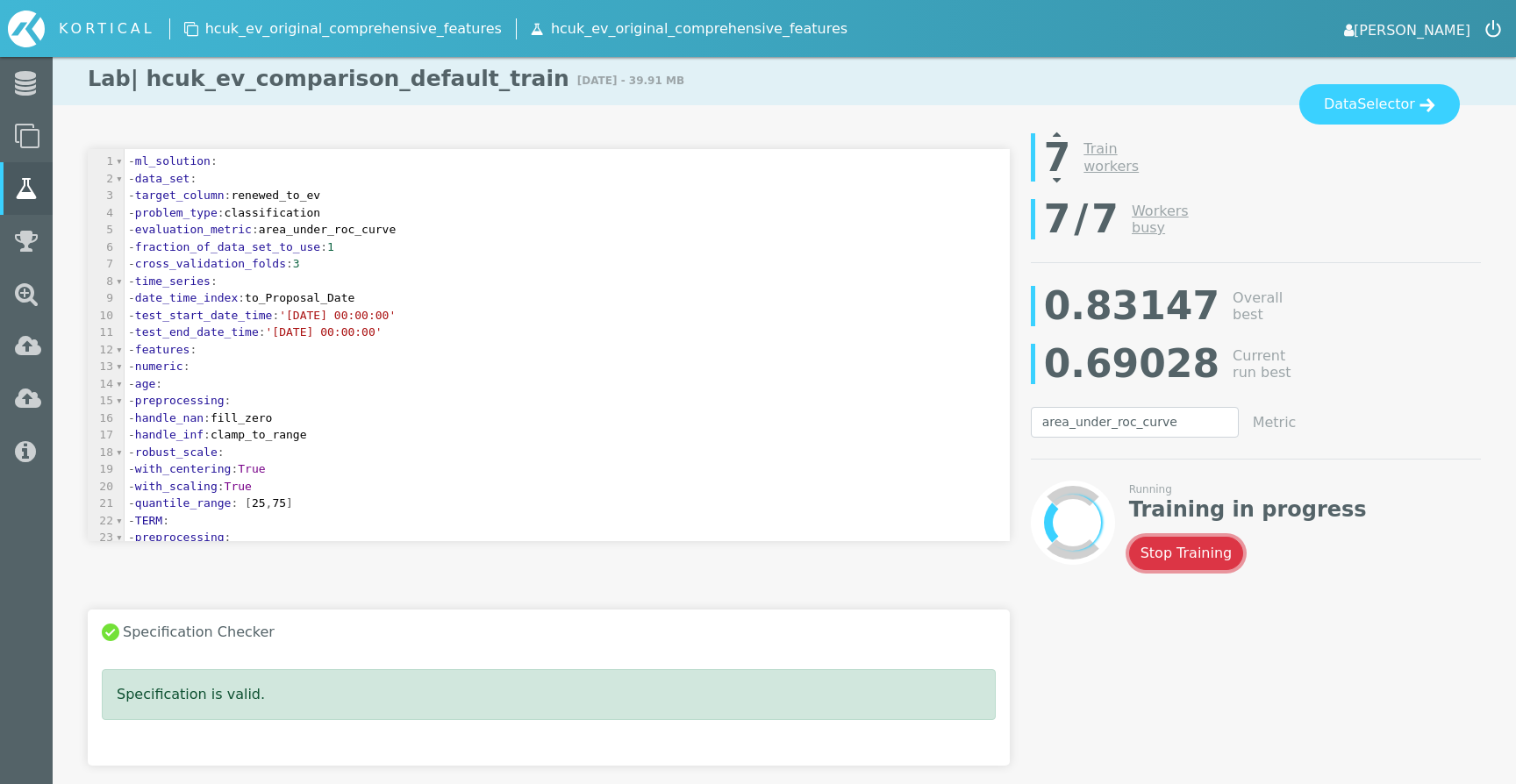
click at [1181, 555] on button "Stop Training" at bounding box center [1186, 553] width 115 height 34
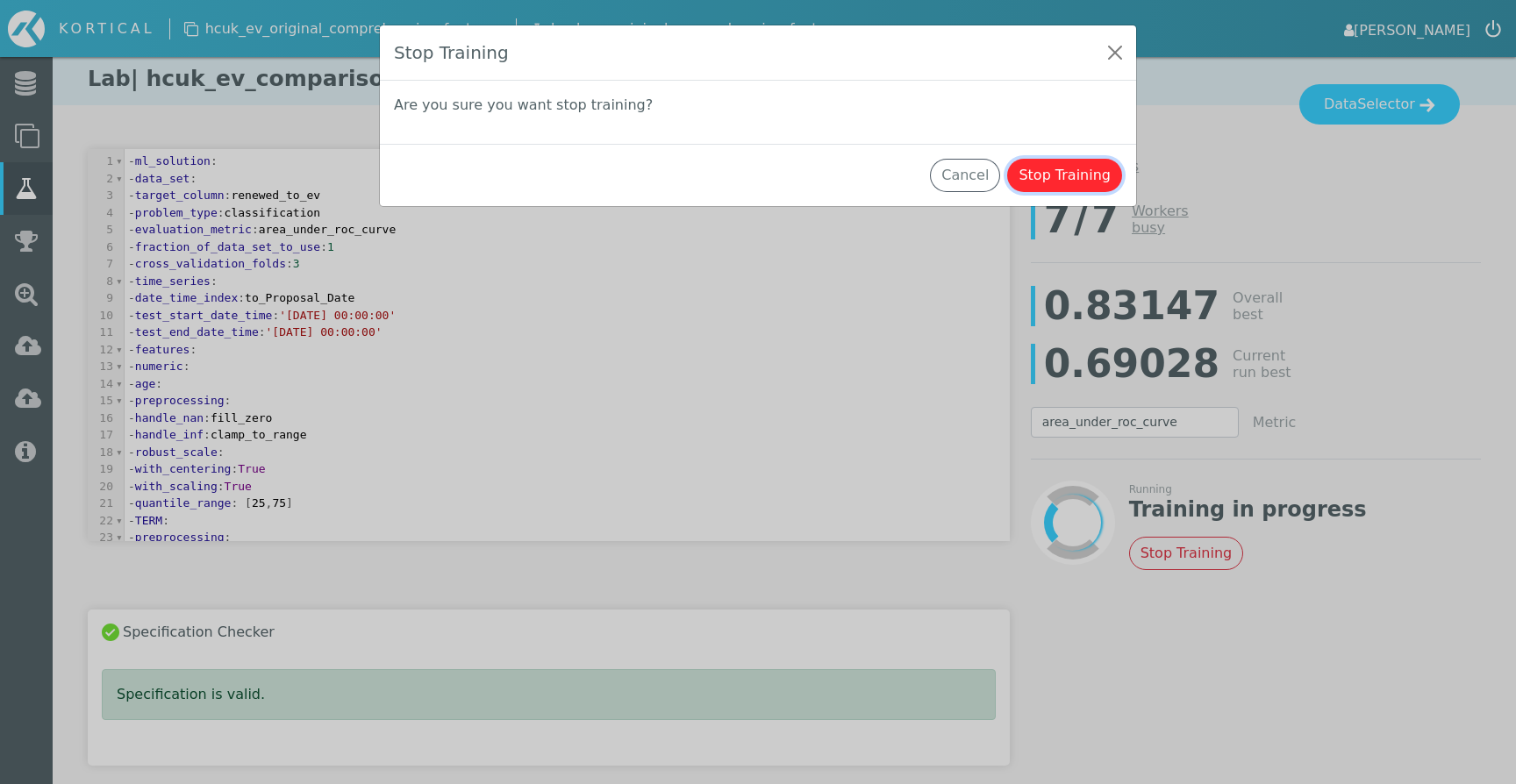
click at [1056, 170] on button "Stop Training" at bounding box center [1064, 175] width 115 height 34
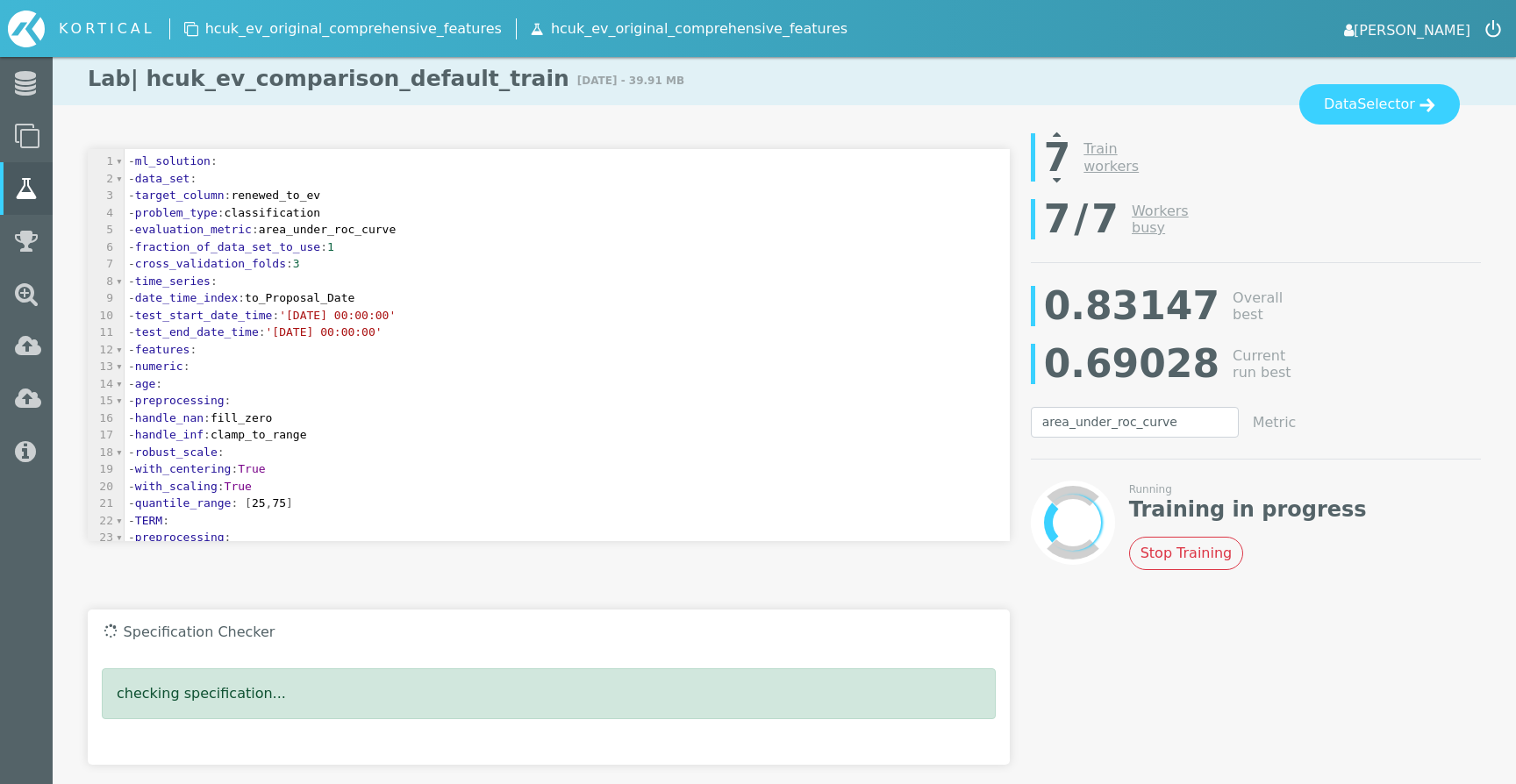
click at [1056, 176] on icon at bounding box center [1057, 180] width 8 height 14
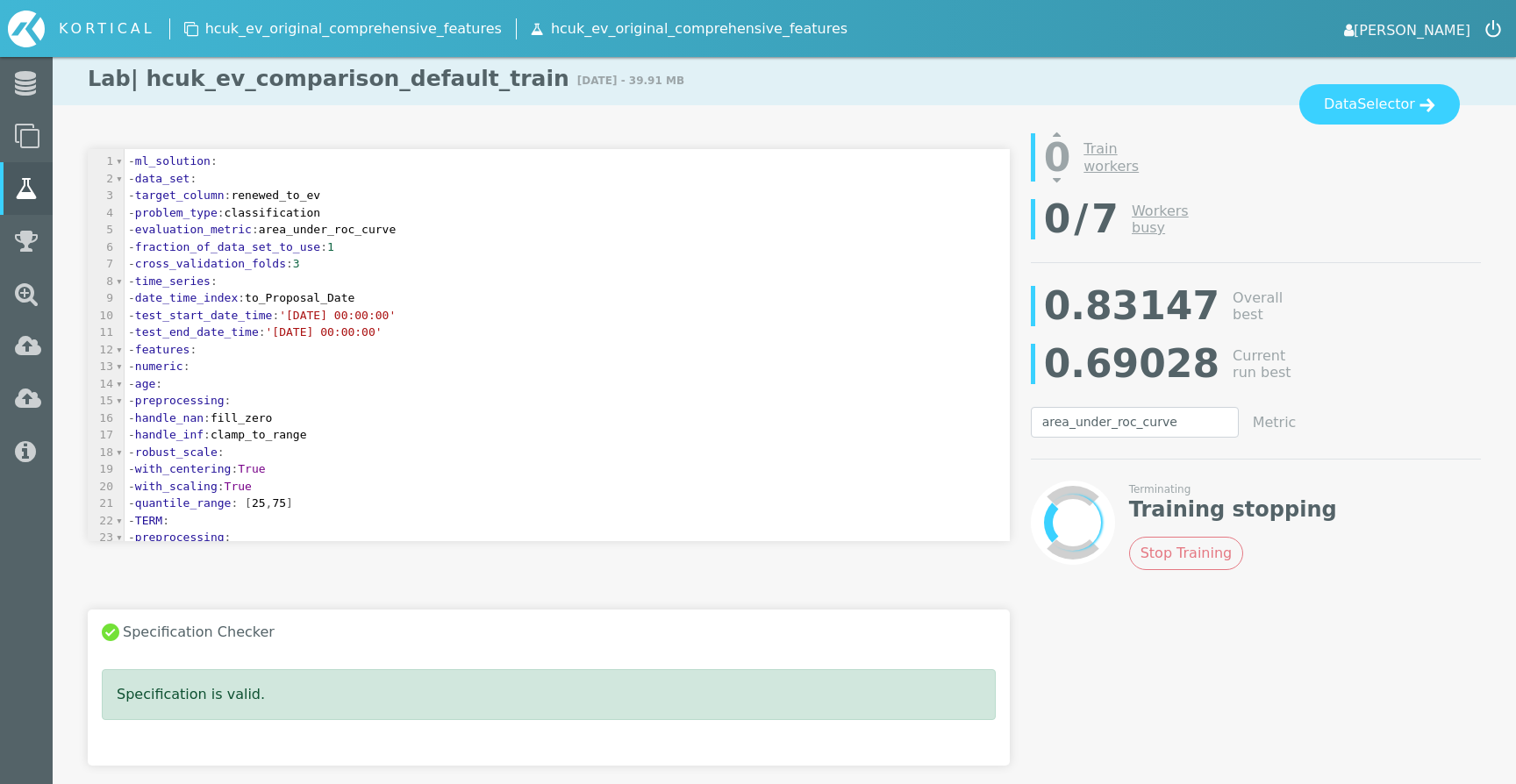
click at [1448, 28] on link "[PERSON_NAME]" at bounding box center [1406, 29] width 126 height 25
